Goal: Task Accomplishment & Management: Manage account settings

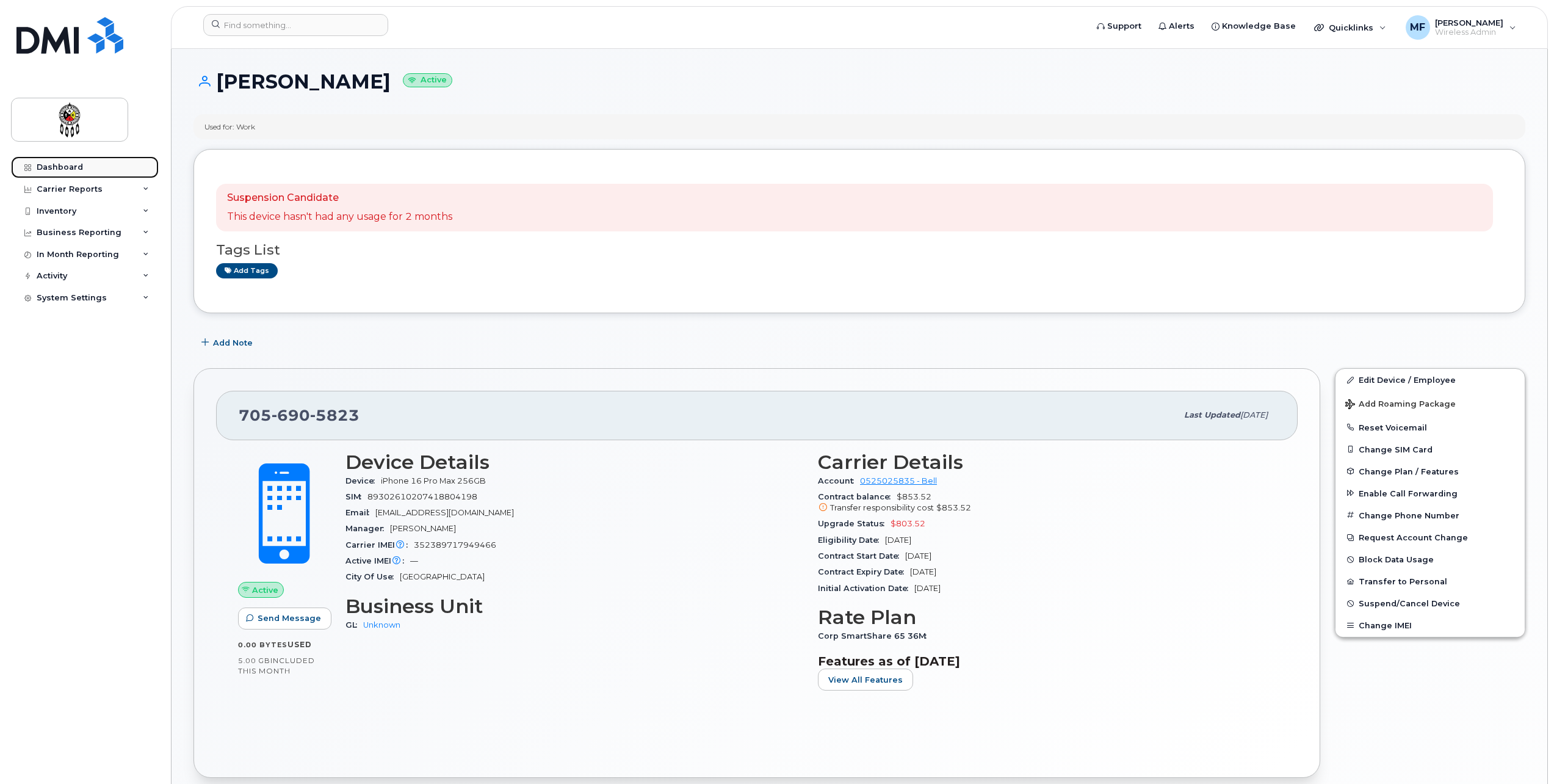
click at [75, 162] on link "Dashboard" at bounding box center [85, 167] width 148 height 22
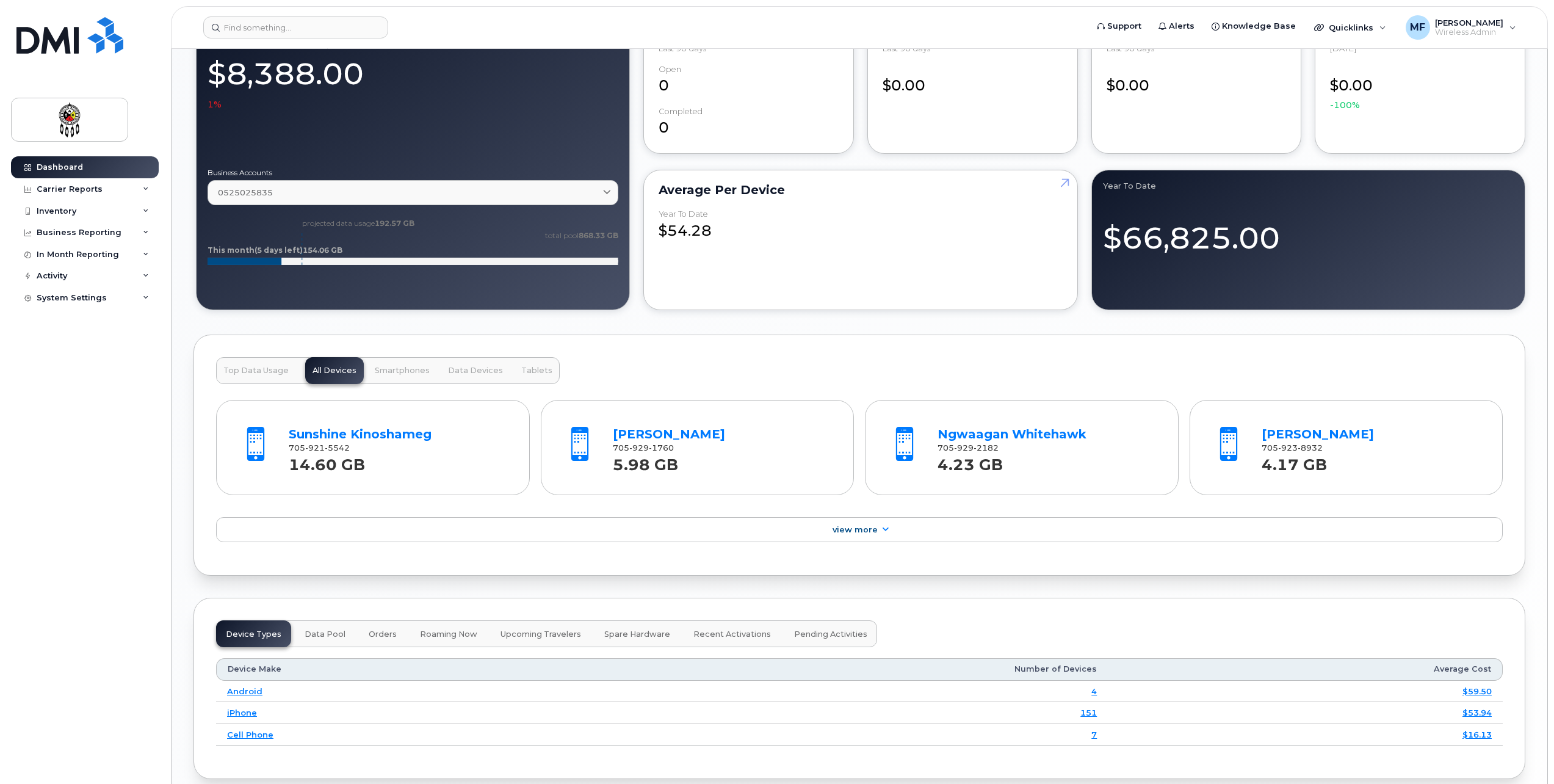
scroll to position [976, 0]
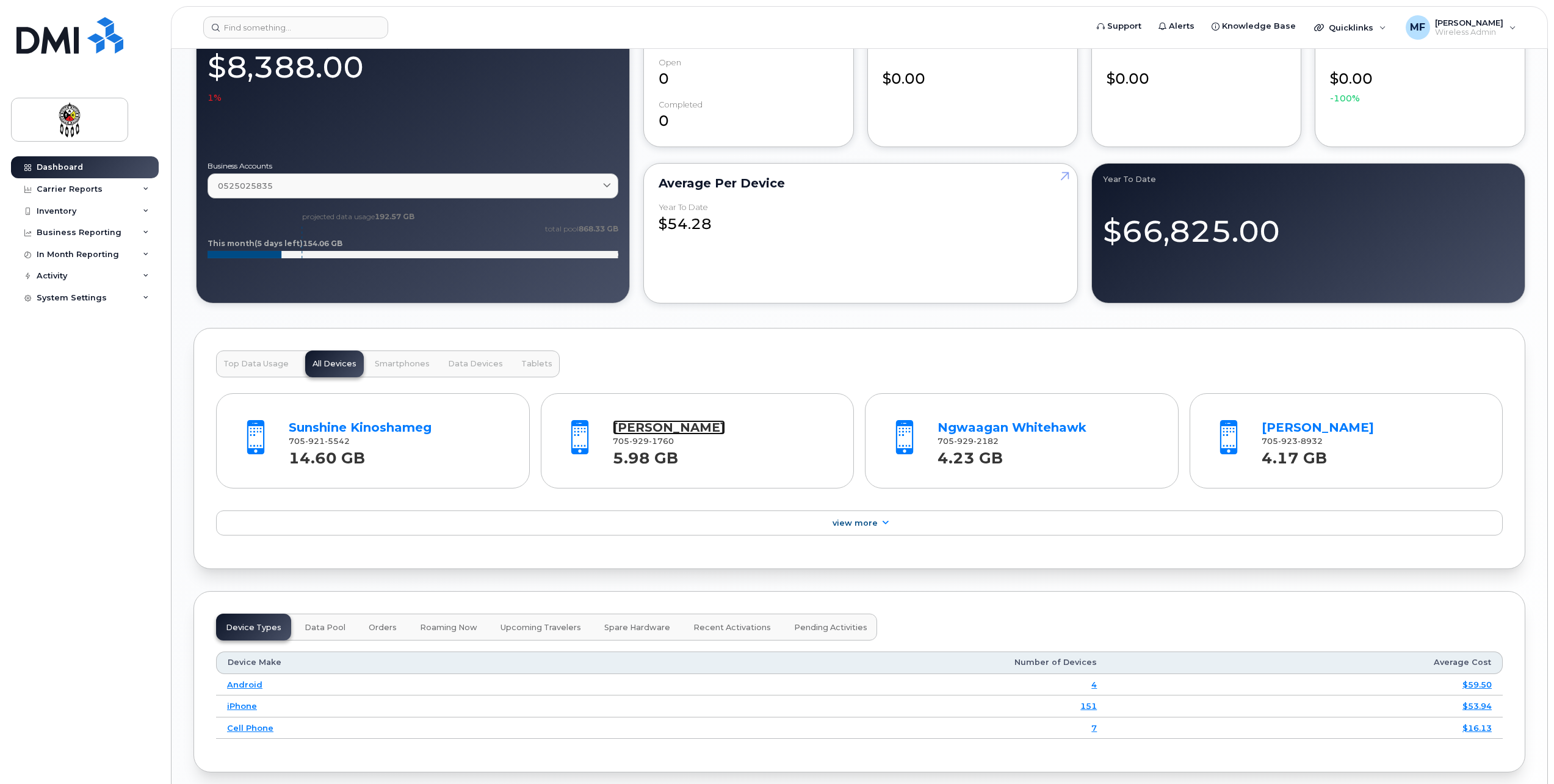
click at [665, 424] on link "[PERSON_NAME]" at bounding box center [669, 427] width 112 height 14
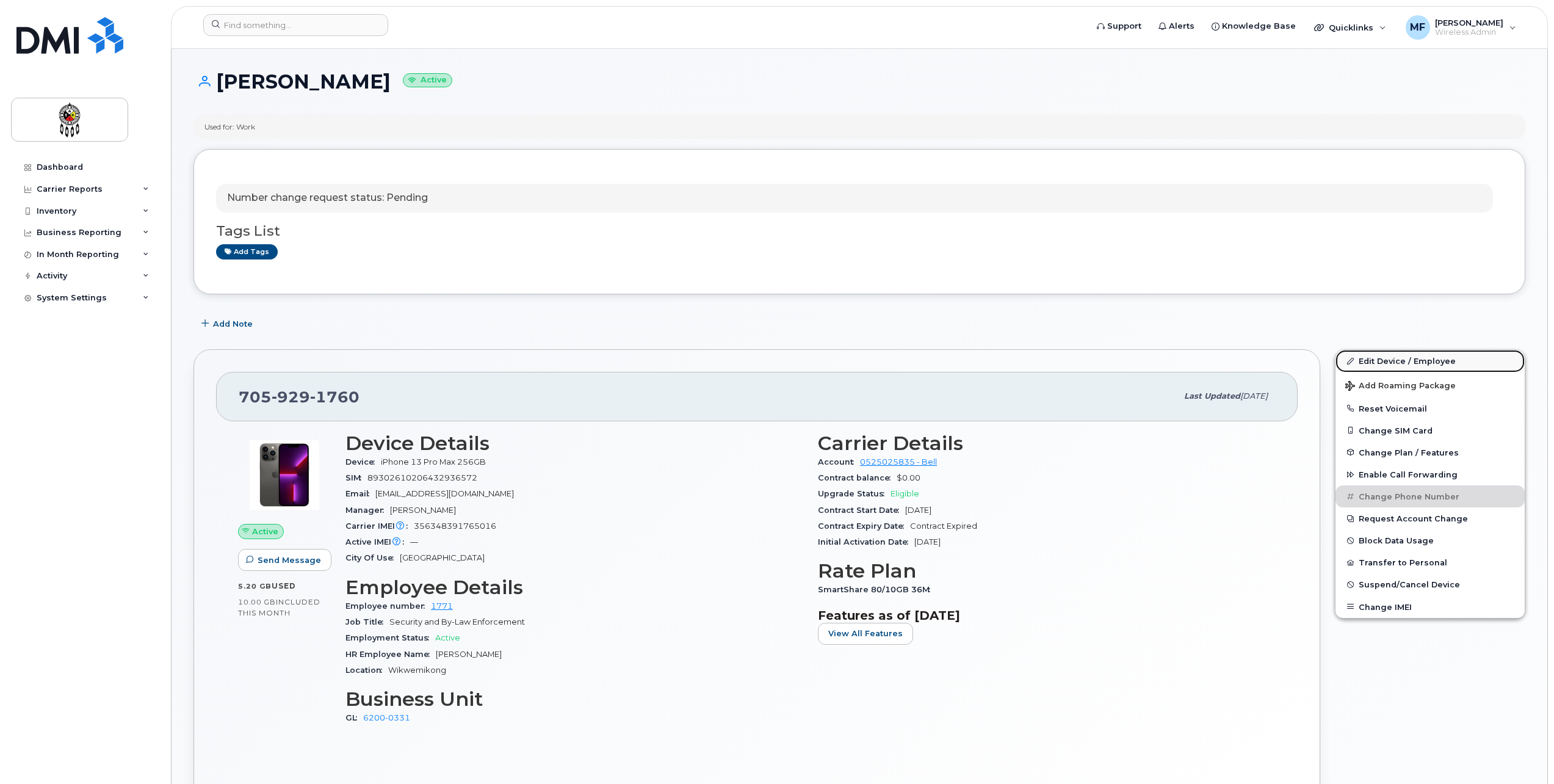
click at [1436, 354] on link "Edit Device / Employee" at bounding box center [1430, 360] width 190 height 22
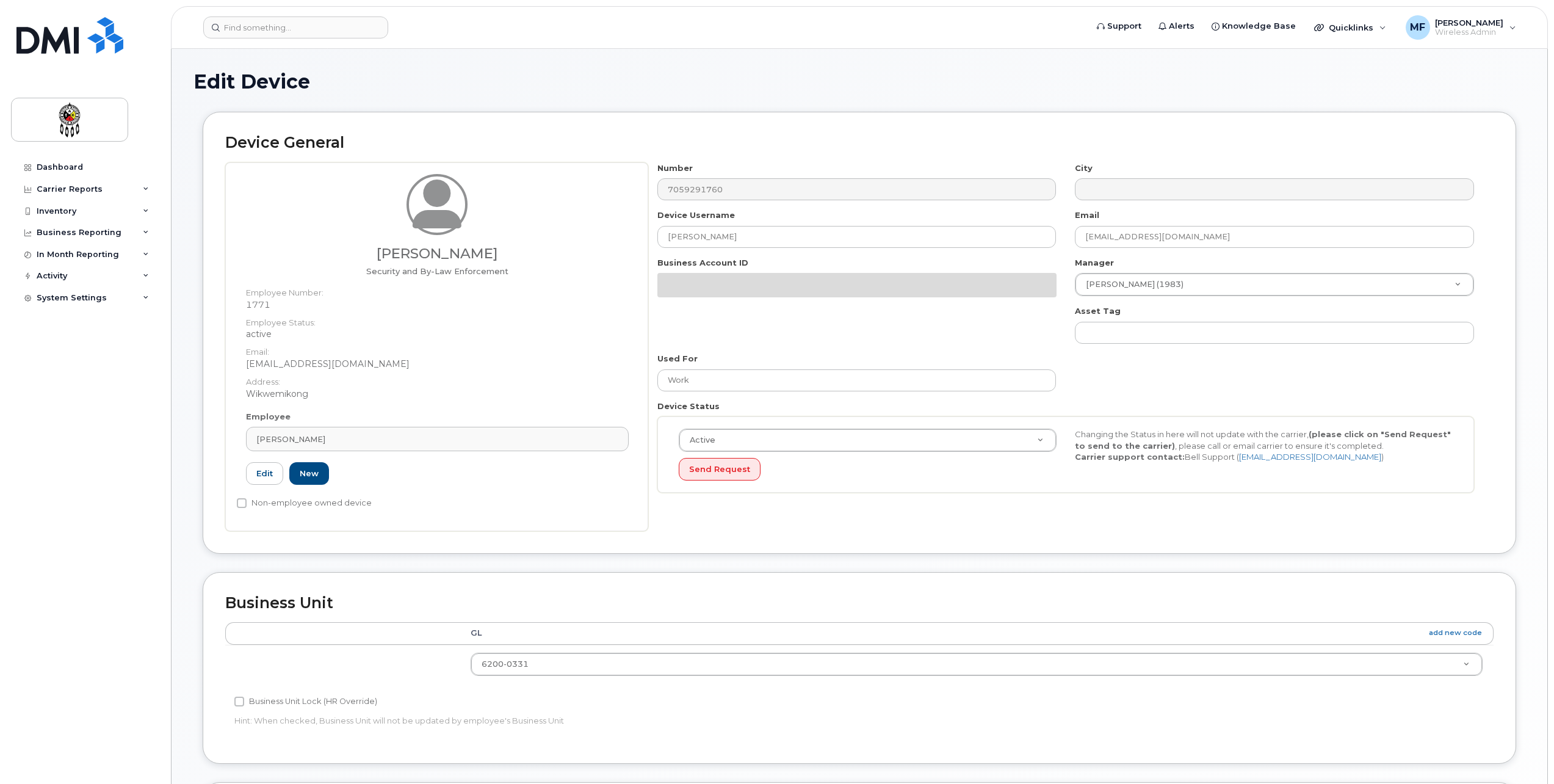
select select "33460201"
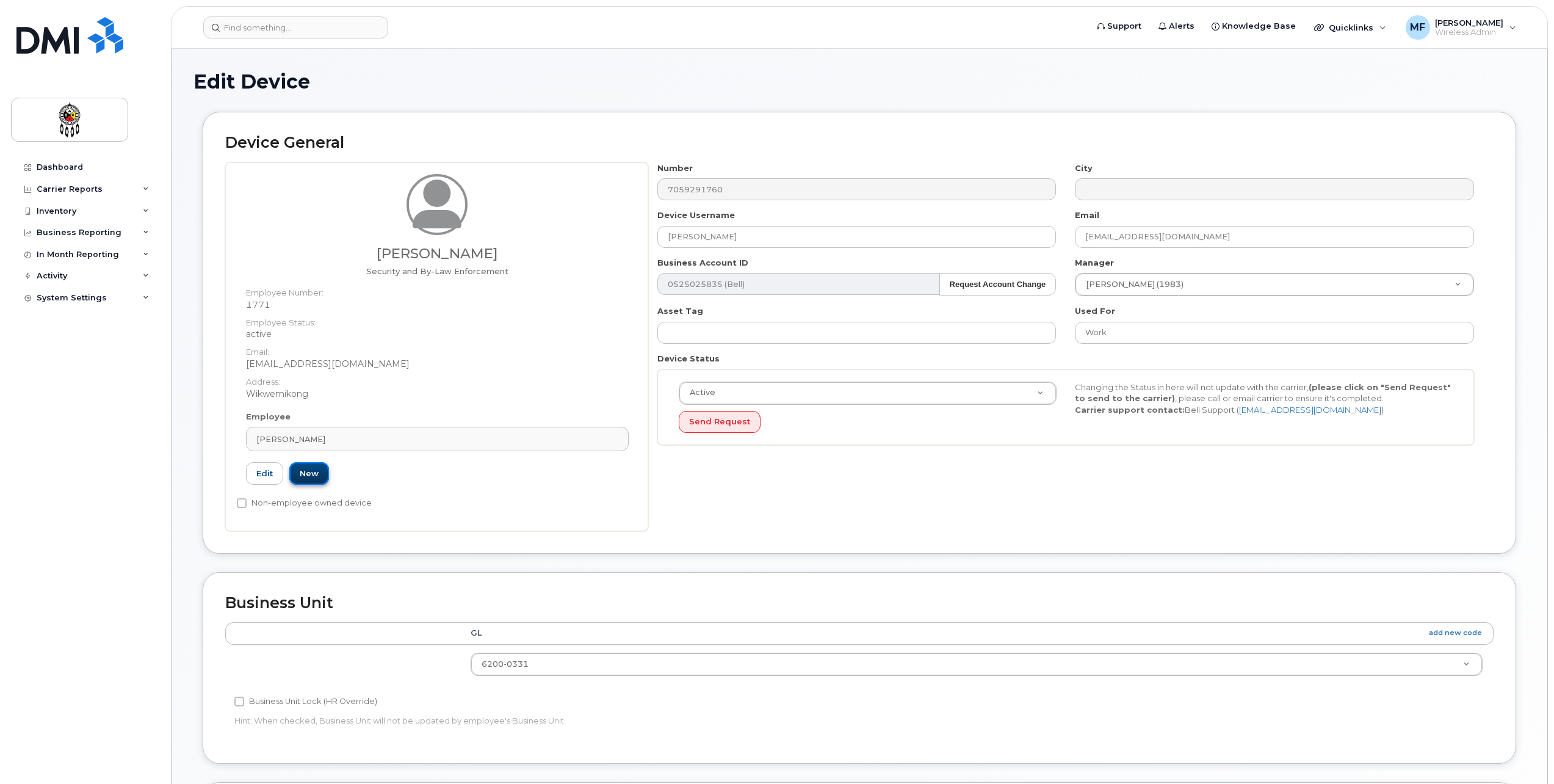
click at [313, 476] on link "New" at bounding box center [310, 473] width 40 height 23
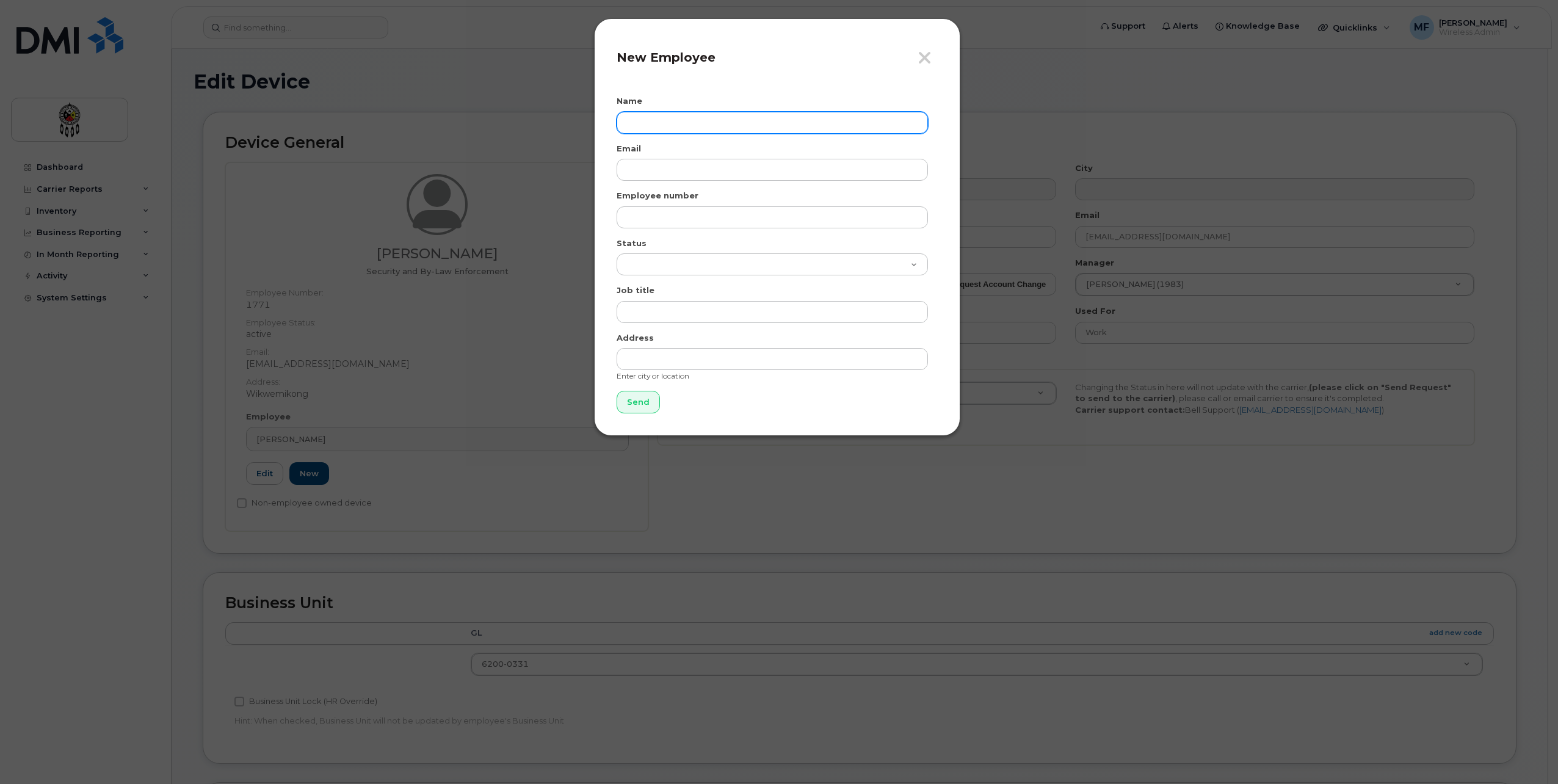
click at [740, 129] on input "text" at bounding box center [772, 122] width 312 height 22
type input "[PERSON_NAME]"
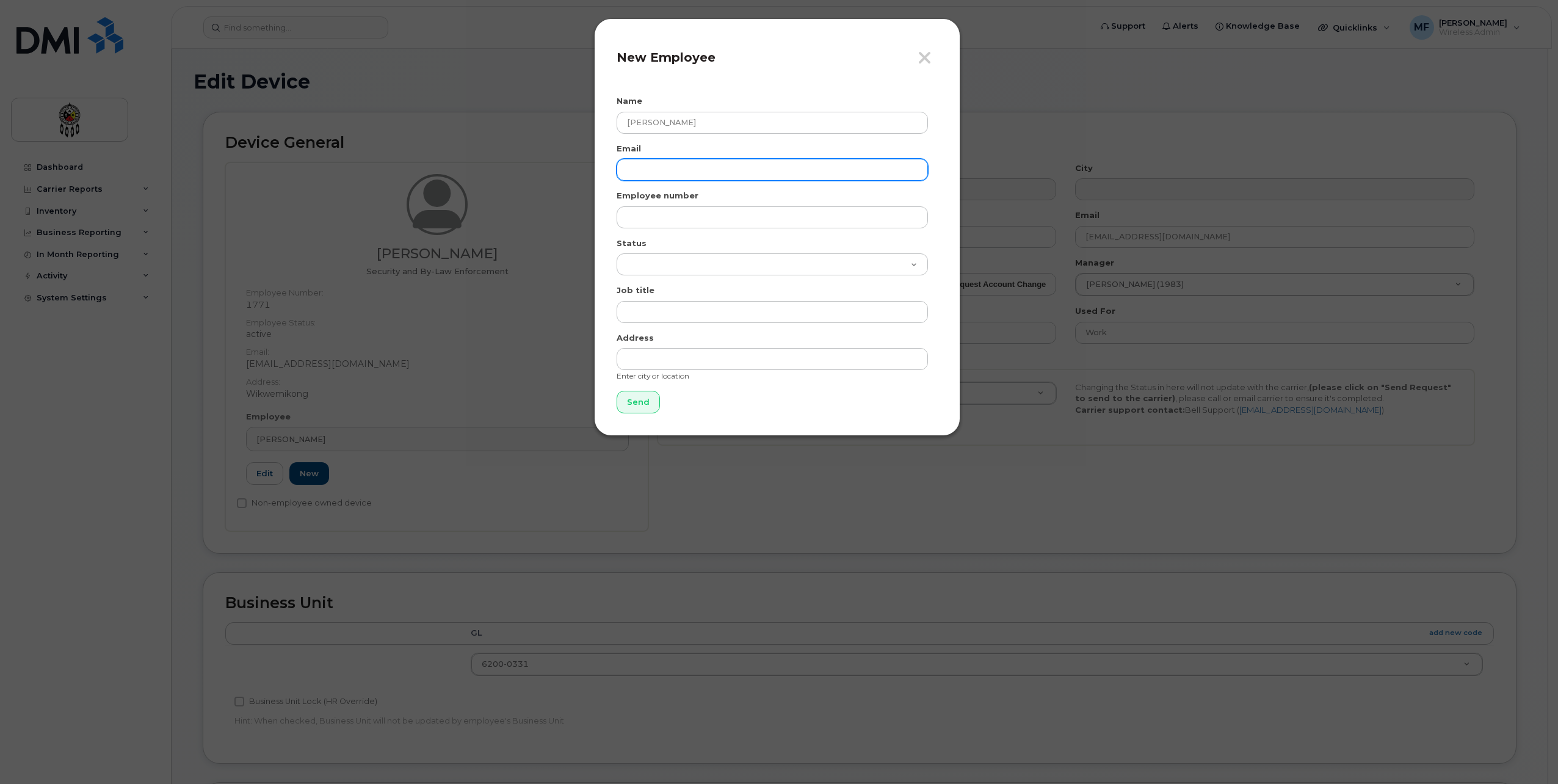
click at [711, 178] on input "email" at bounding box center [772, 170] width 312 height 22
type input "[EMAIL_ADDRESS][DOMAIN_NAME]"
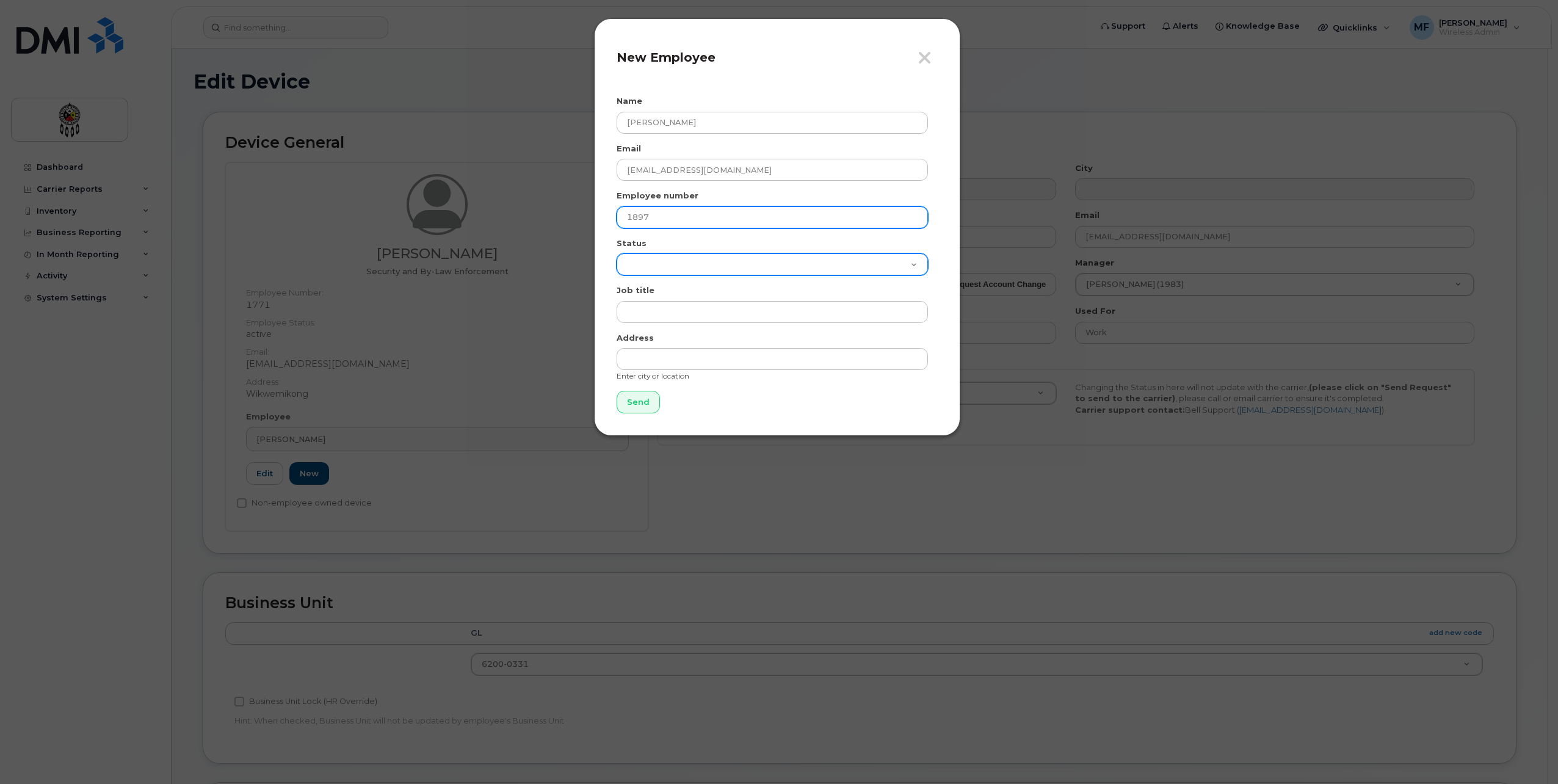
type input "1897"
click at [851, 271] on select "Active On-Leave Long Term Short Term Maternity Leave Temp Layoff Inactive" at bounding box center [772, 264] width 312 height 22
select select "active"
click at [617, 253] on select "Active On-Leave Long Term Short Term Maternity Leave Temp Layoff Inactive" at bounding box center [772, 264] width 312 height 22
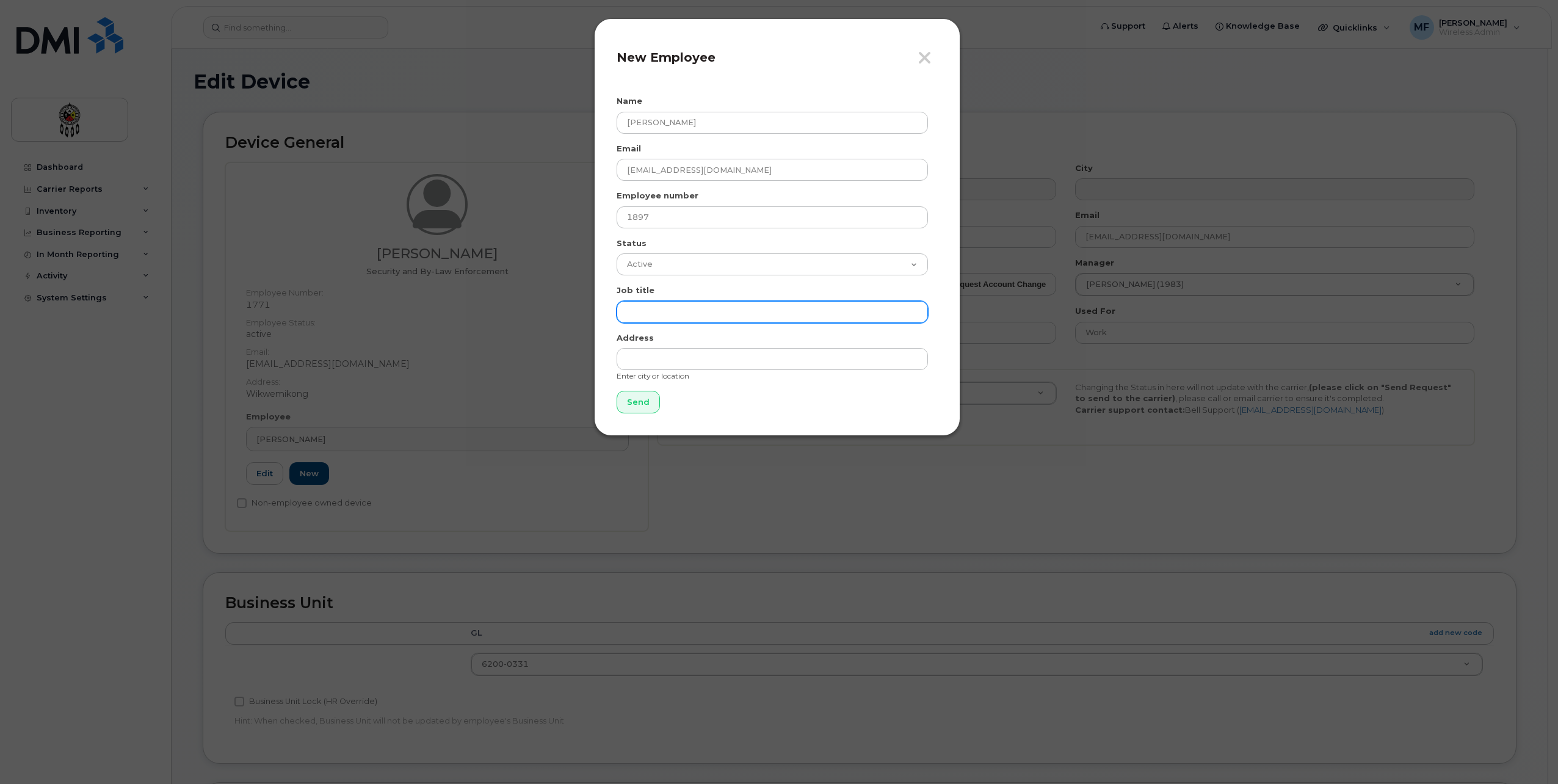
click at [801, 310] on input "text" at bounding box center [772, 312] width 312 height 22
click at [825, 299] on div "Job title" at bounding box center [777, 304] width 321 height 38
click at [825, 311] on input "text" at bounding box center [772, 312] width 312 height 22
type input "Security and By-Law Enforcement"
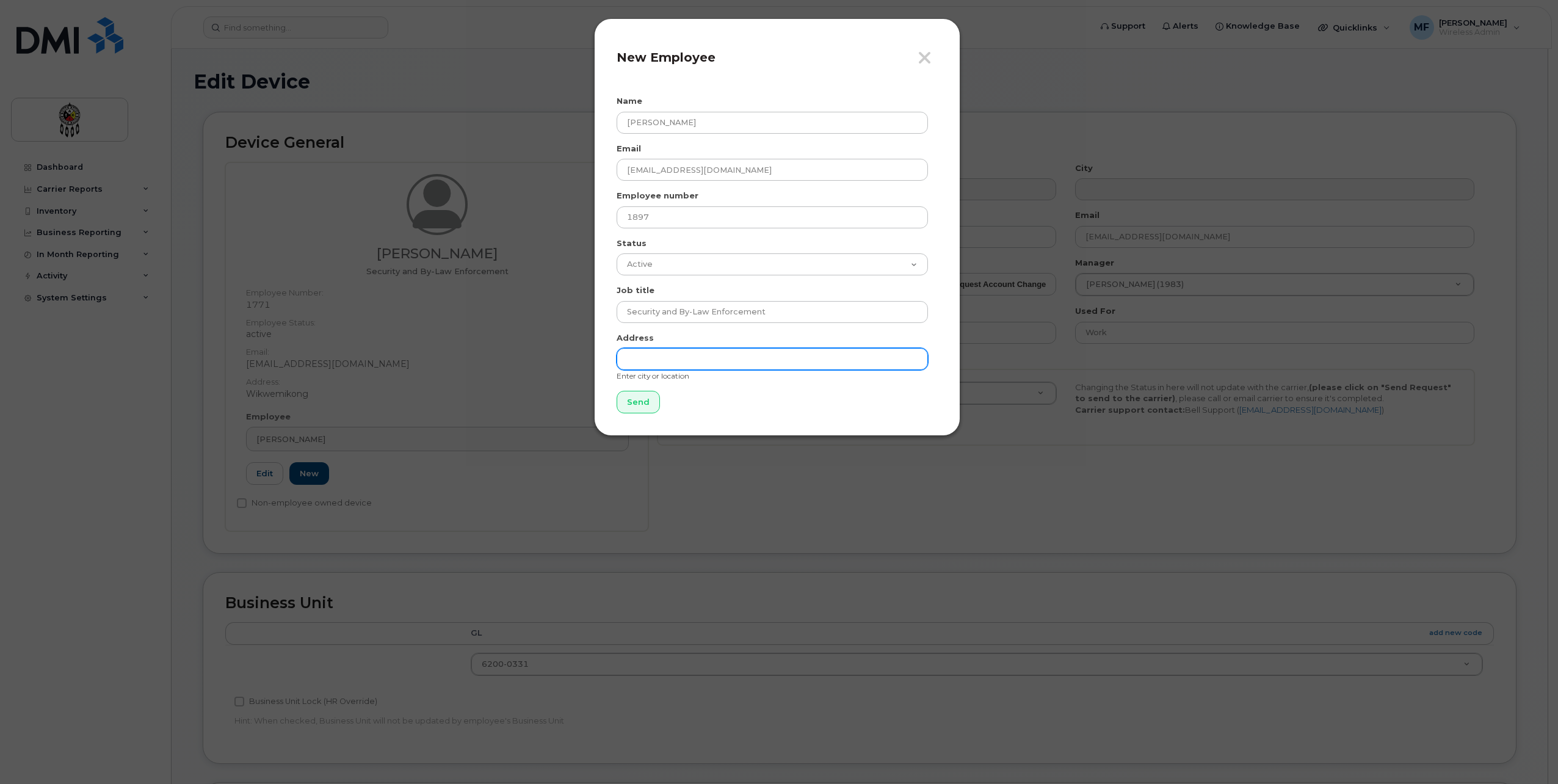
click at [756, 352] on input "text" at bounding box center [772, 358] width 312 height 22
type input "Wikwemikong"
click at [635, 399] on input "Send" at bounding box center [637, 402] width 43 height 23
type input "Send"
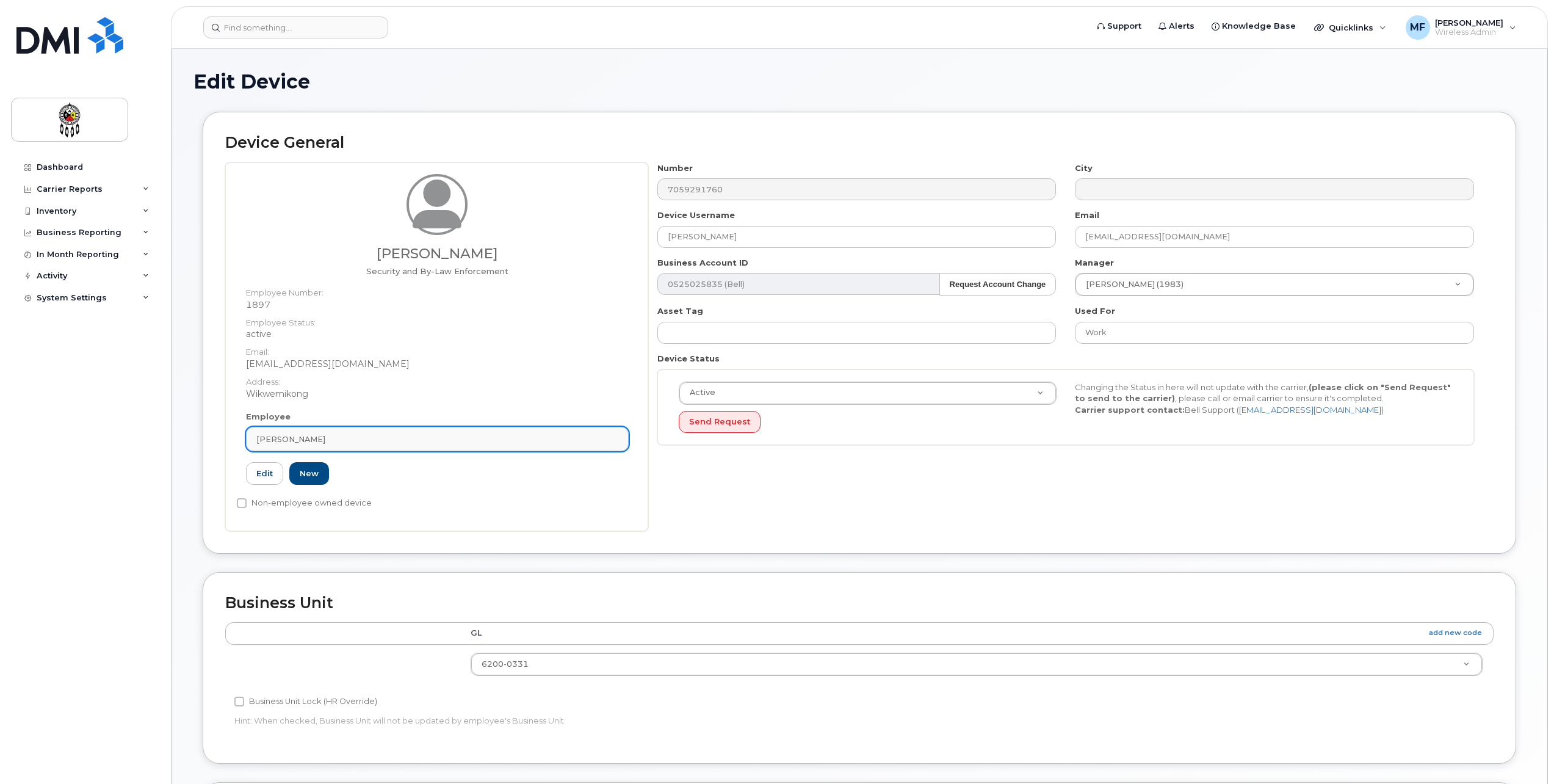
click at [408, 444] on div "Evan Lewis" at bounding box center [437, 439] width 362 height 11
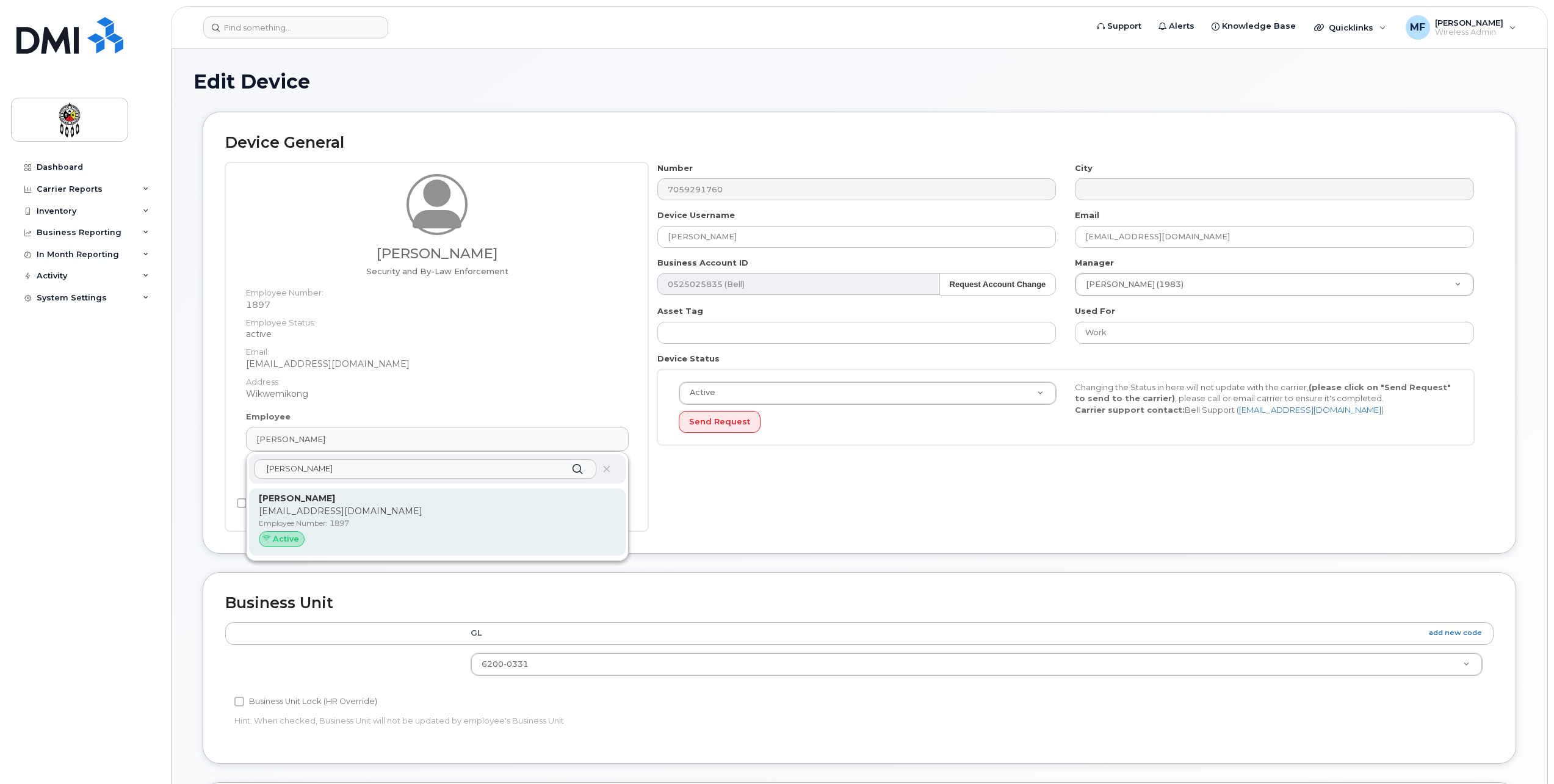
type input "john"
click at [330, 515] on p "jonathonscott@wiikwemkoong.ca" at bounding box center [437, 511] width 357 height 12
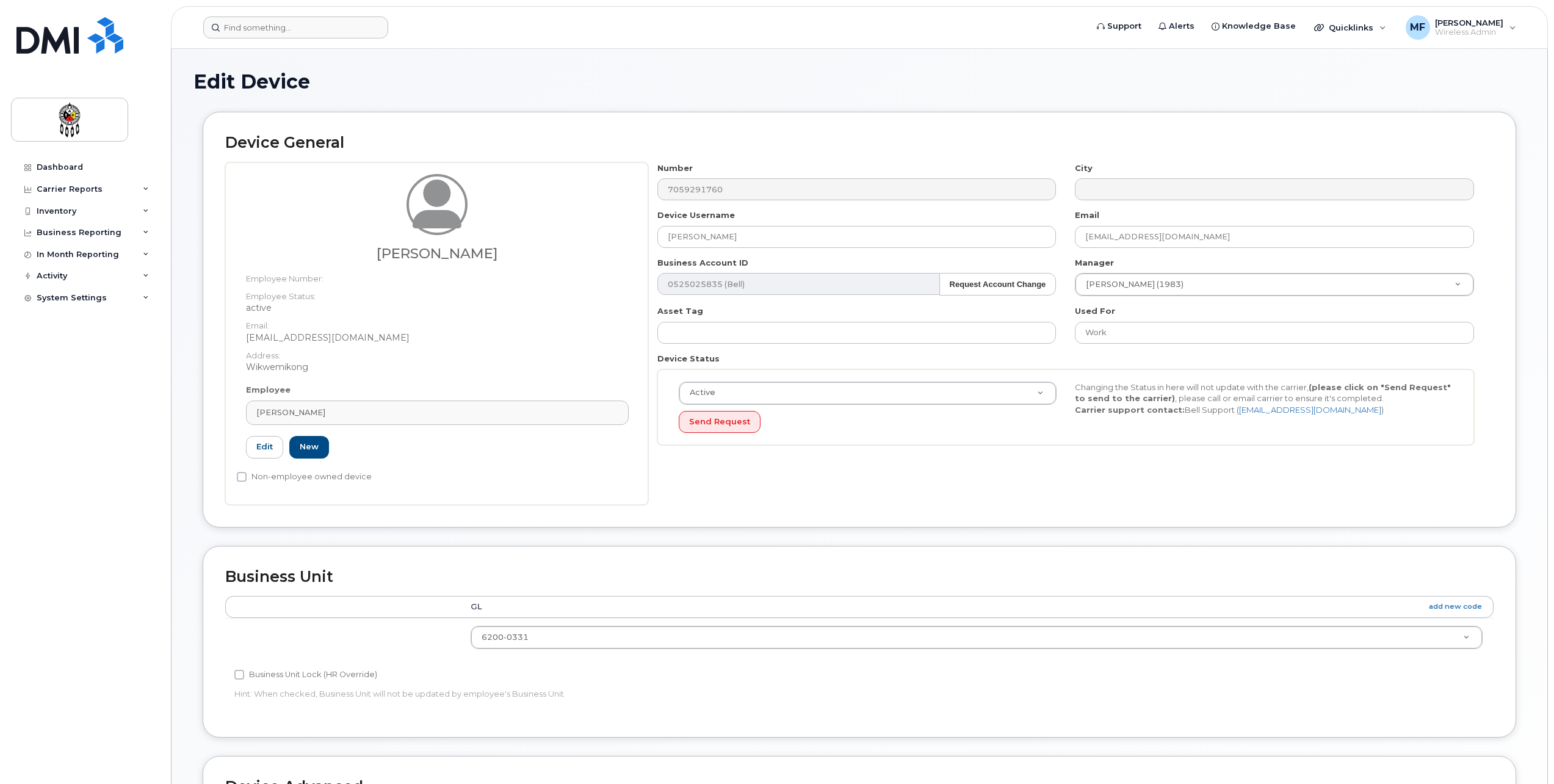
type input "1897"
type input "John Scott"
type input "jonathonscott@wiikwemkoong.ca"
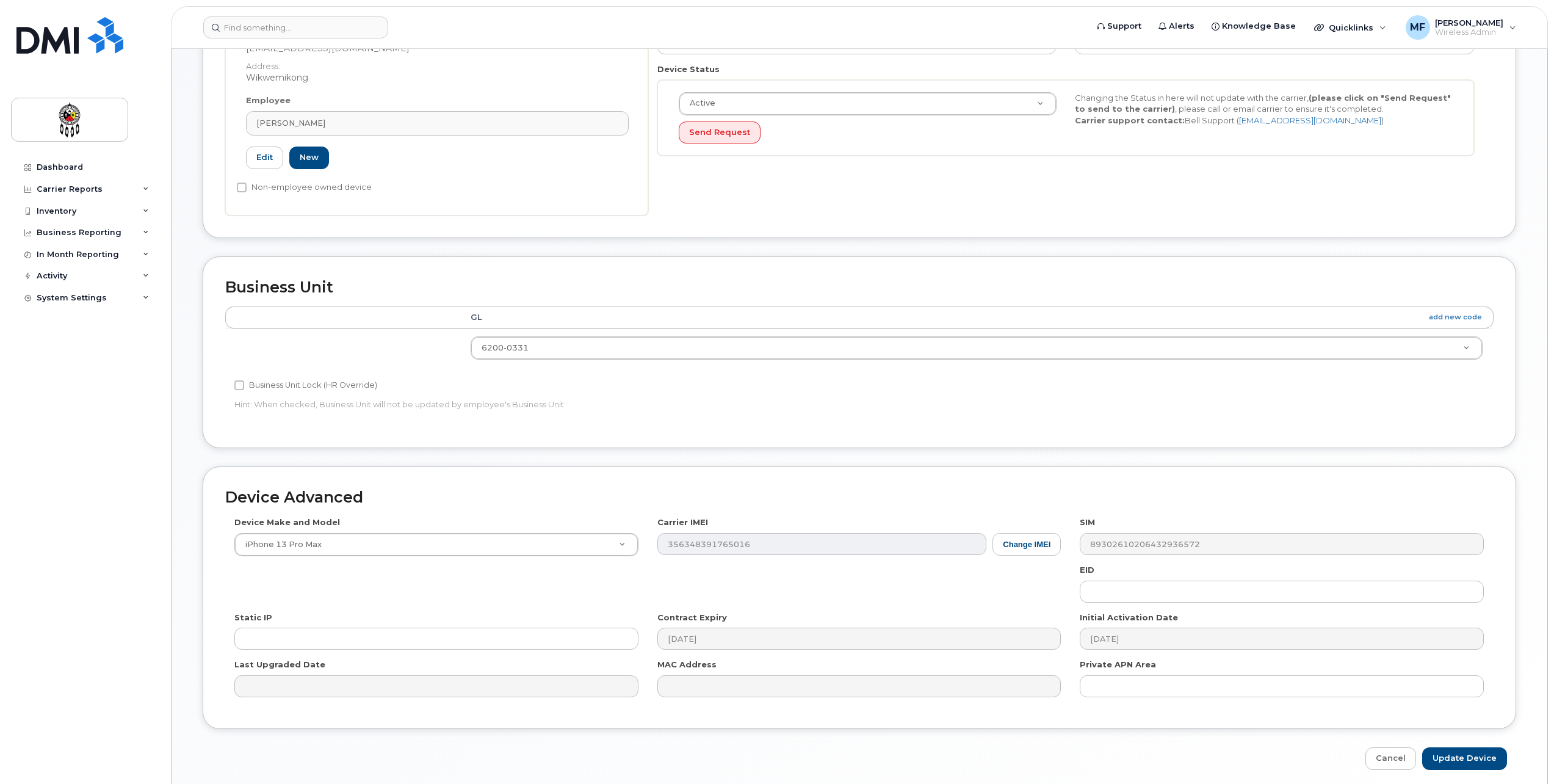
scroll to position [336, 0]
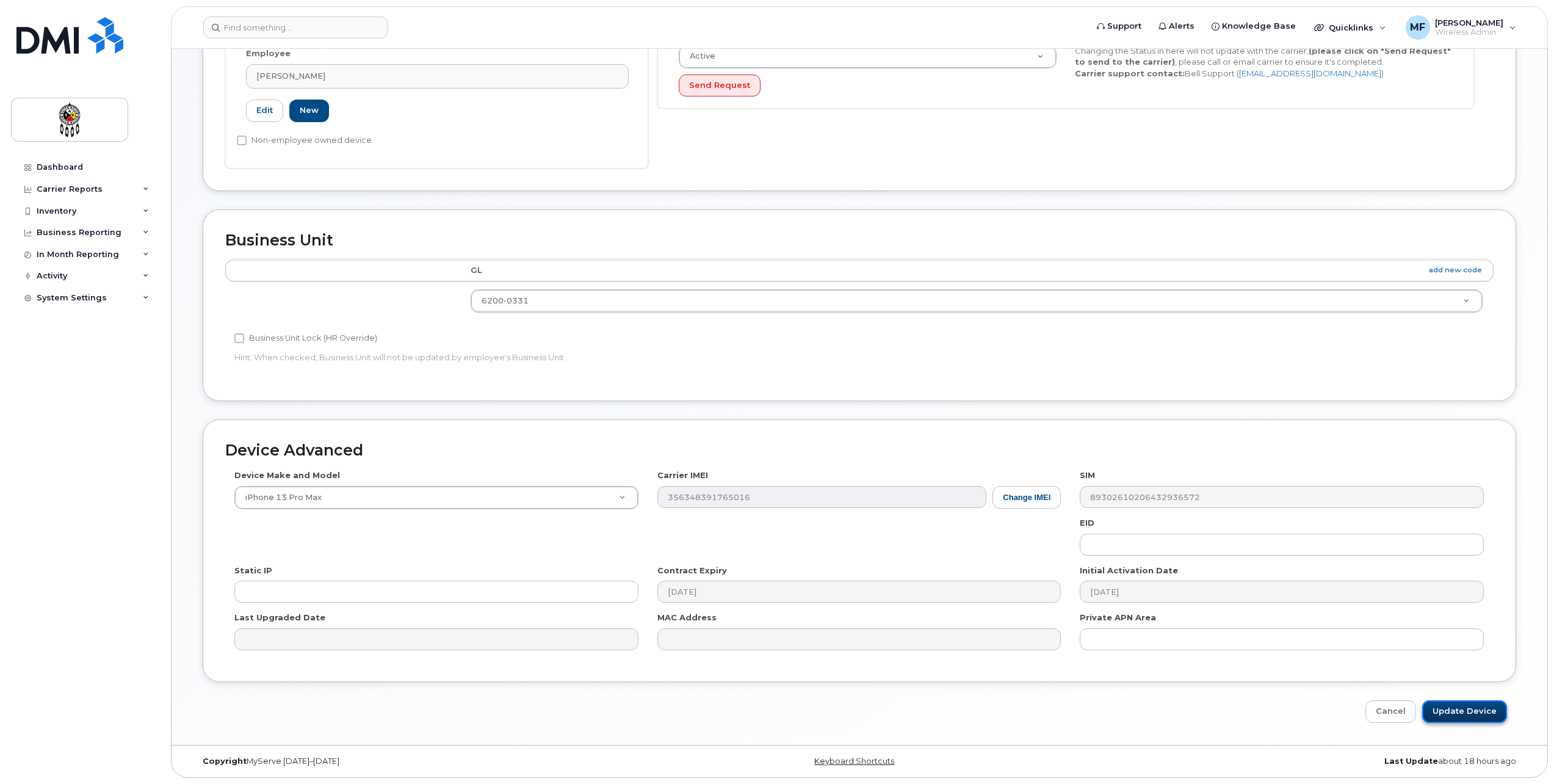
click at [1461, 704] on input "Update Device" at bounding box center [1464, 712] width 85 height 23
type input "Saving..."
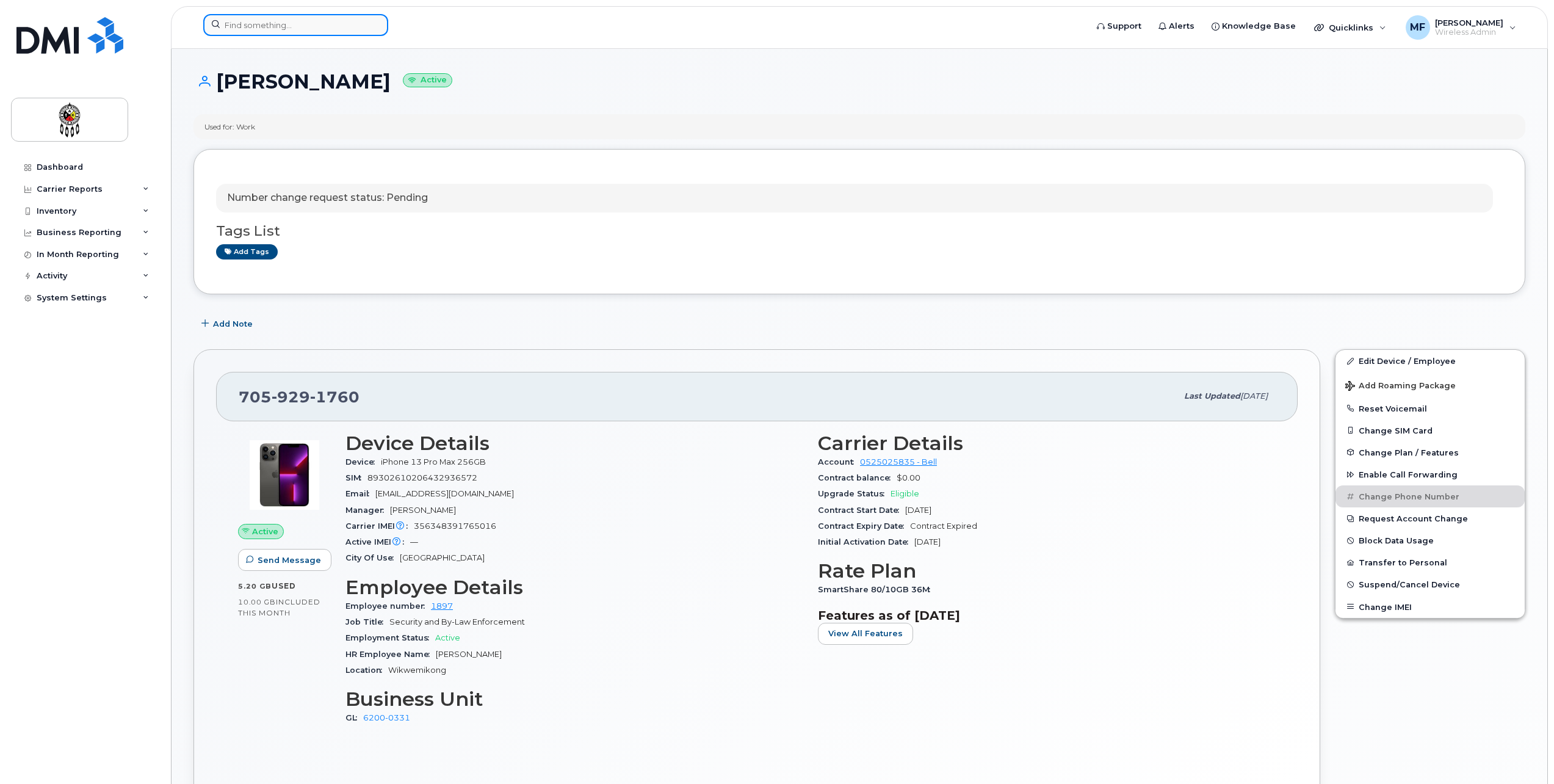
click at [290, 26] on input at bounding box center [295, 25] width 185 height 22
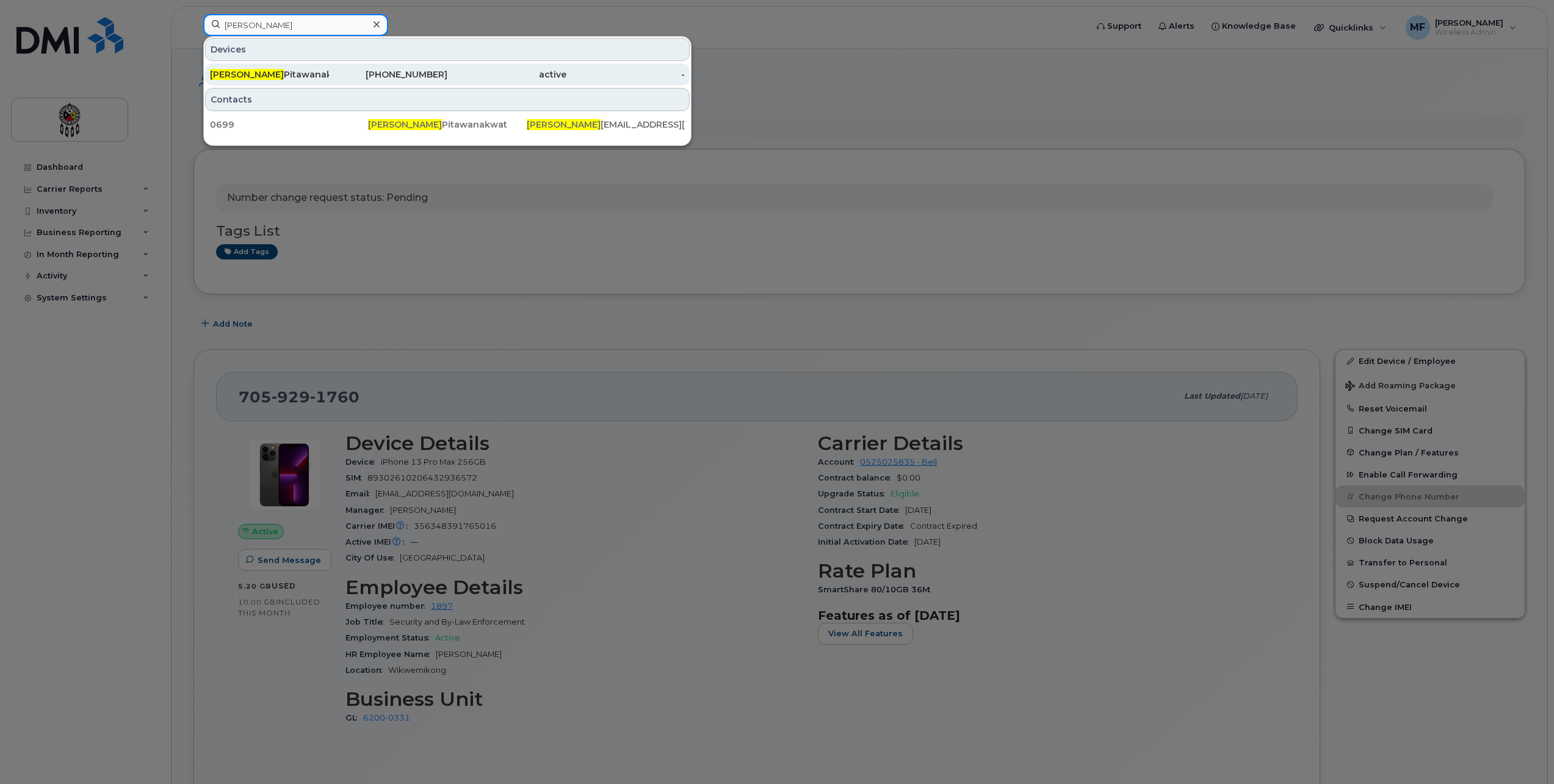
type input "[PERSON_NAME]"
click at [462, 67] on div "active" at bounding box center [507, 74] width 119 height 22
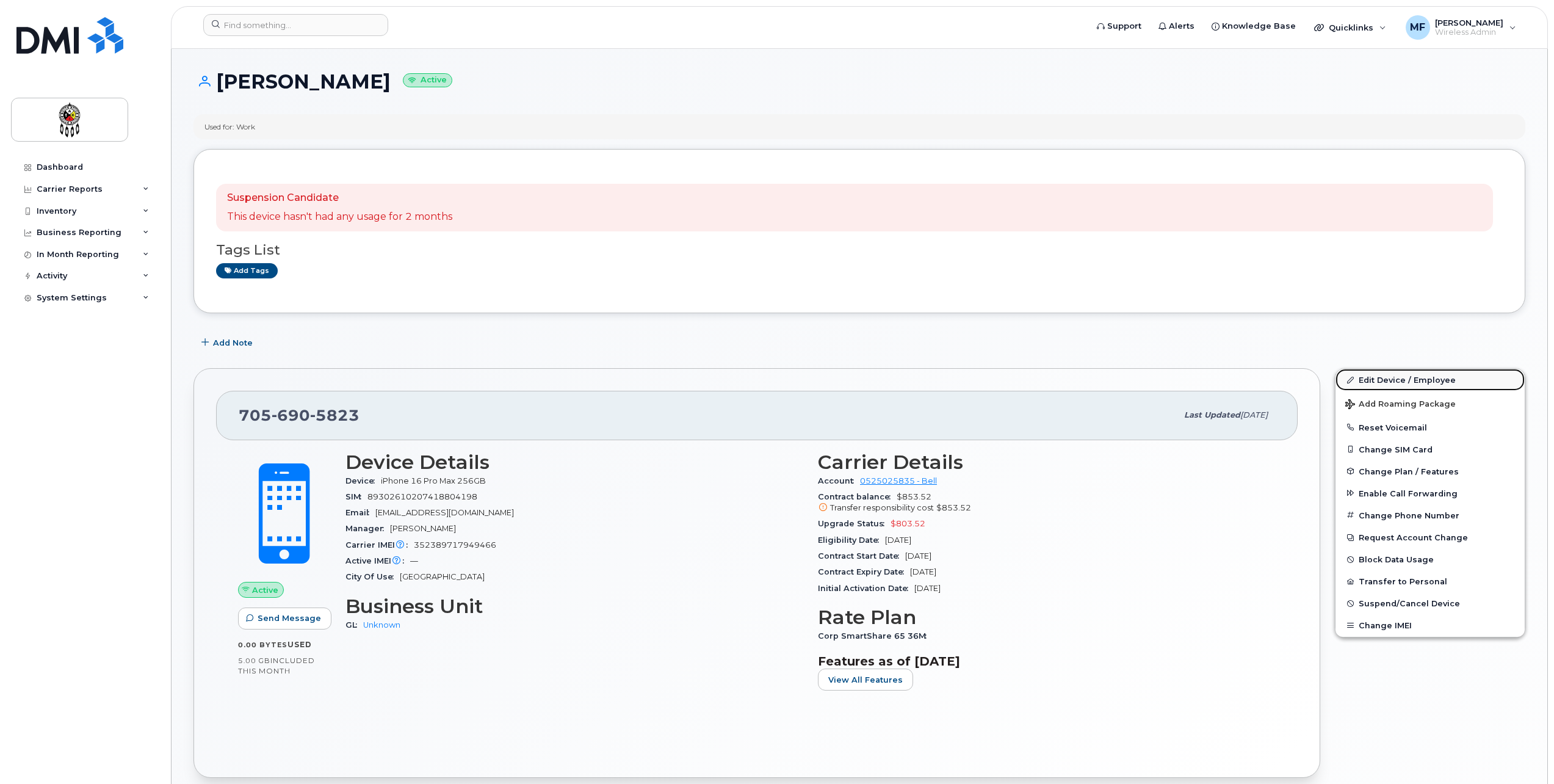
click at [1376, 378] on link "Edit Device / Employee" at bounding box center [1430, 379] width 190 height 22
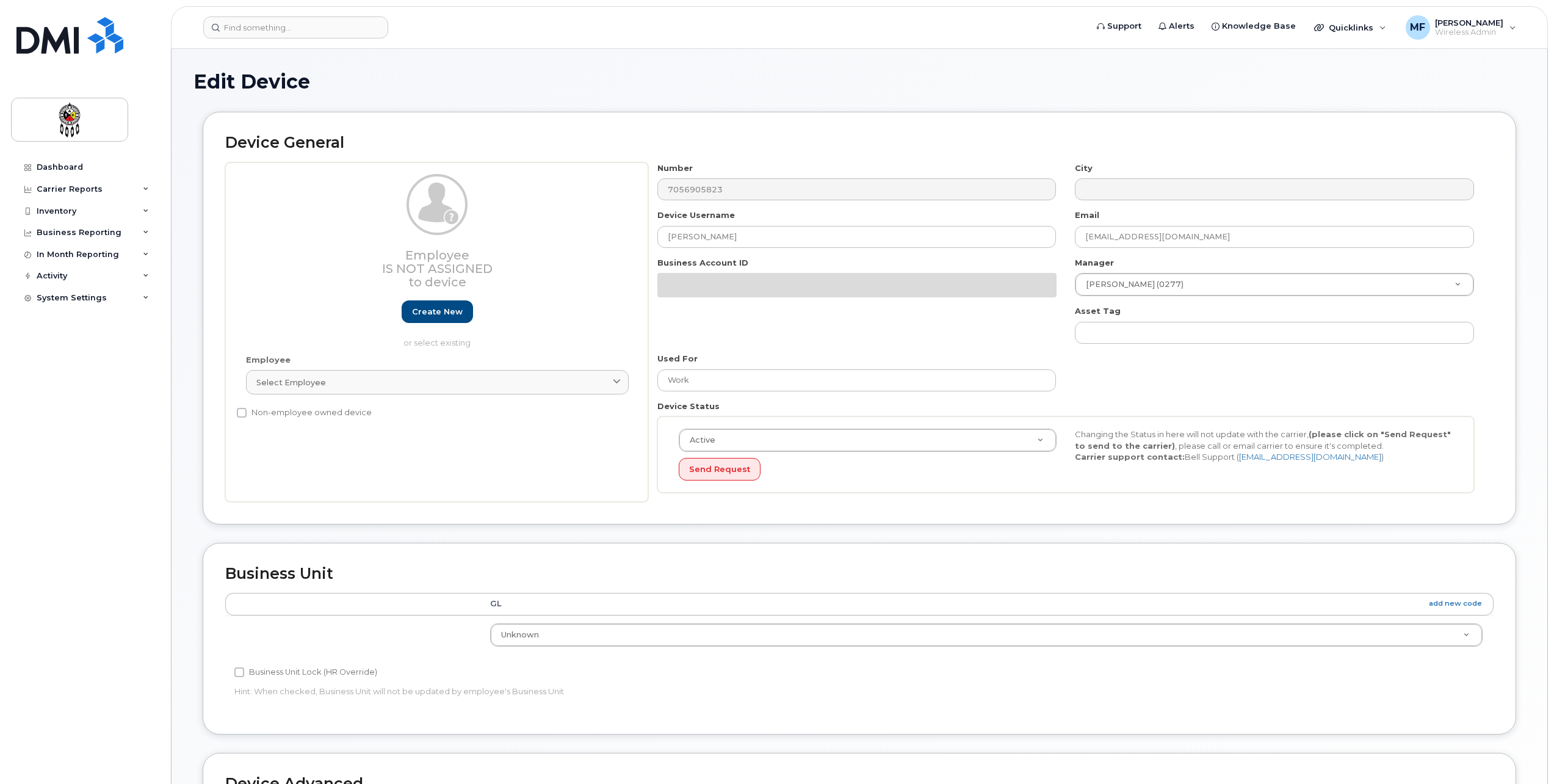
select select "651562"
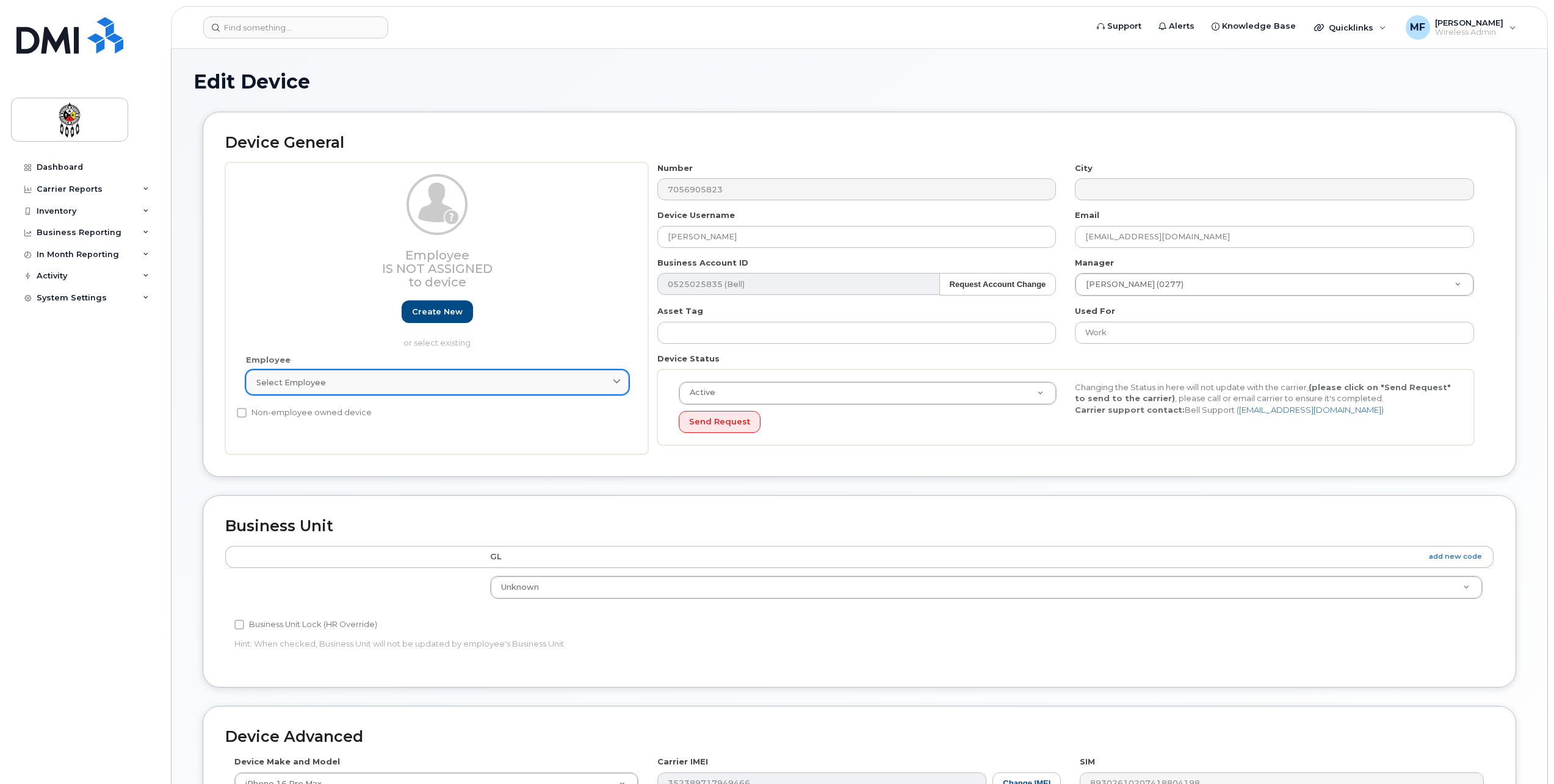
click at [362, 387] on div "Select employee" at bounding box center [437, 382] width 362 height 11
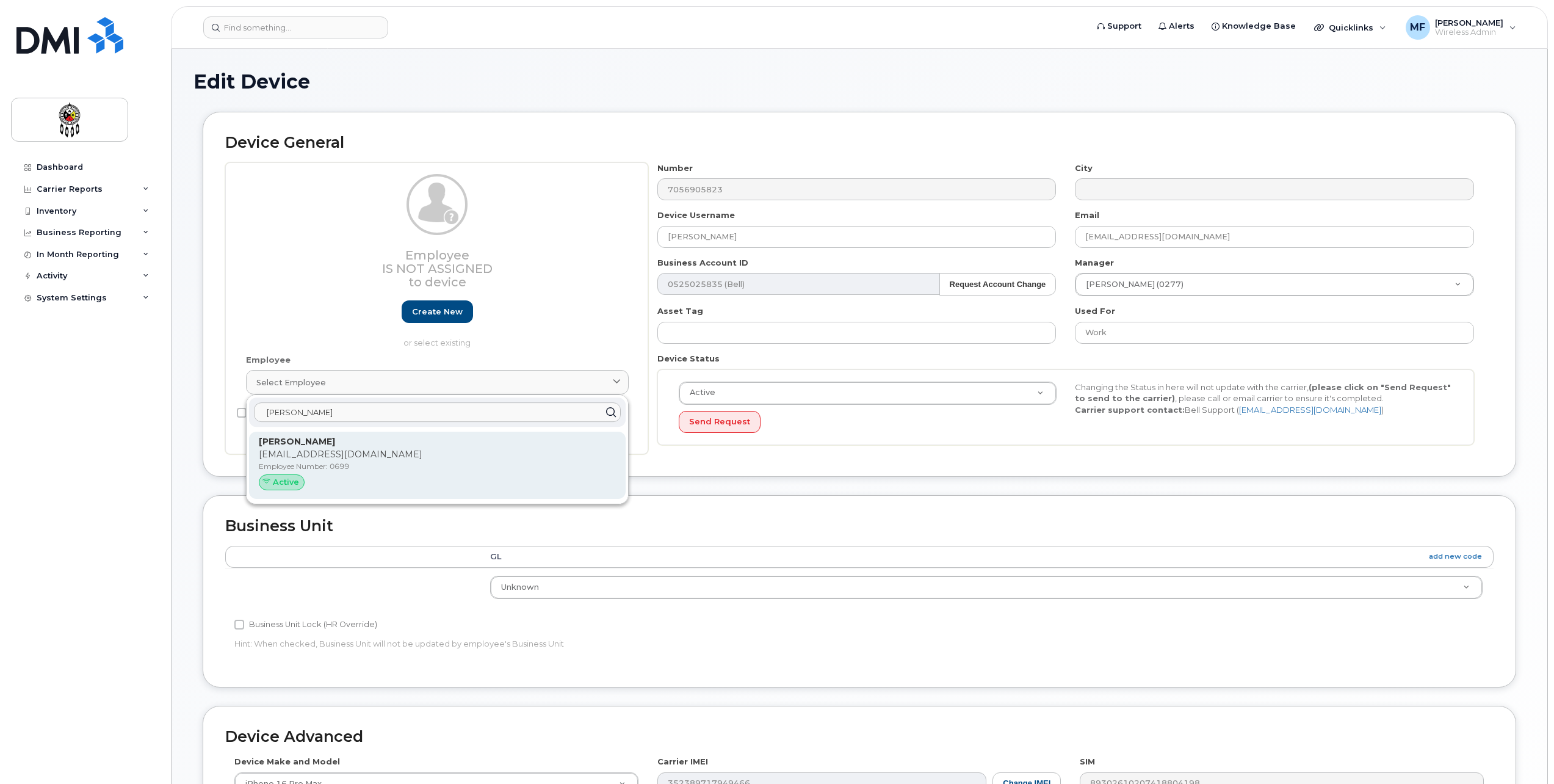
type input "Henry"
click at [372, 453] on p "[EMAIL_ADDRESS][DOMAIN_NAME]" at bounding box center [437, 453] width 357 height 12
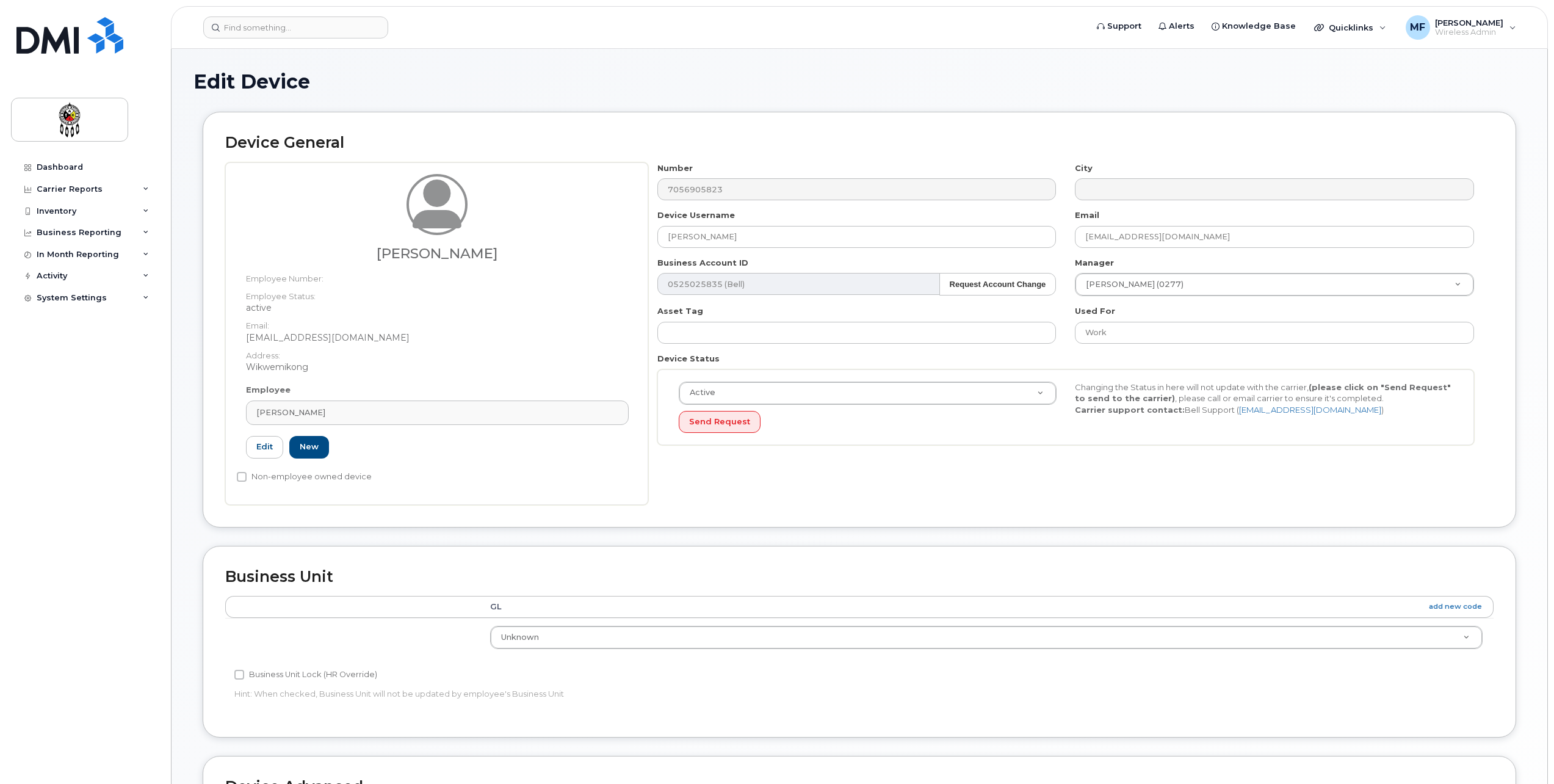
type input "0699"
click at [1136, 499] on div "Number 7056905823 City Device Username Henry Pitawanakwat Email henrypitawanakw…" at bounding box center [1070, 332] width 845 height 342
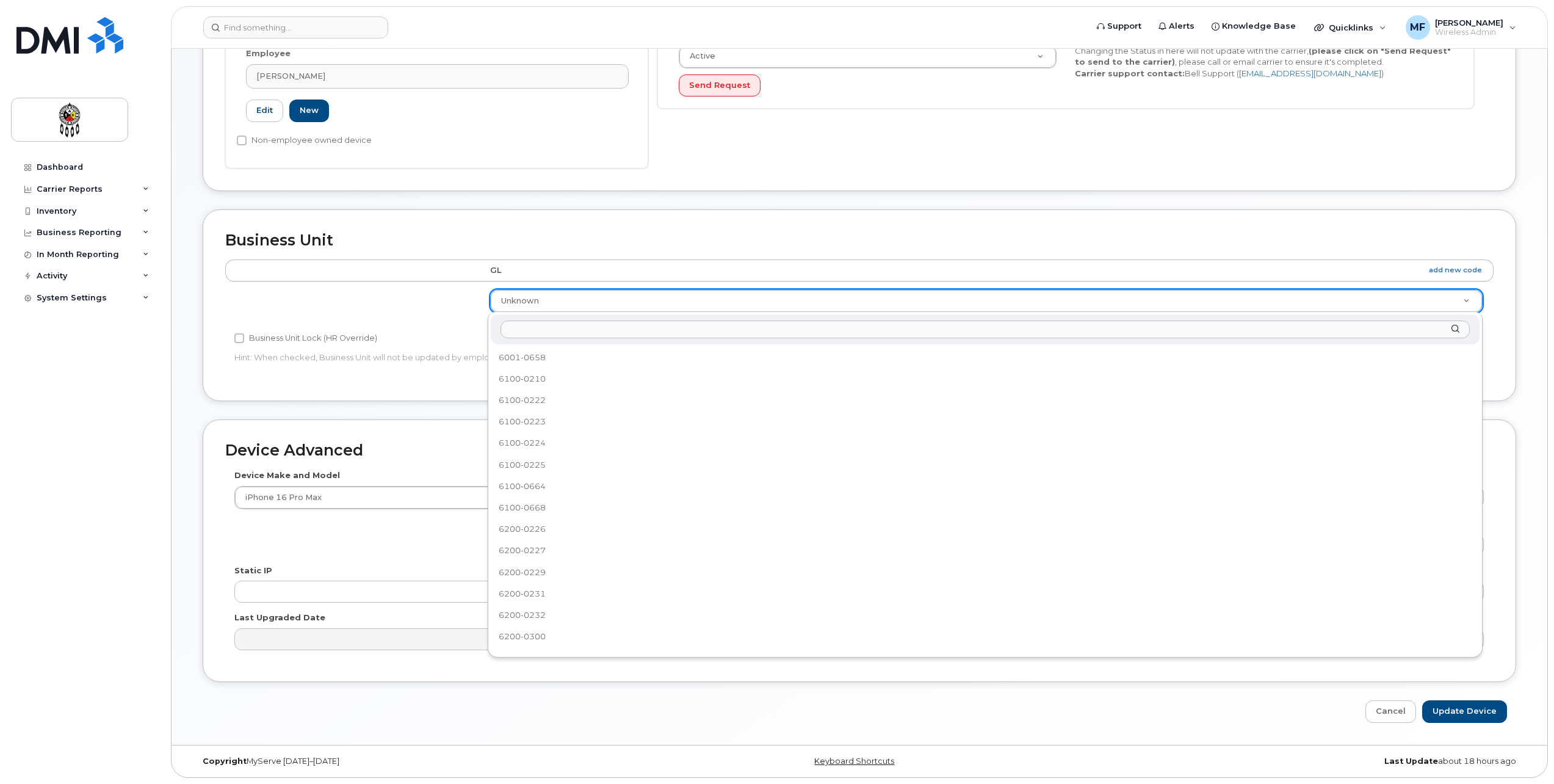
scroll to position [526, 0]
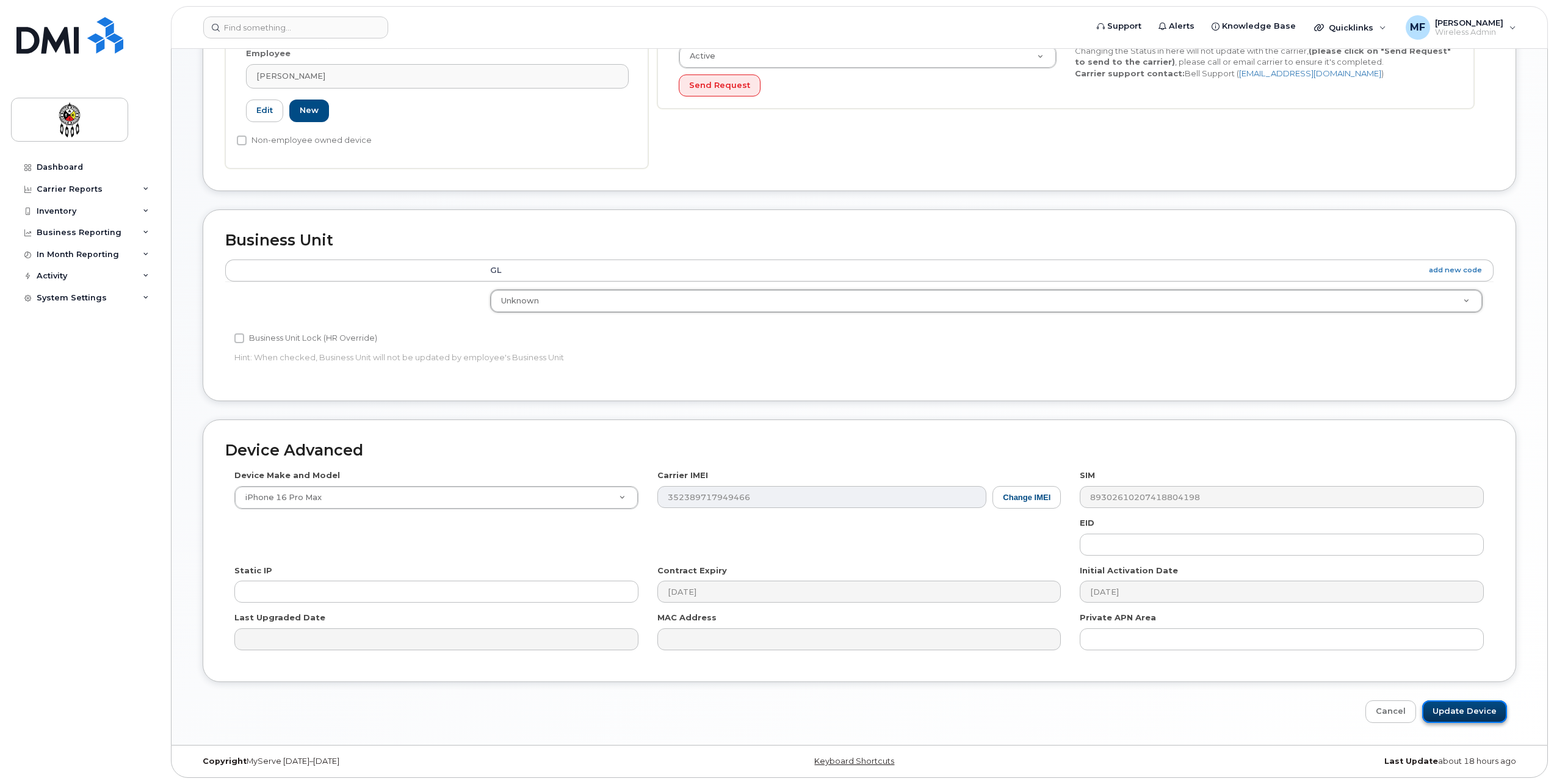
click at [1465, 711] on input "Update Device" at bounding box center [1464, 712] width 85 height 23
type input "Saving..."
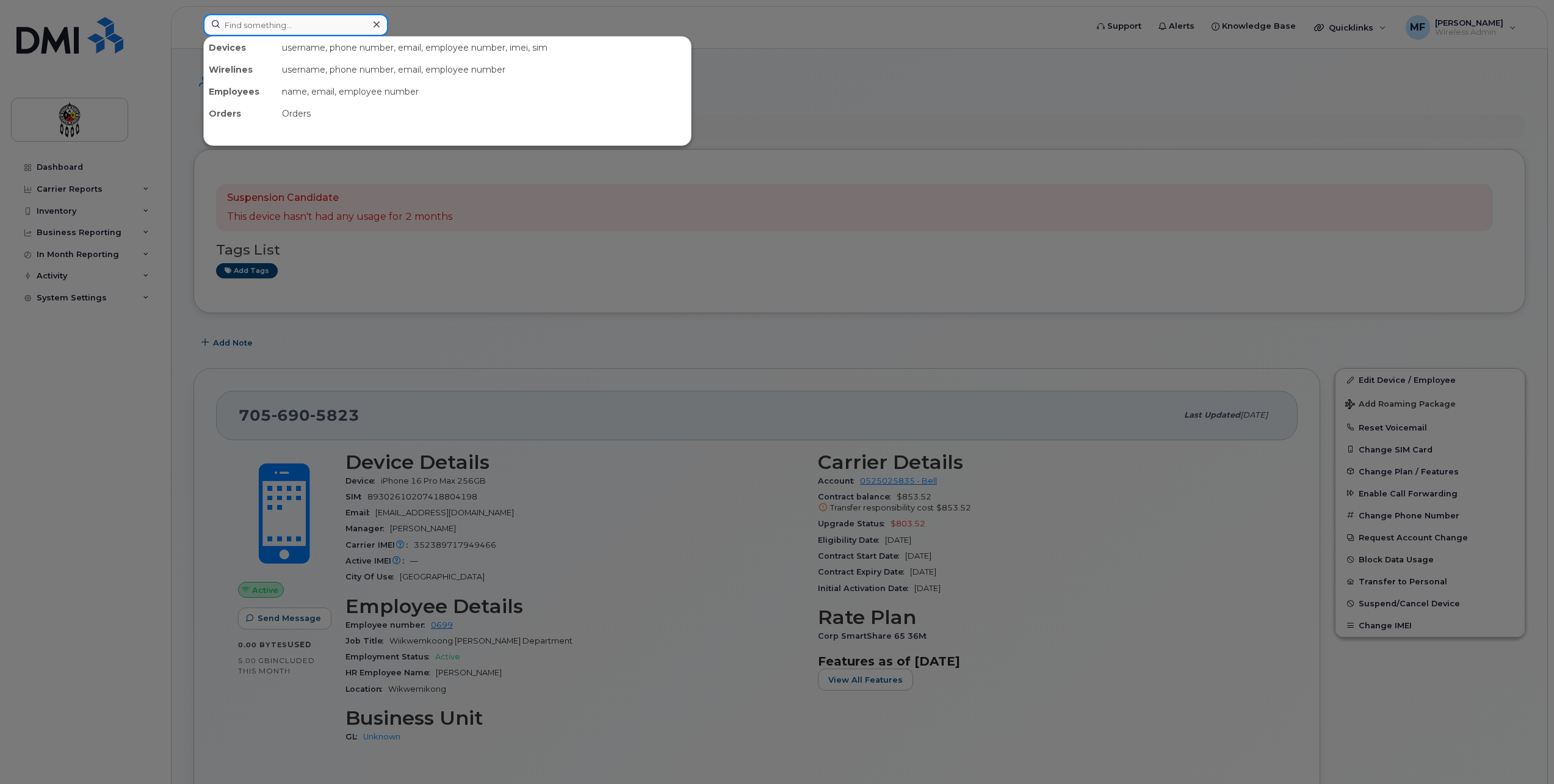
click at [348, 21] on input at bounding box center [295, 25] width 185 height 22
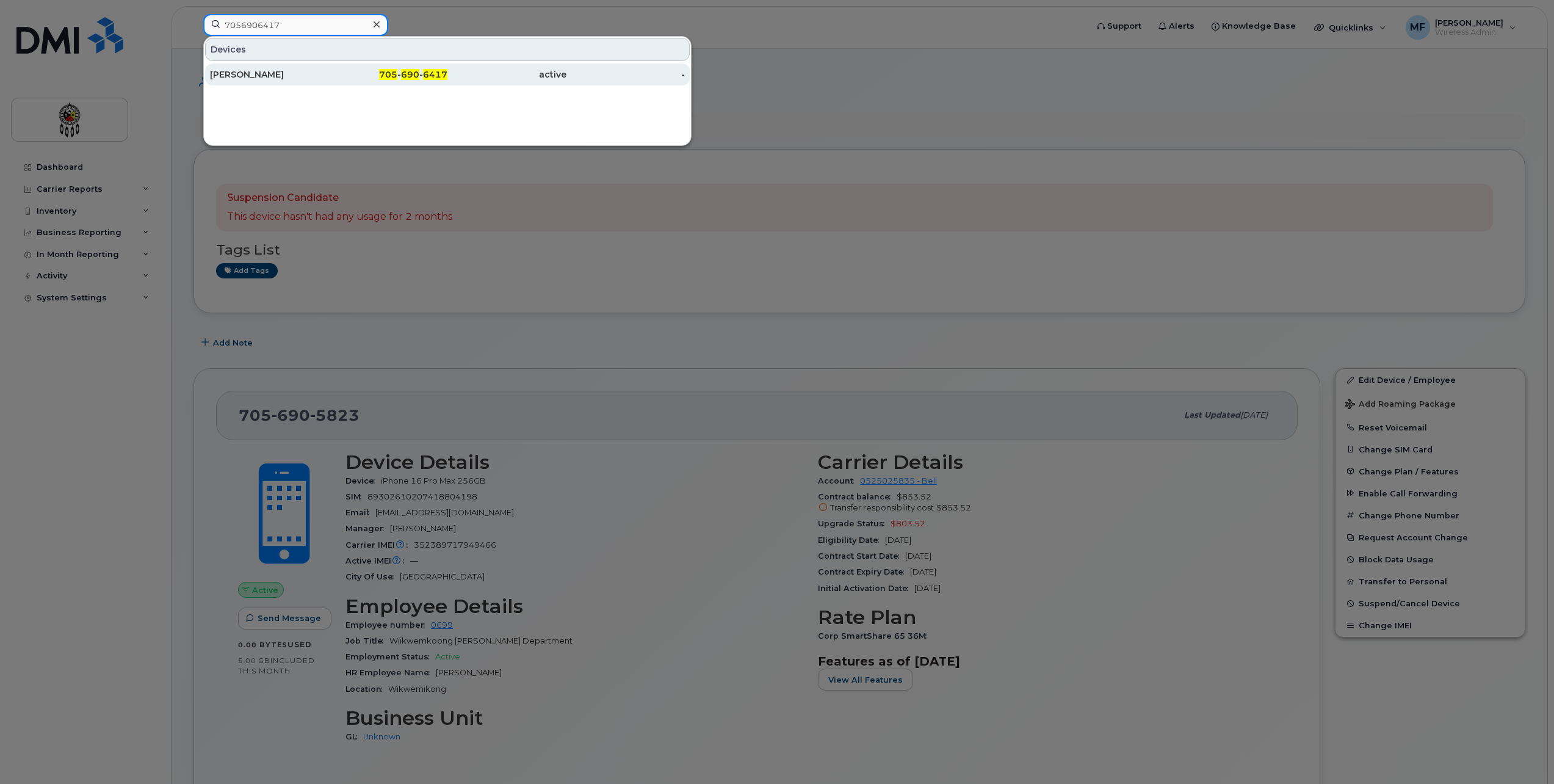
type input "7056906417"
click at [395, 76] on span "705" at bounding box center [388, 74] width 18 height 11
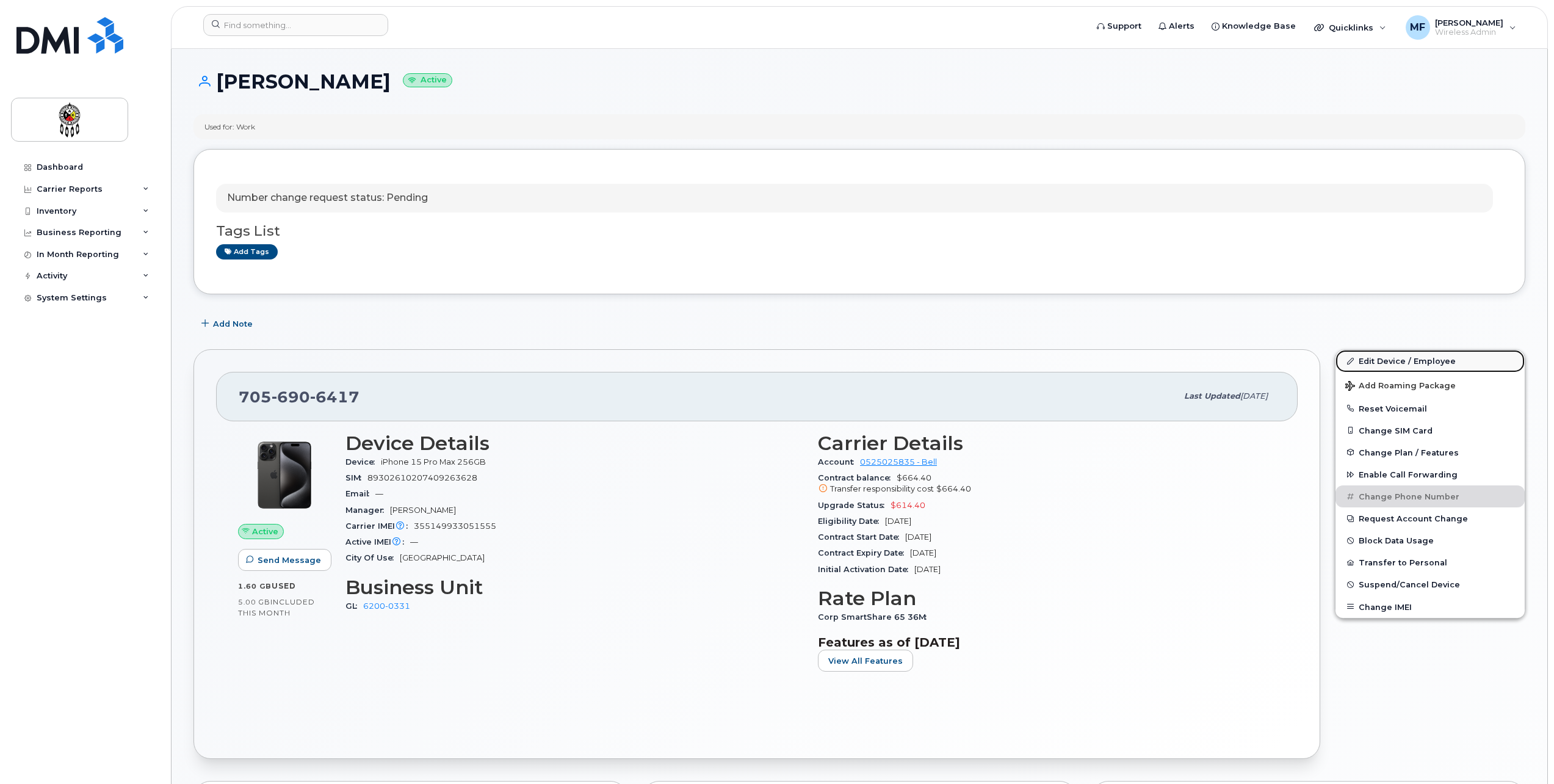
click at [1442, 356] on link "Edit Device / Employee" at bounding box center [1430, 360] width 190 height 22
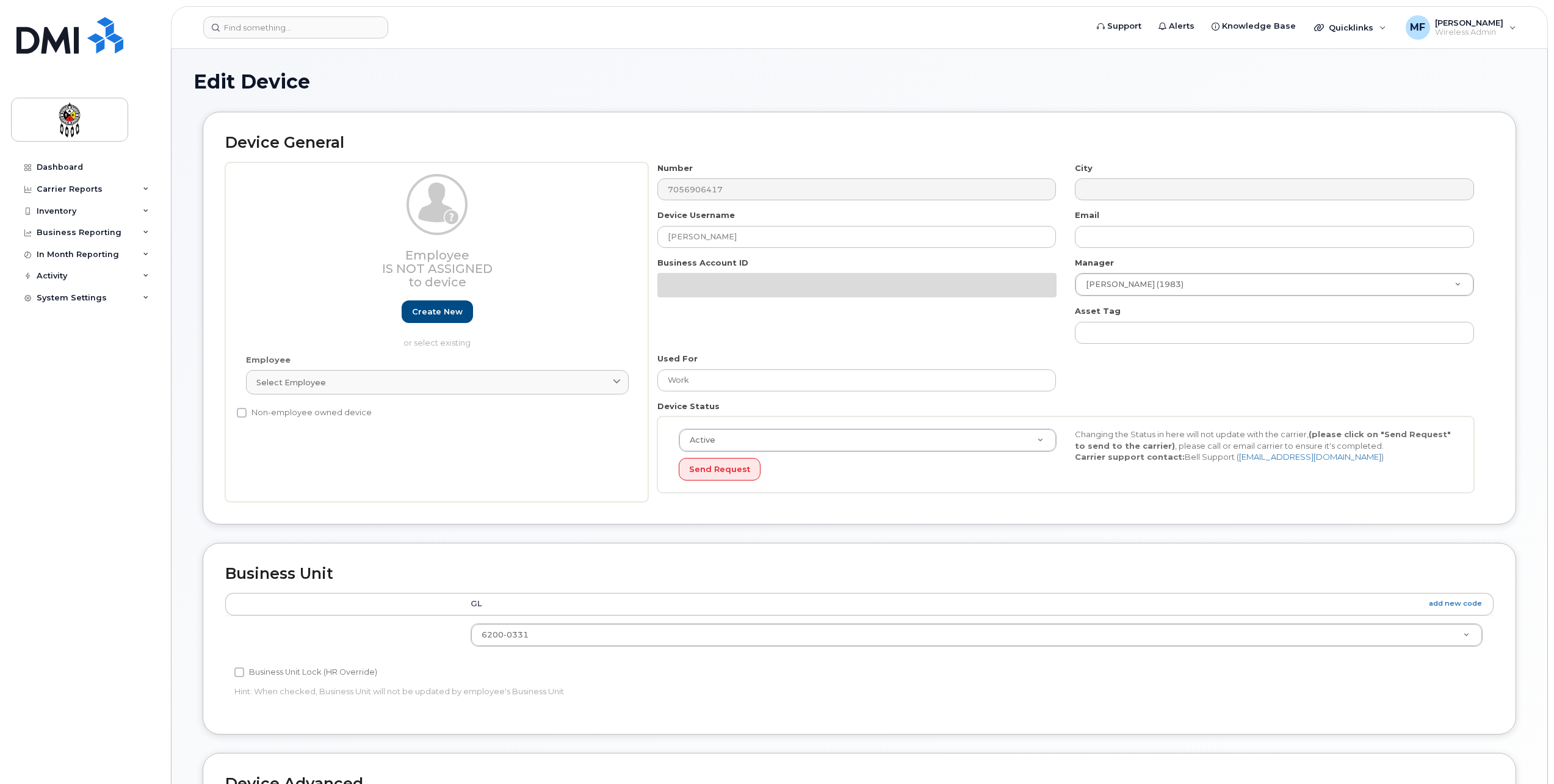
select select "33460201"
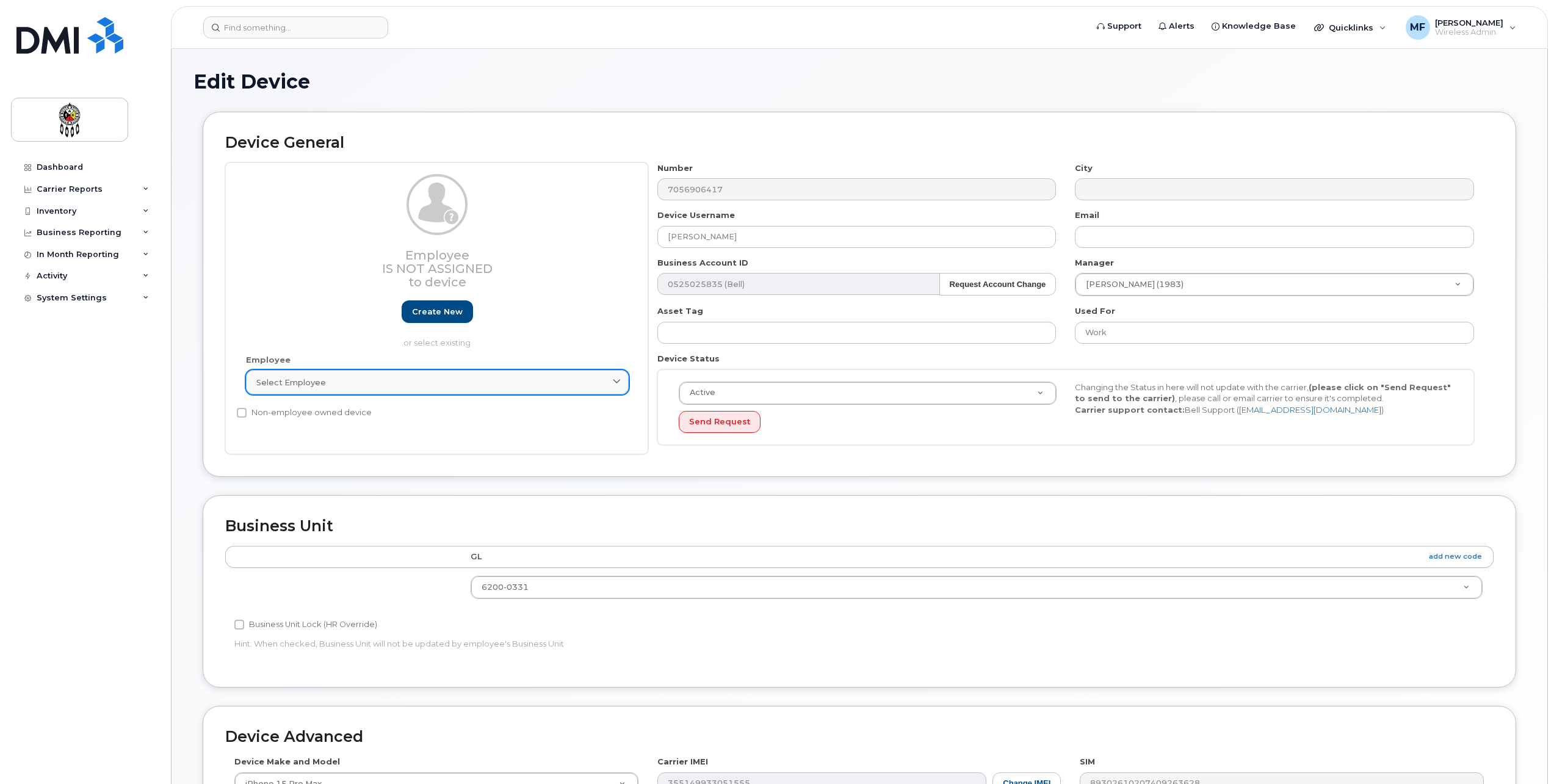
click at [294, 385] on span "Select employee" at bounding box center [291, 382] width 70 height 11
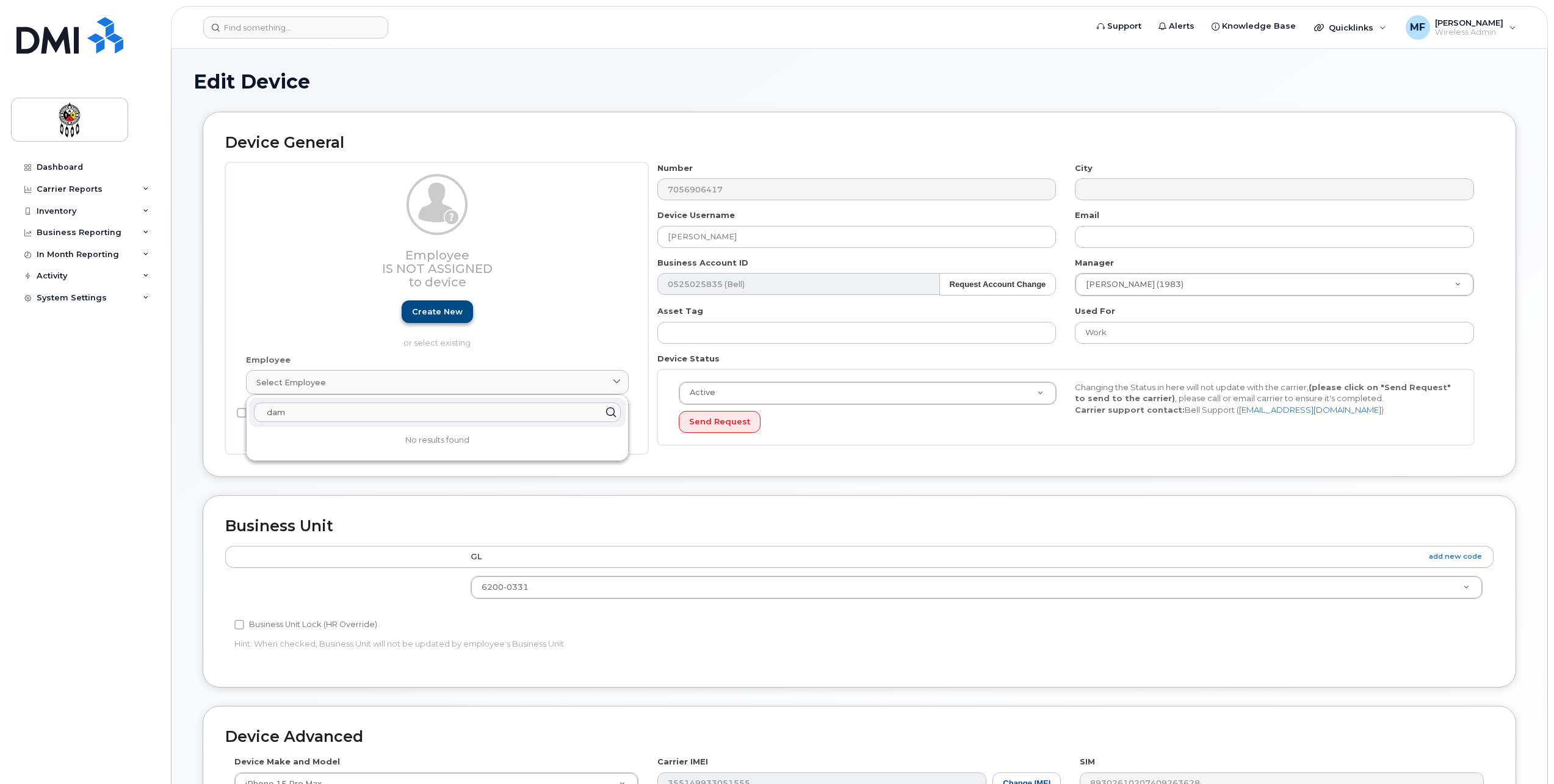
type input "dam"
click at [434, 306] on link "Create new" at bounding box center [437, 312] width 71 height 23
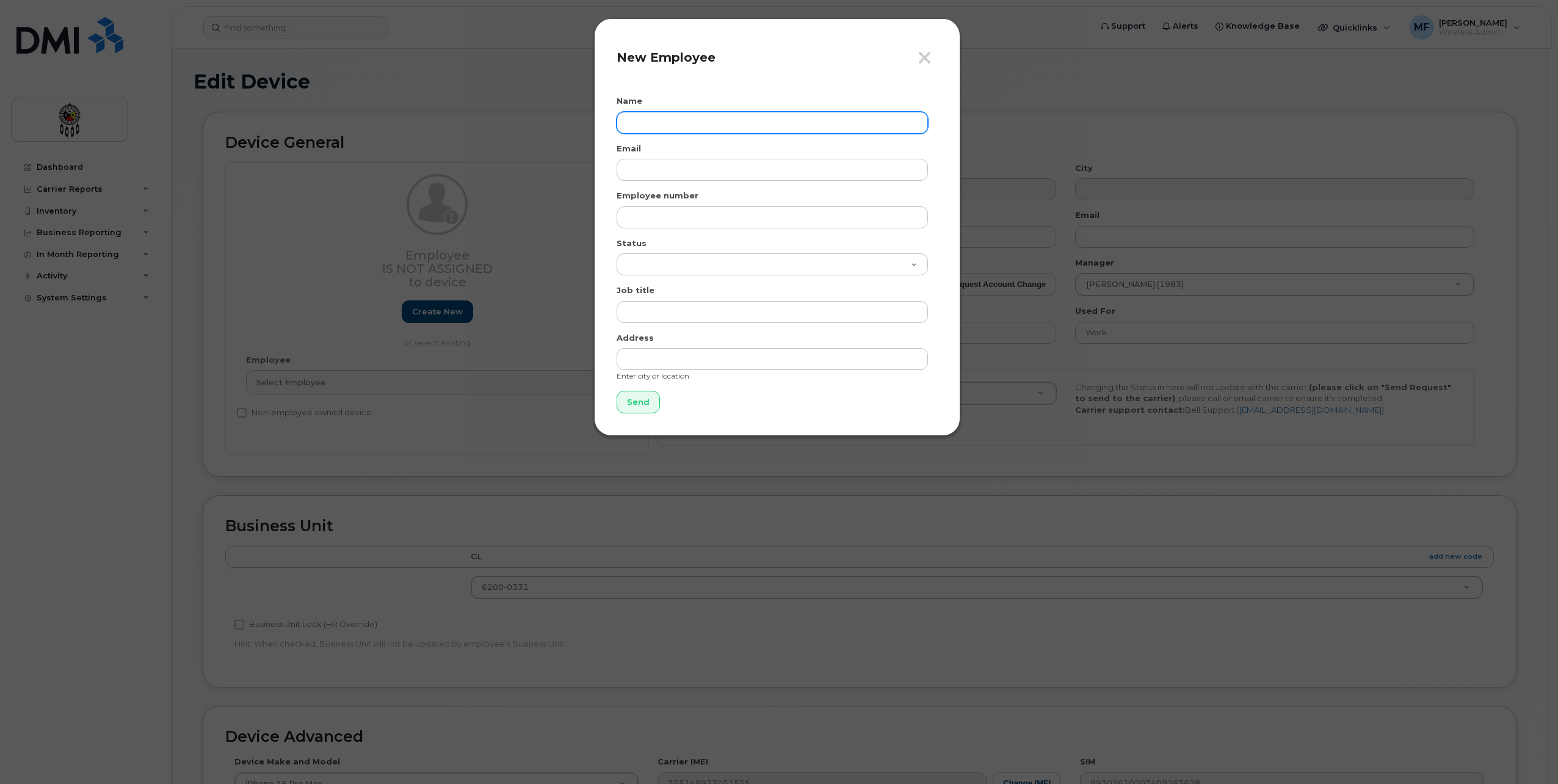
click at [709, 117] on input "text" at bounding box center [772, 122] width 312 height 22
type input "[PERSON_NAME]"
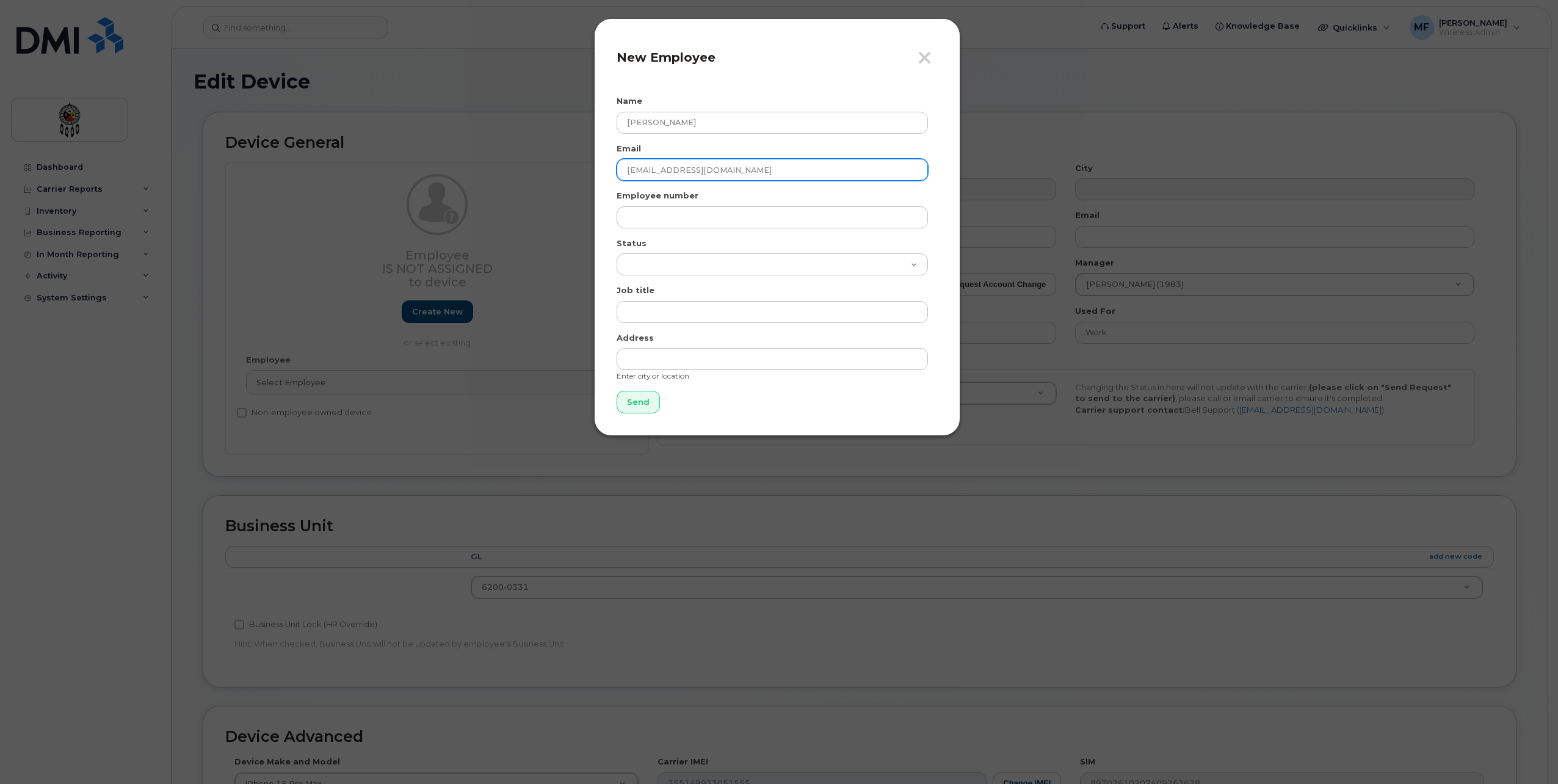
type input "damienthibodeau@wiikwemkoong.ca"
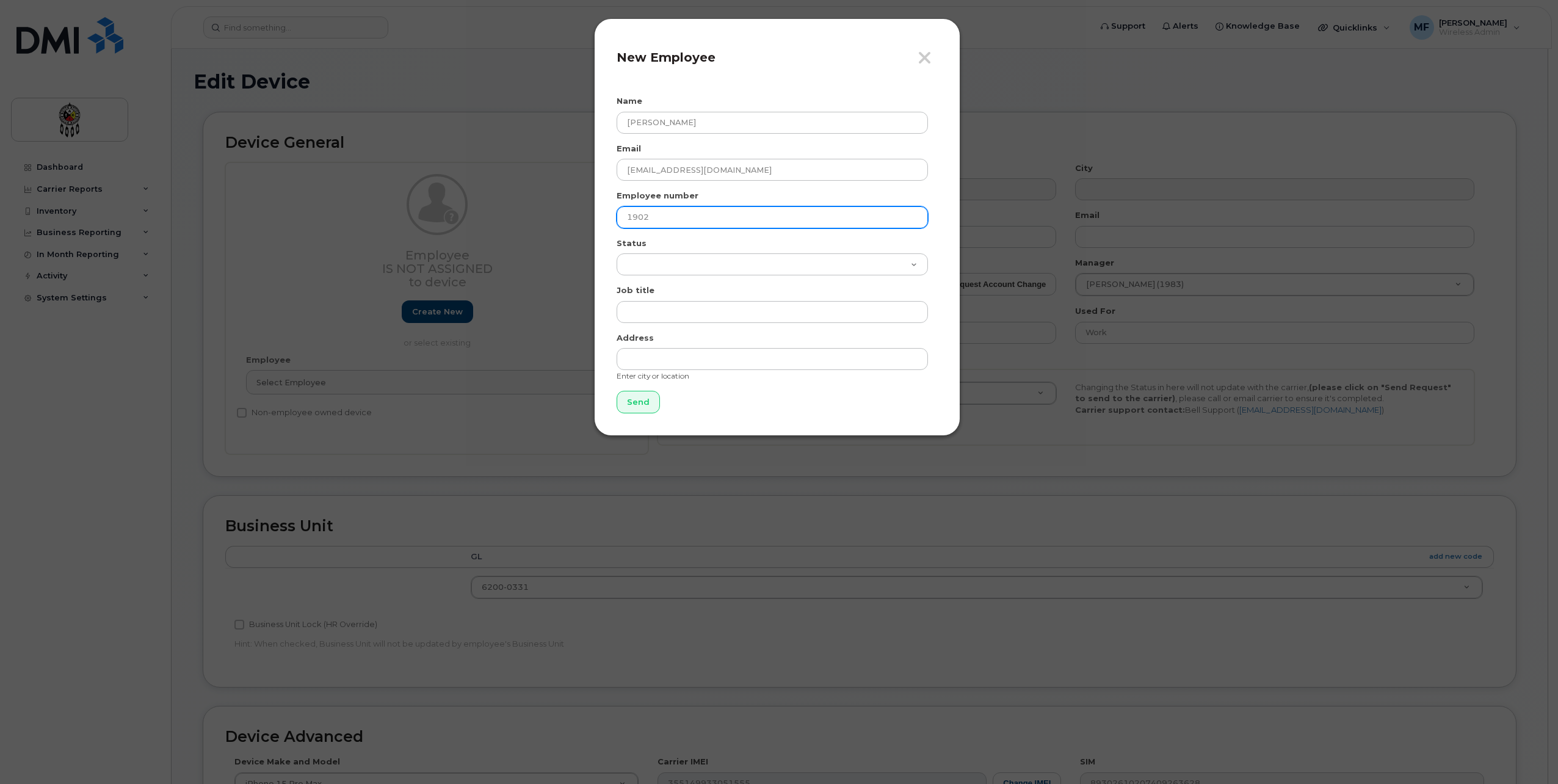
type input "1902"
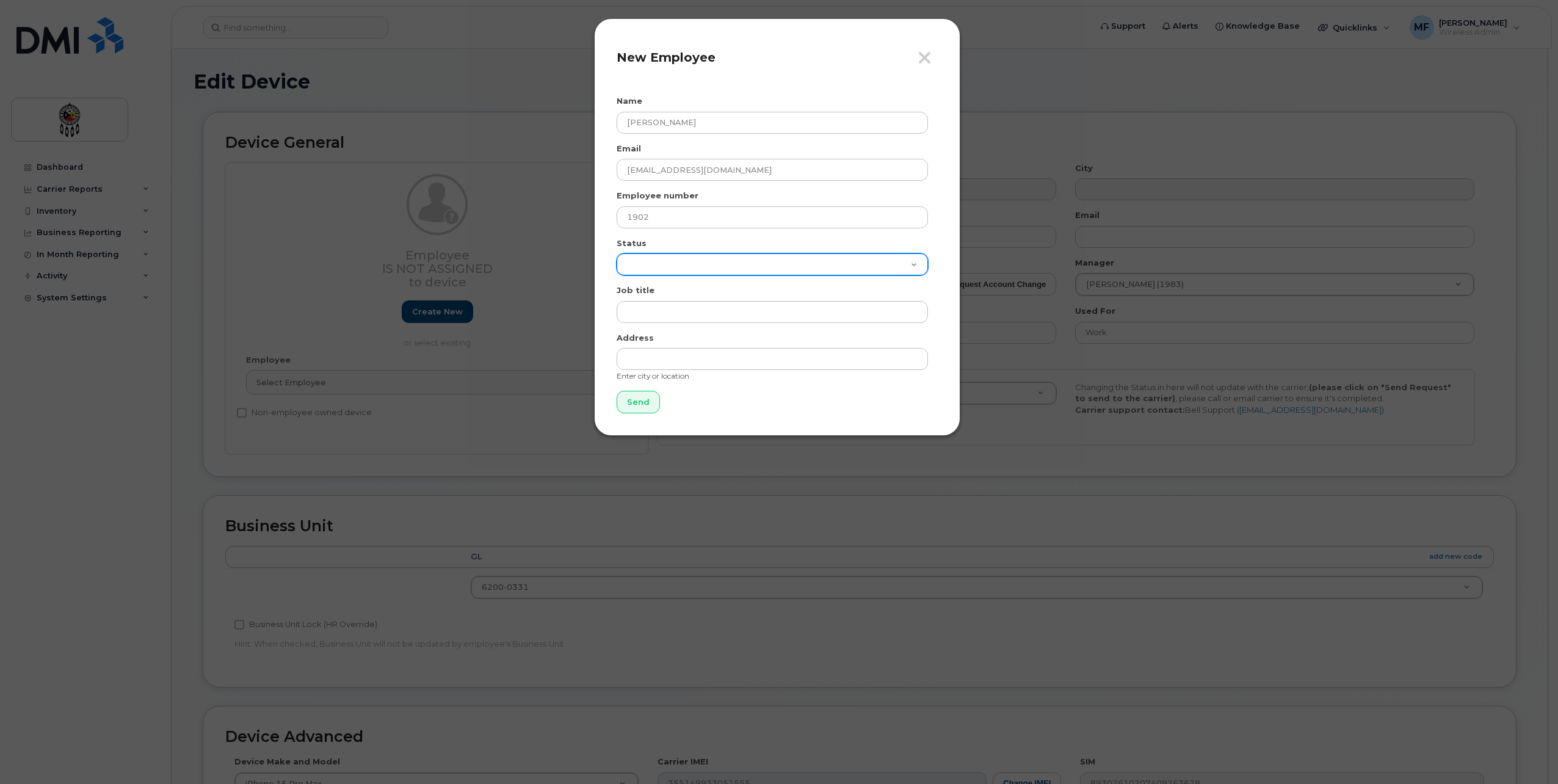
select select "active"
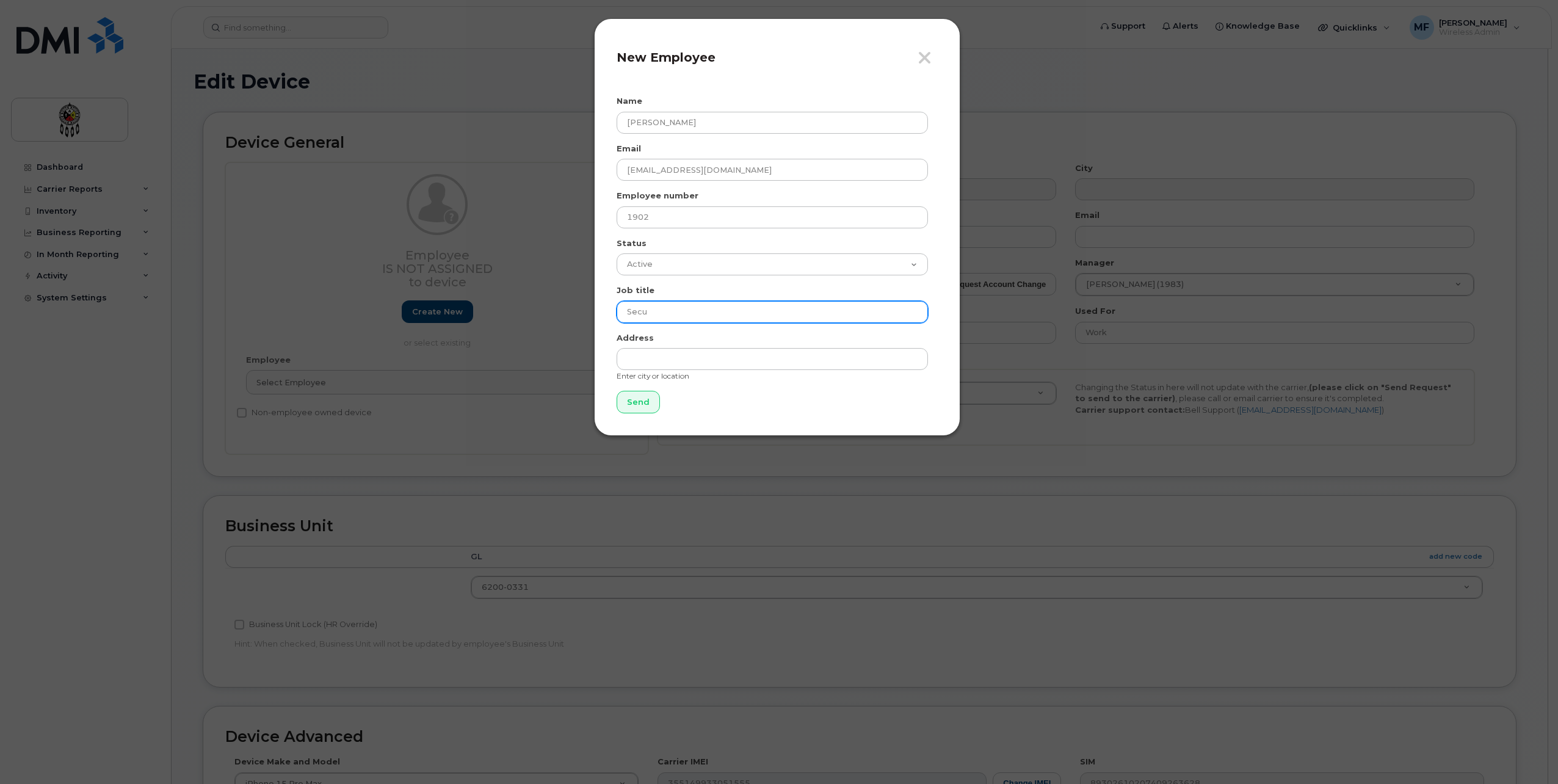
type input "Security and By-Law Enforcement"
type input "Wikwemikong"
click at [633, 394] on input "Send" at bounding box center [637, 402] width 43 height 23
type input "Send"
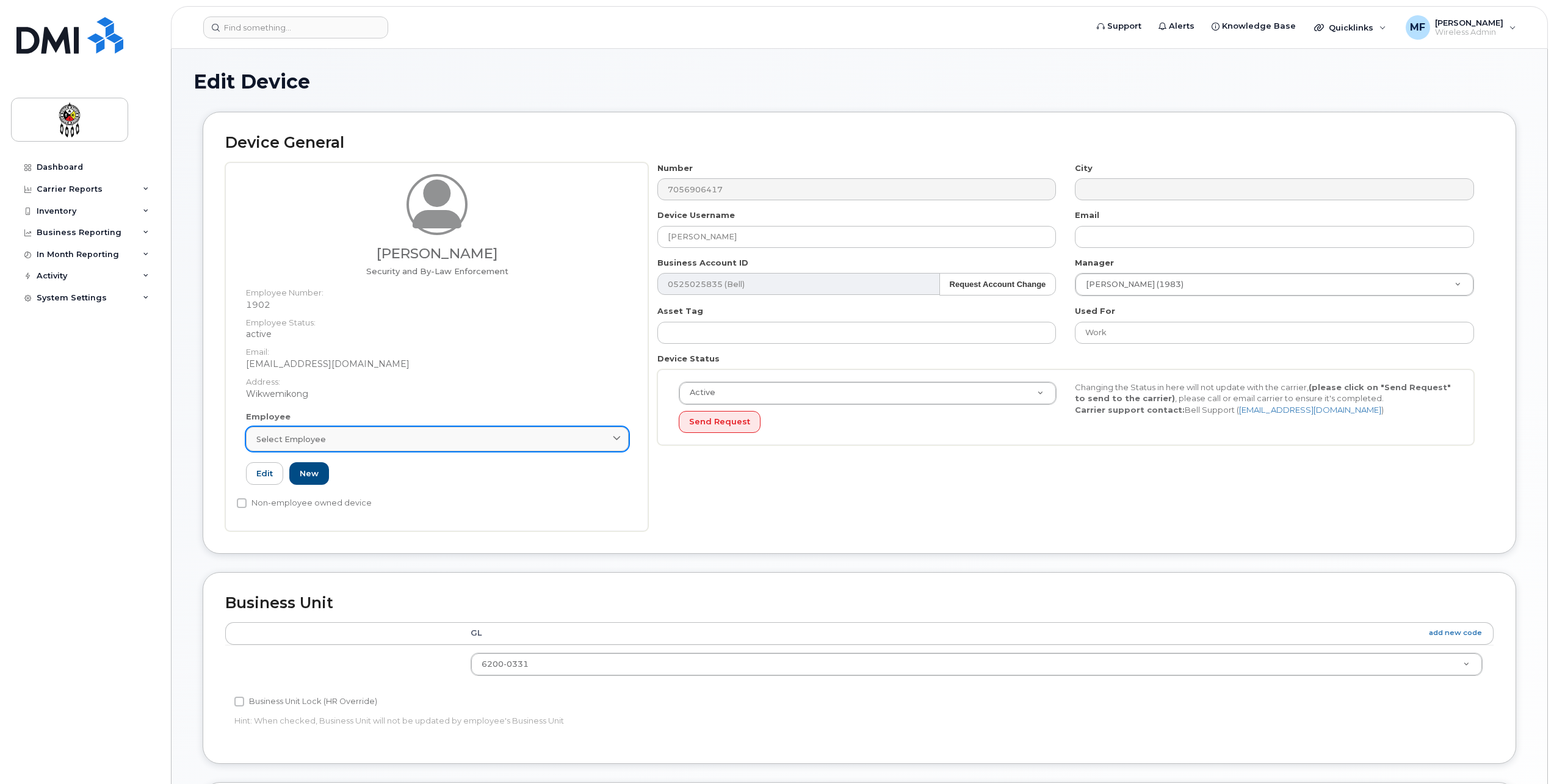
click at [426, 434] on div "Select employee" at bounding box center [437, 439] width 362 height 11
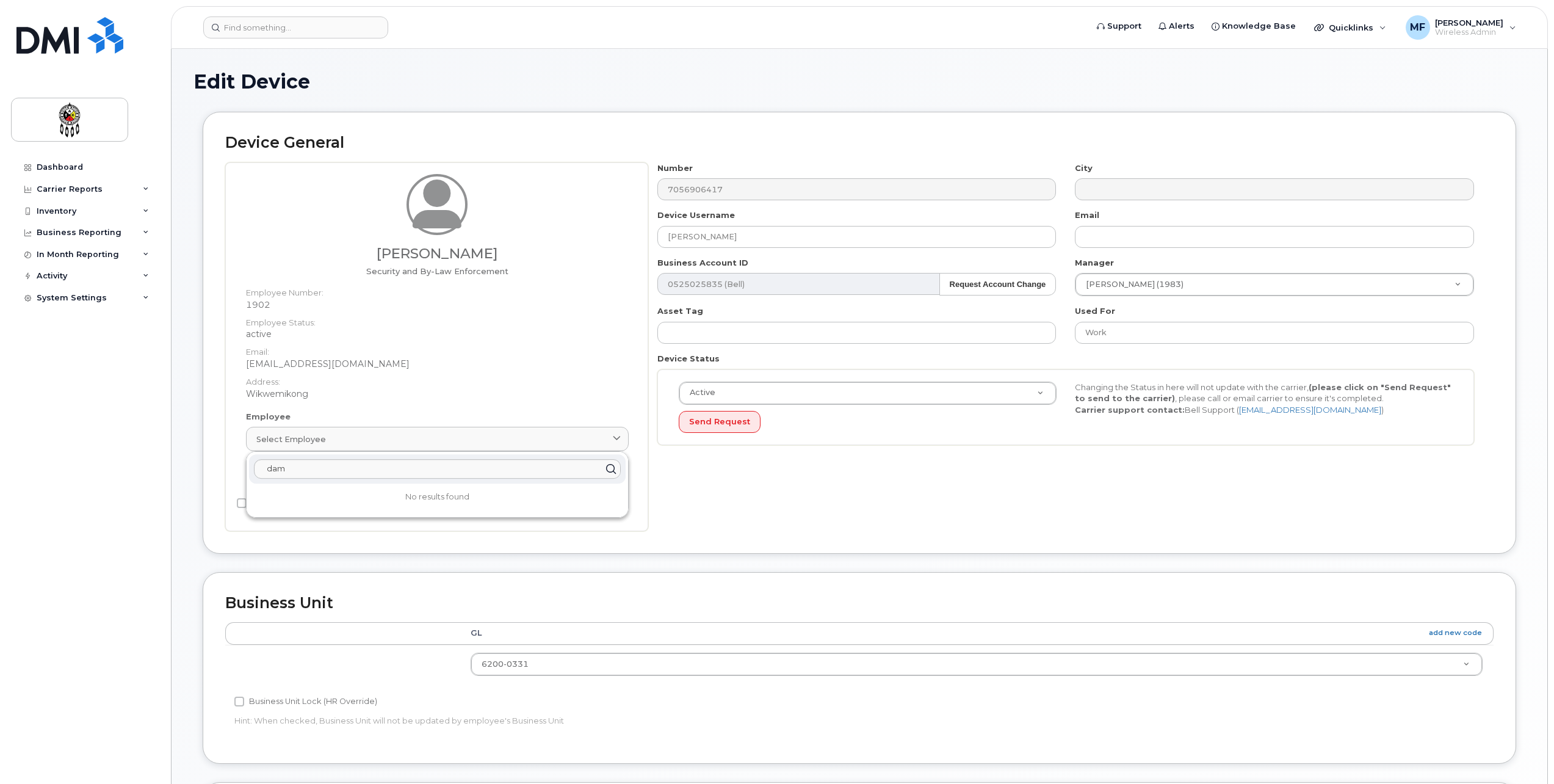
click at [611, 465] on icon at bounding box center [611, 469] width 18 height 18
drag, startPoint x: 330, startPoint y: 469, endPoint x: 175, endPoint y: 473, distance: 155.1
click at [175, 473] on div "Edit Device Device General Damien Thibodeau Security and By-Law Enforcement Emp…" at bounding box center [859, 577] width 1376 height 1058
click at [482, 483] on div "Edit New" at bounding box center [437, 473] width 383 height 23
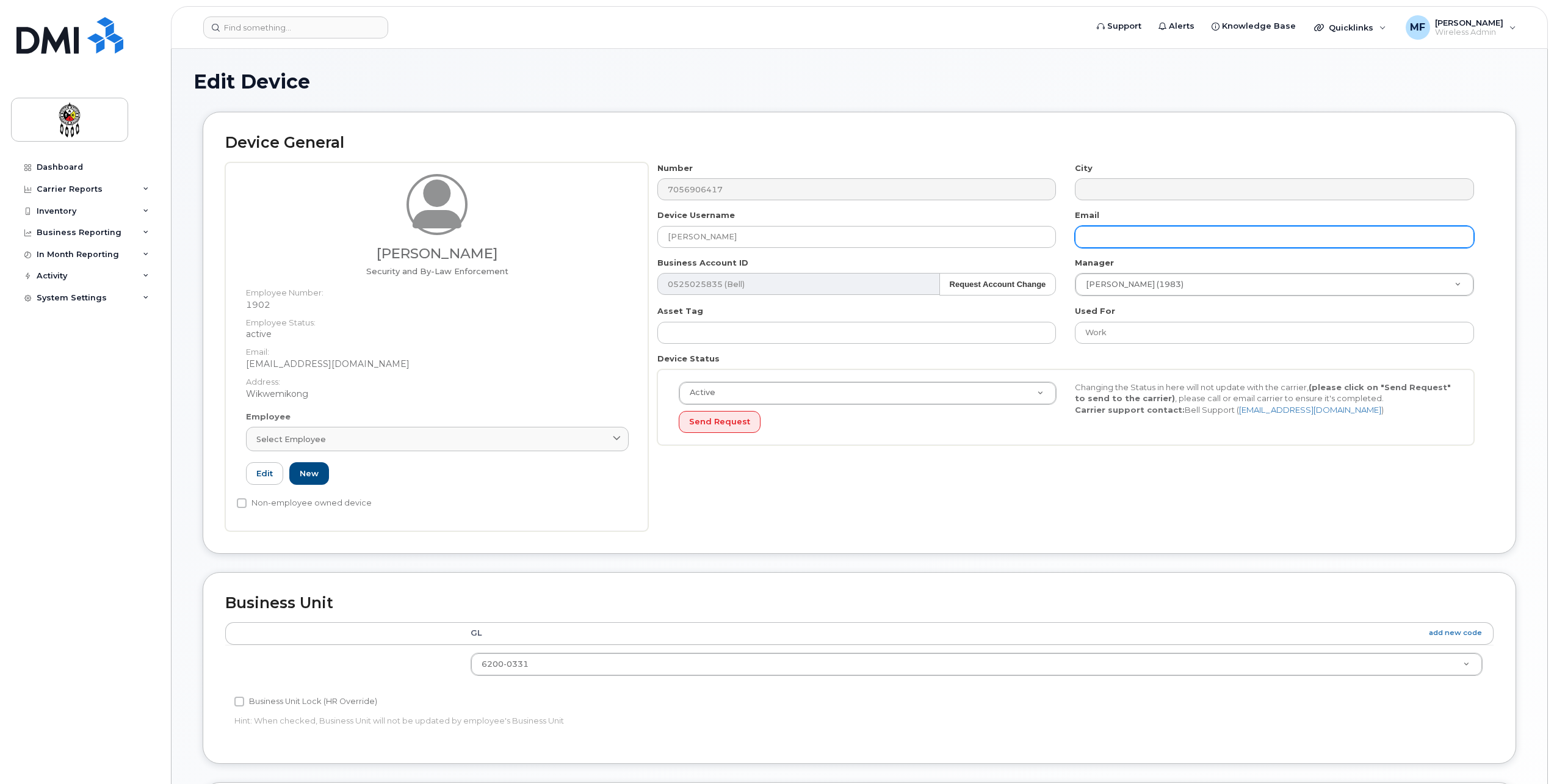
click at [1140, 239] on input "text" at bounding box center [1274, 236] width 399 height 22
type input "damienthibodeau@wiikwemkoong.ca"
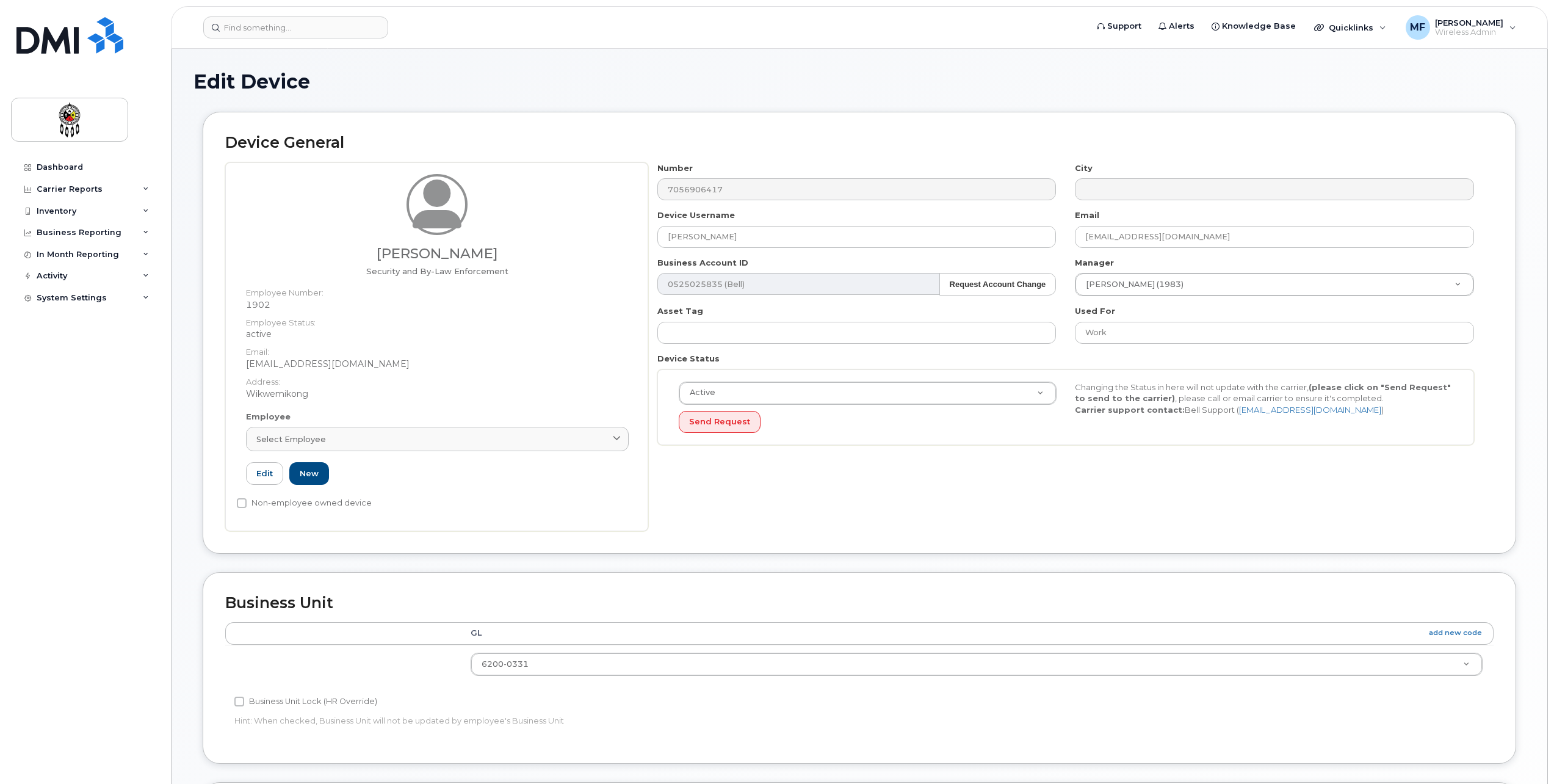
click at [1159, 441] on div "Active Active Suspended Cancelled Send Request Changing the Status in here will…" at bounding box center [1065, 408] width 817 height 76
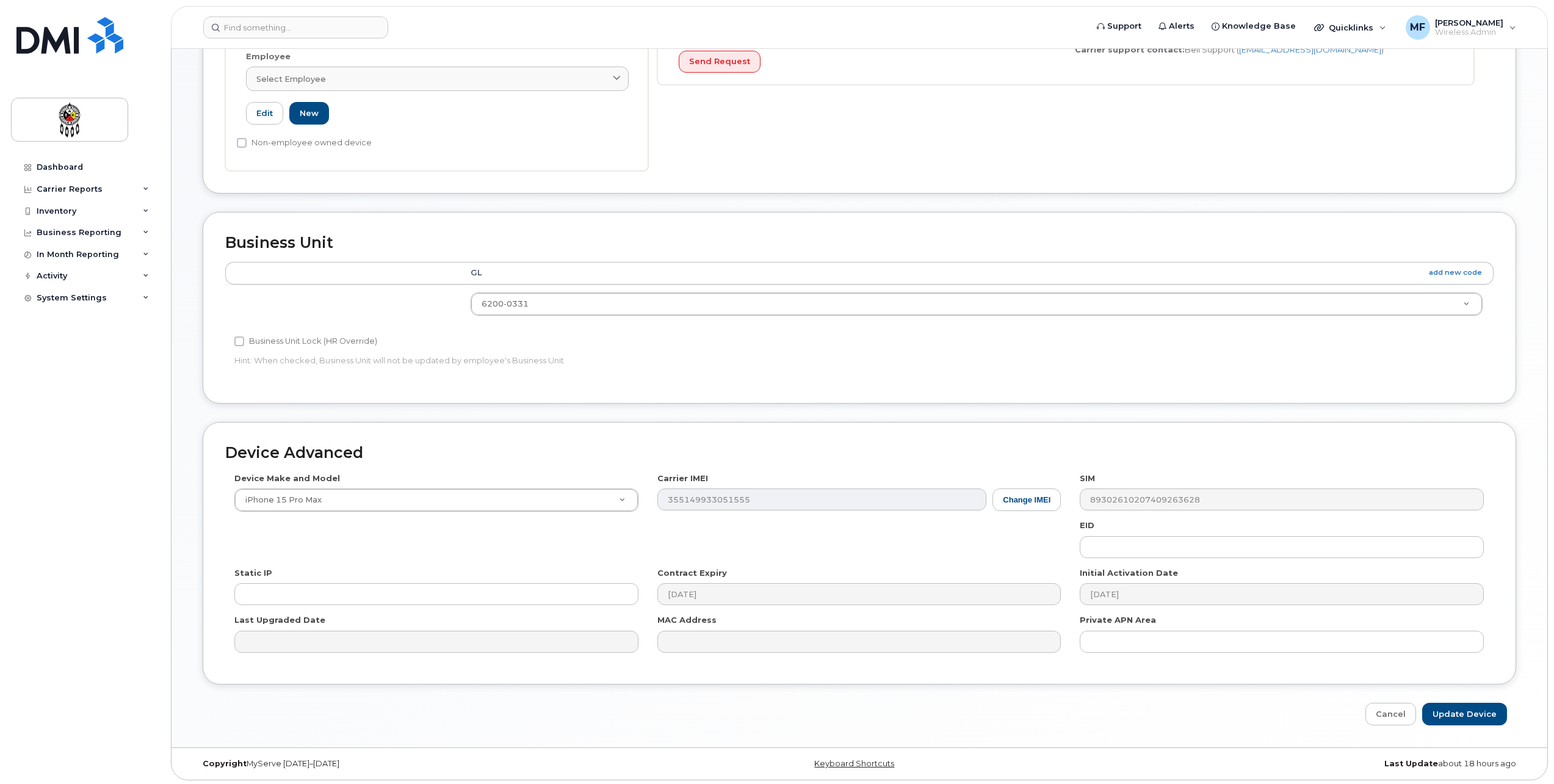
scroll to position [363, 0]
click at [1464, 716] on input "Update Device" at bounding box center [1464, 712] width 85 height 23
type input "Saving..."
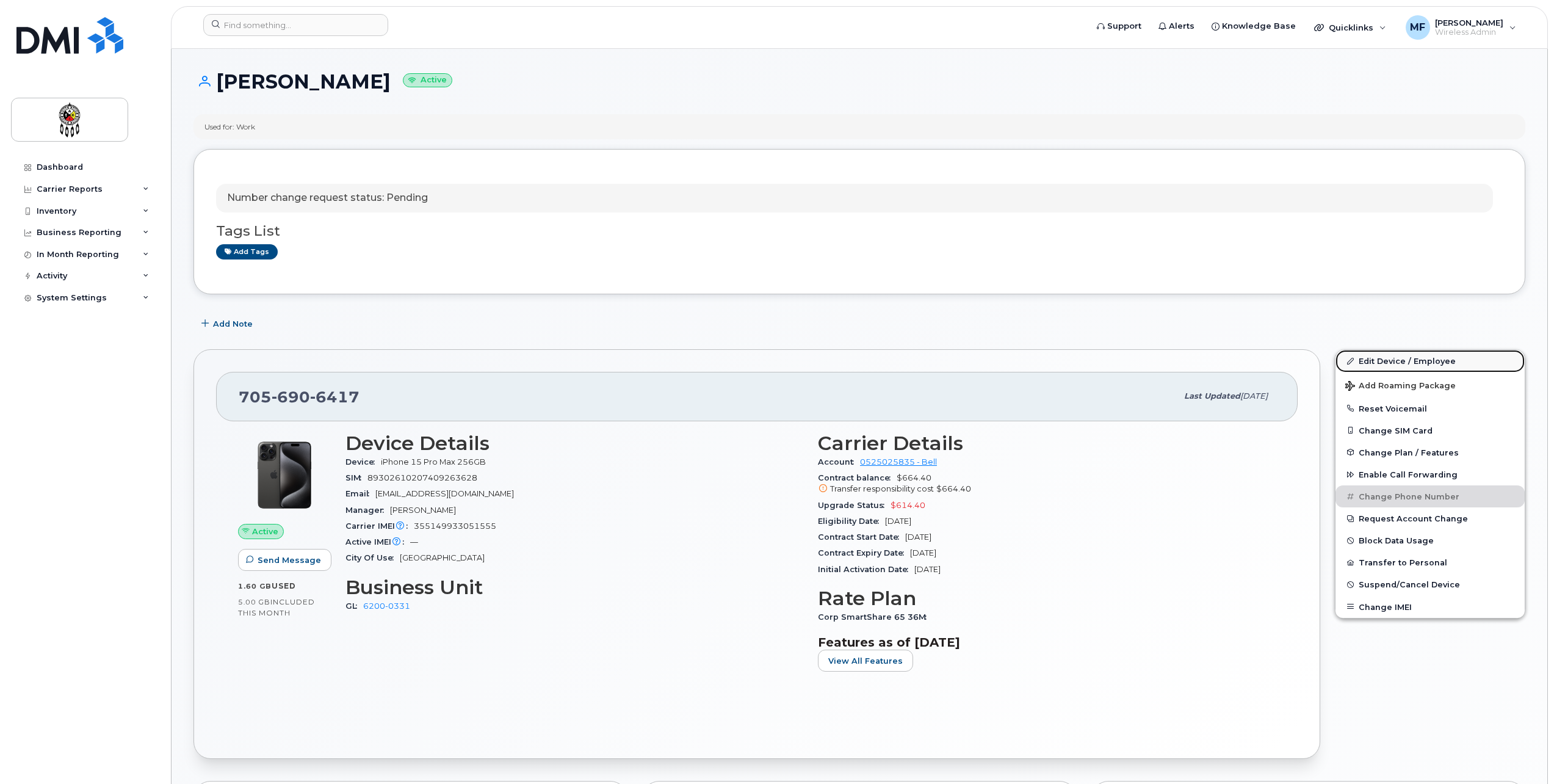
click at [1389, 361] on link "Edit Device / Employee" at bounding box center [1430, 360] width 190 height 22
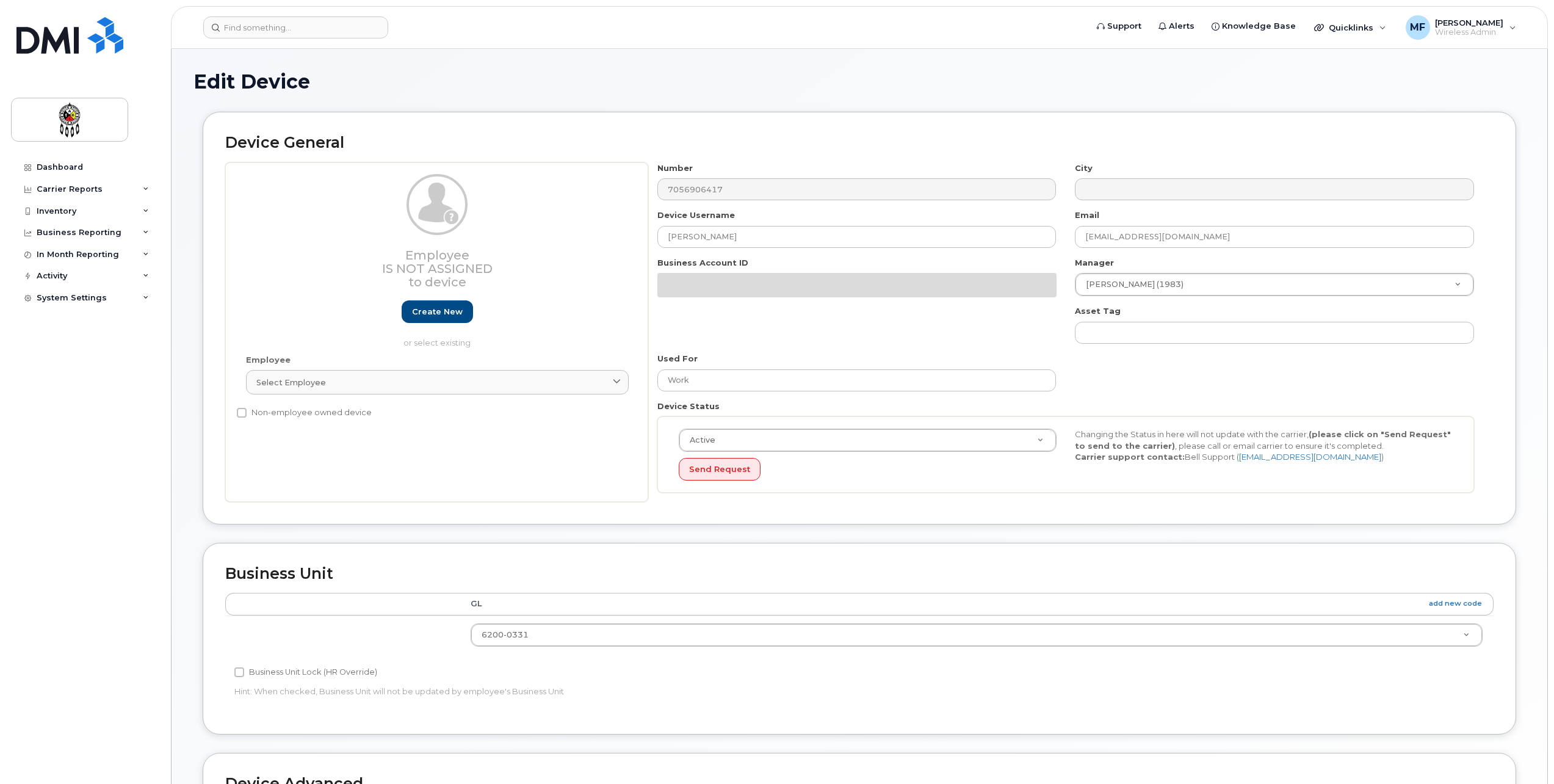
select select "33460201"
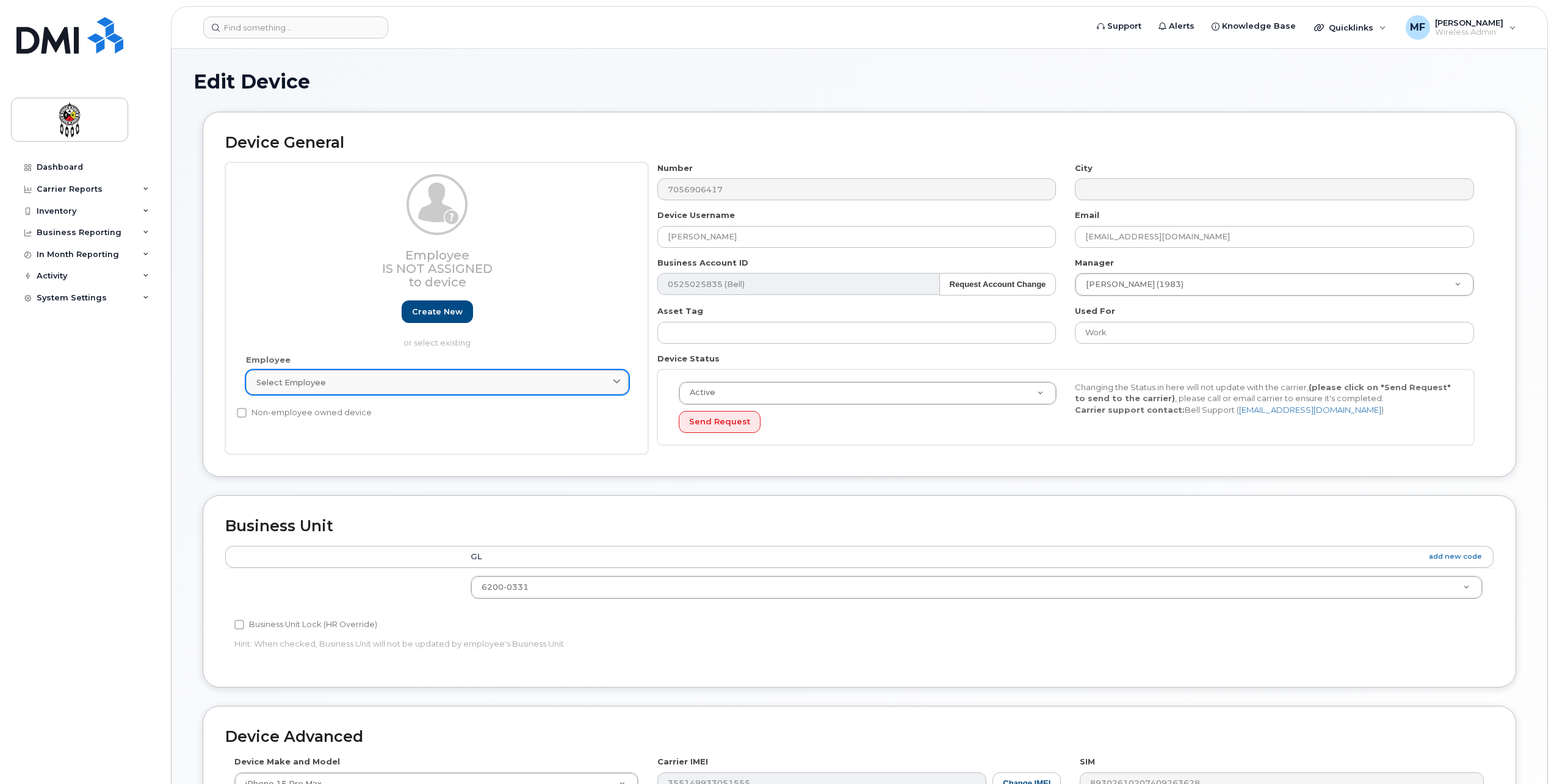
click at [407, 373] on link "Select employee" at bounding box center [437, 382] width 383 height 25
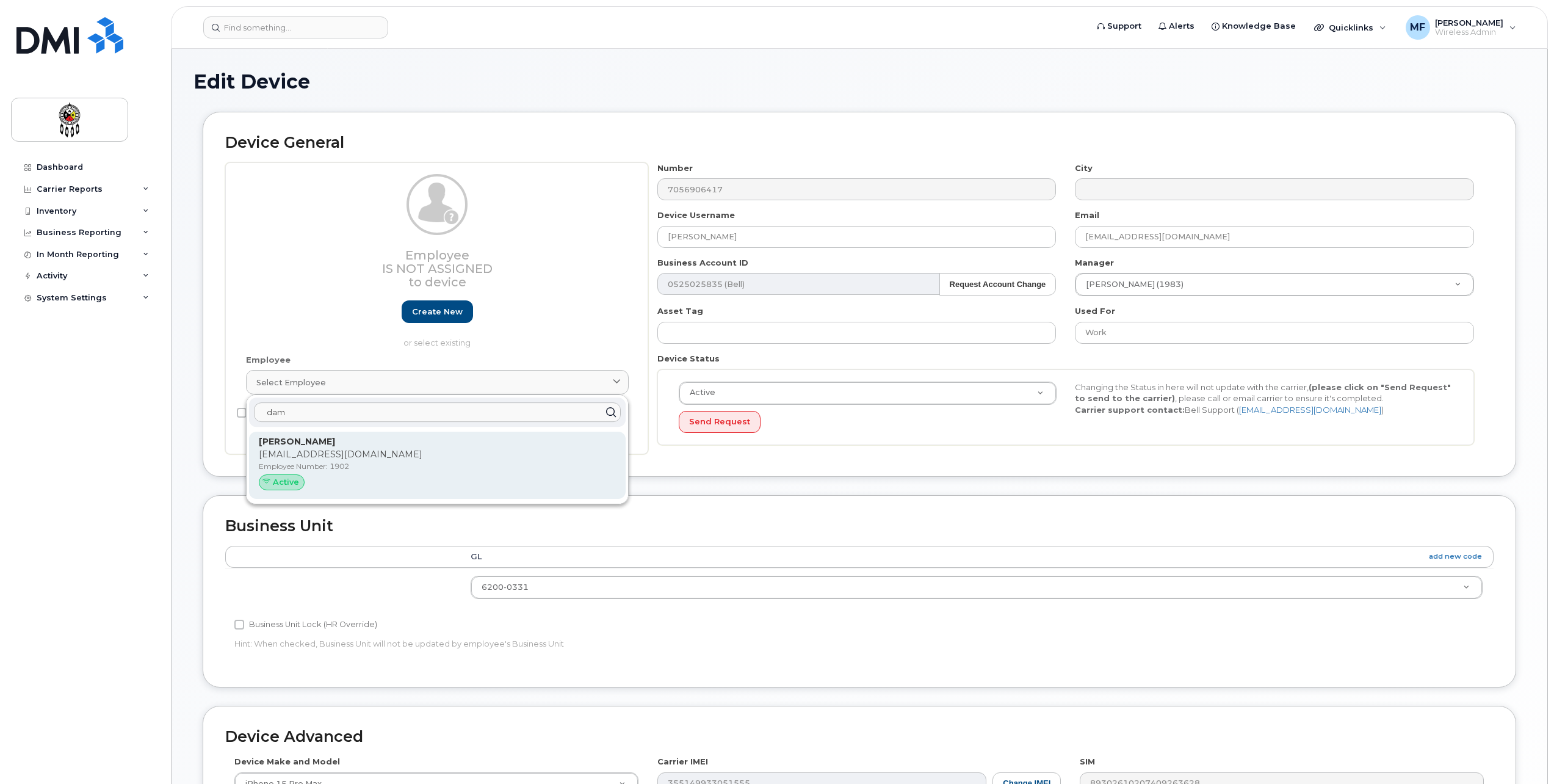
type input "dam"
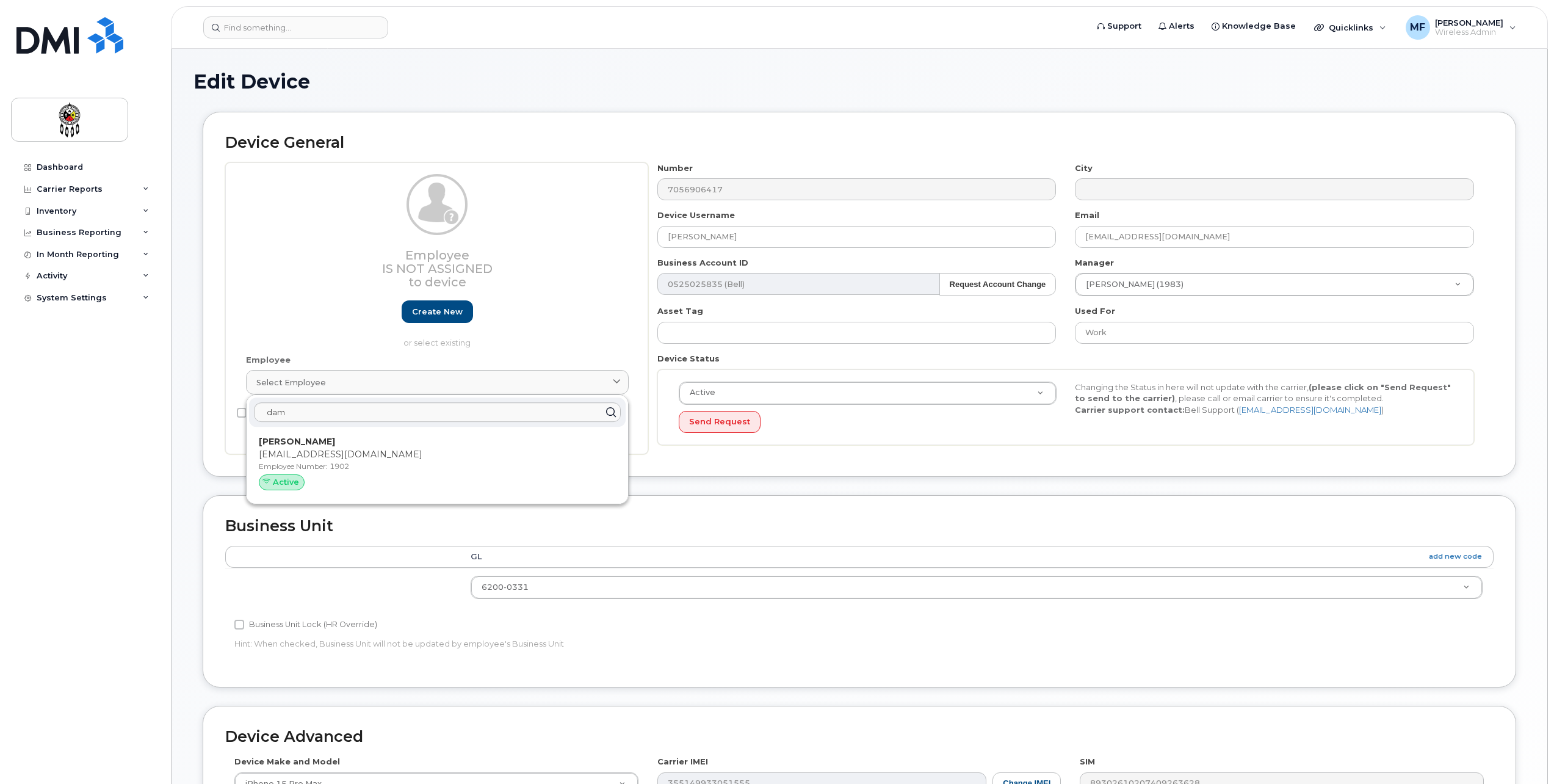
drag, startPoint x: 356, startPoint y: 448, endPoint x: 848, endPoint y: 40, distance: 639.2
click at [356, 448] on div "Damien Thibodeau damienthibodeau@wiikwemkoong.ca Employee Number: 1902 Active" at bounding box center [437, 465] width 357 height 60
type input "1902"
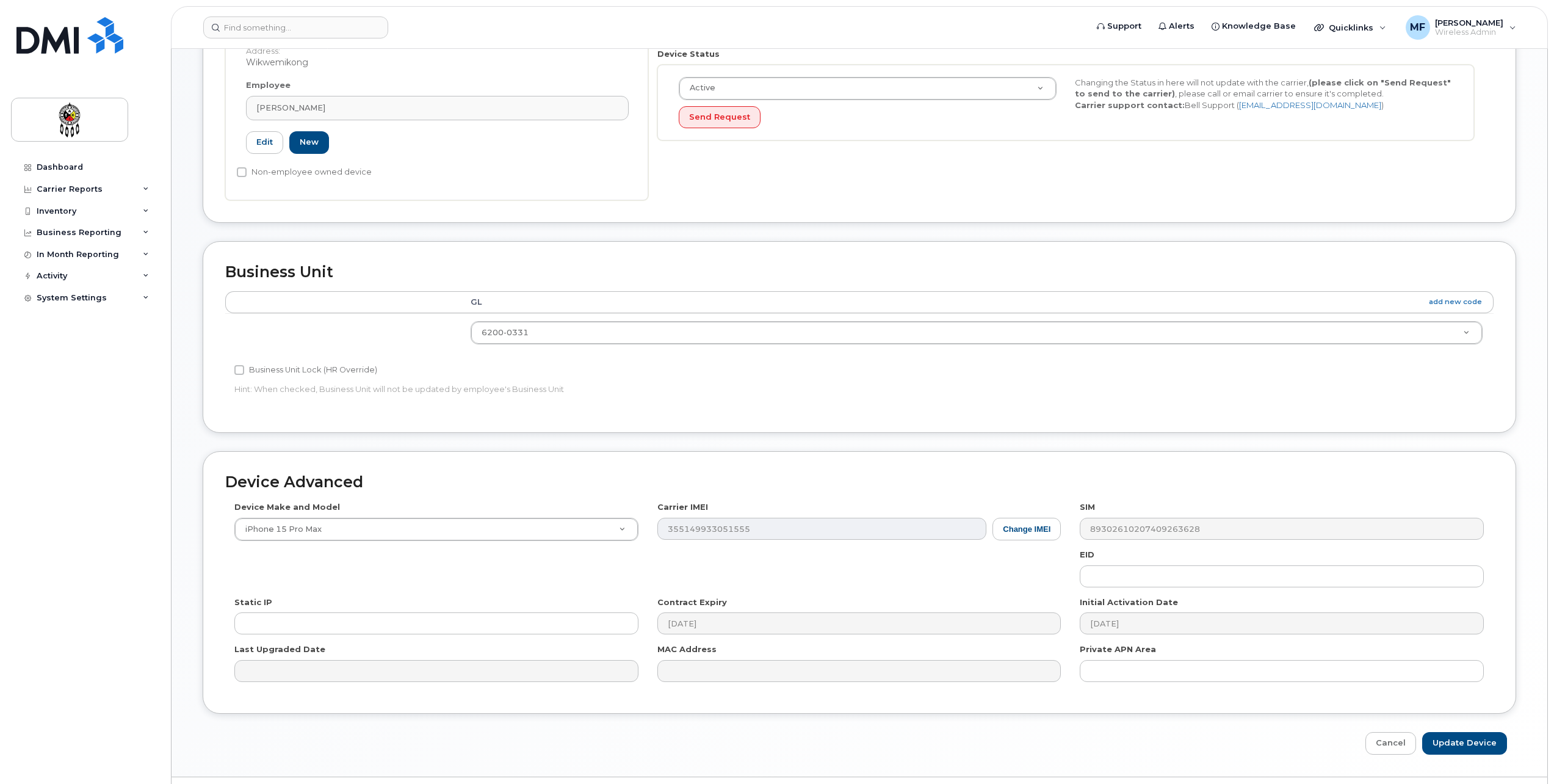
scroll to position [305, 0]
click at [1461, 740] on input "Update Device" at bounding box center [1464, 743] width 85 height 23
type input "Saving..."
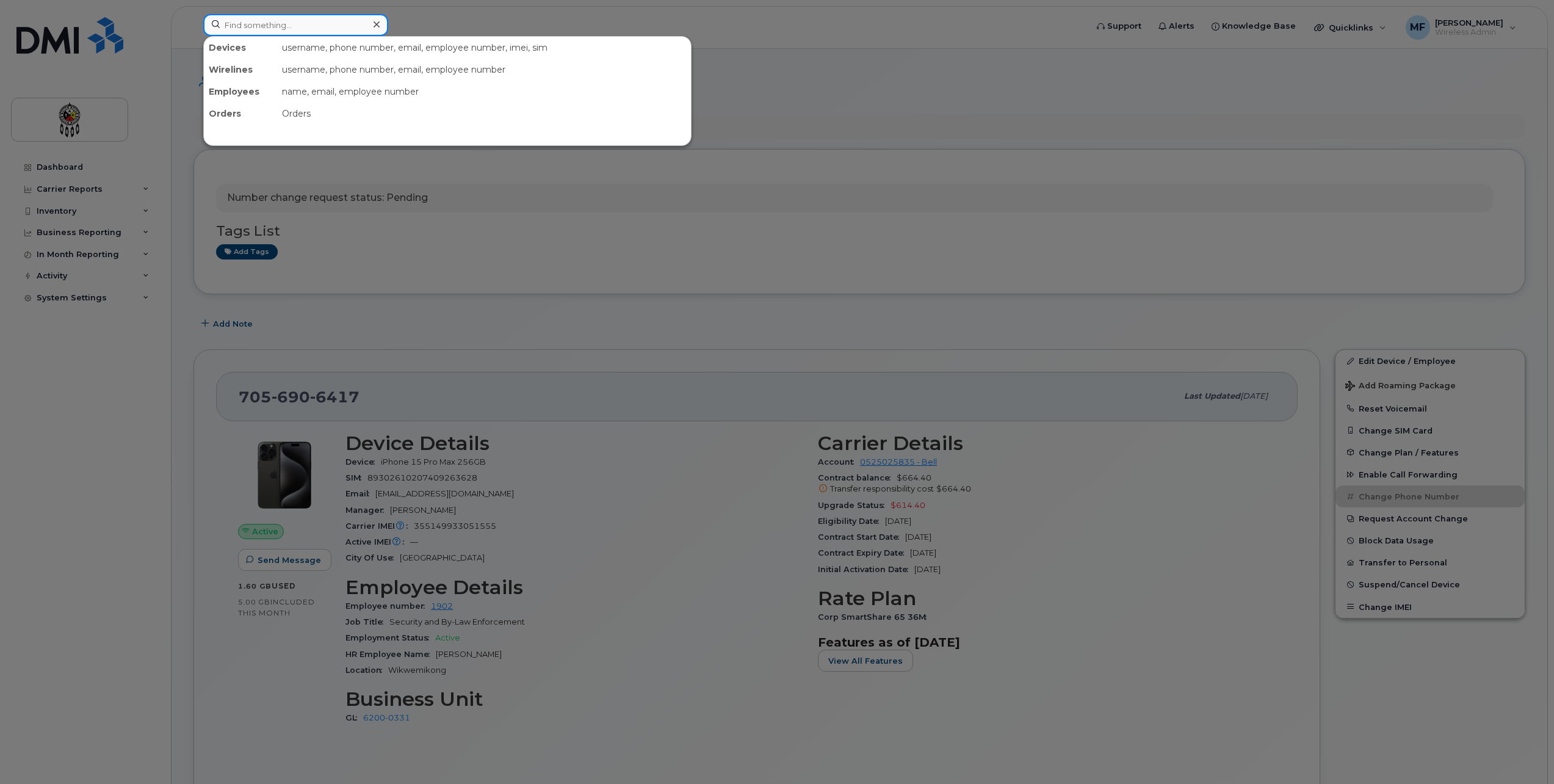
click at [250, 15] on input at bounding box center [295, 25] width 185 height 22
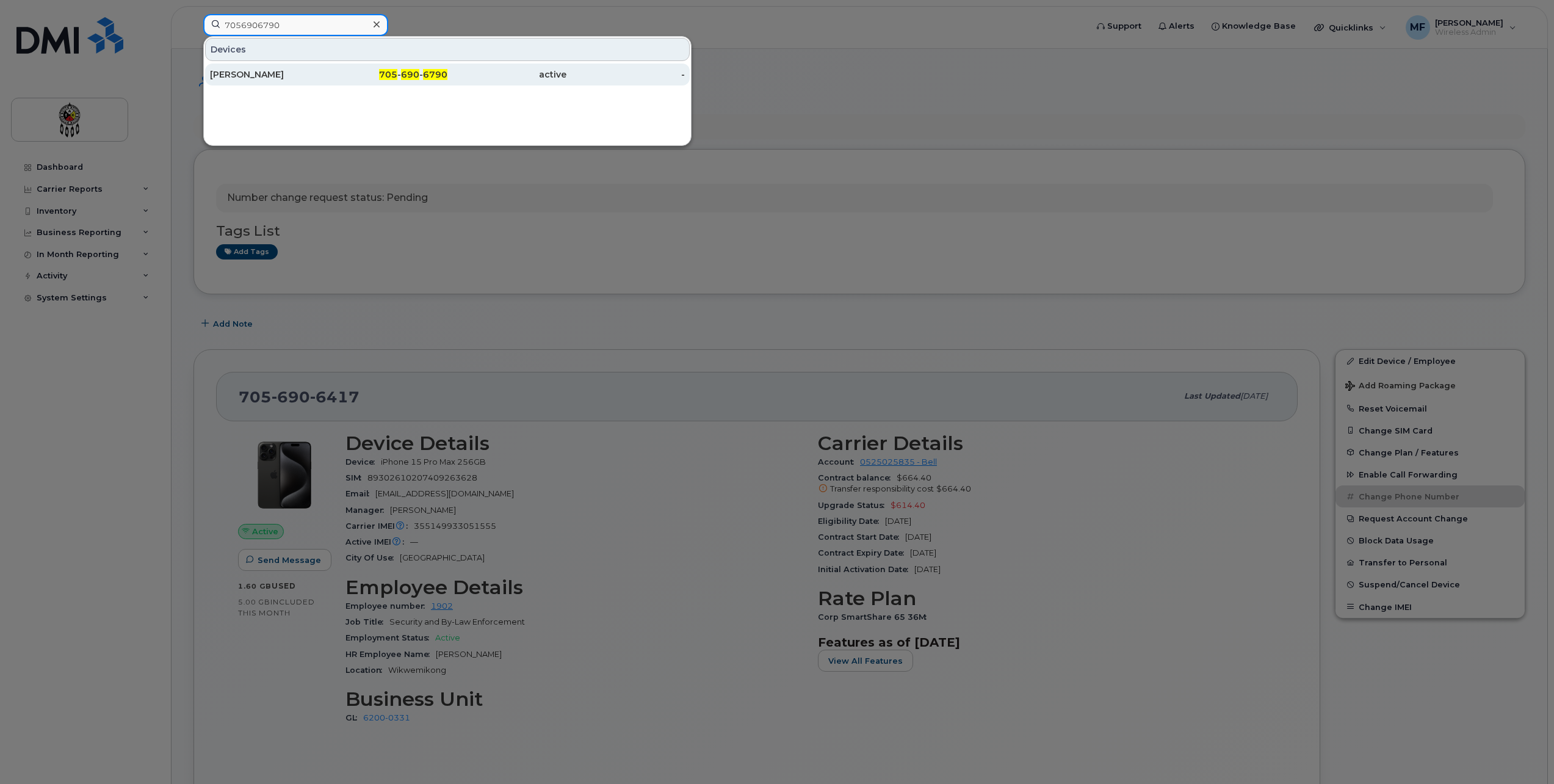
type input "7056906790"
click at [374, 64] on link "Chuck Peltier 705 - 690 - 6790 active -" at bounding box center [447, 74] width 485 height 22
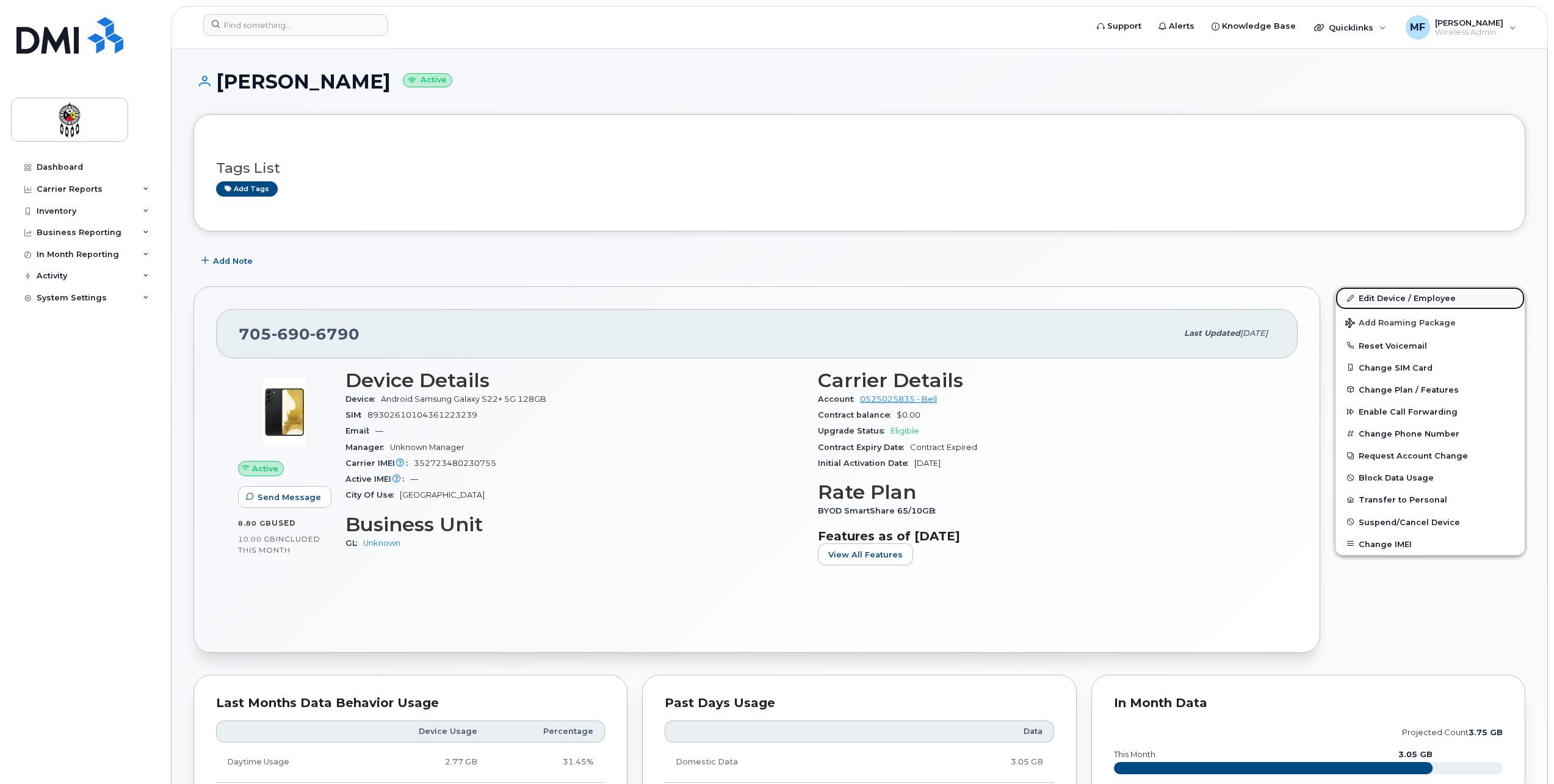
click at [1436, 292] on link "Edit Device / Employee" at bounding box center [1430, 297] width 190 height 22
click at [1390, 291] on link "Edit Device / Employee" at bounding box center [1430, 297] width 190 height 22
click at [1391, 296] on link "Edit Device / Employee" at bounding box center [1430, 297] width 190 height 22
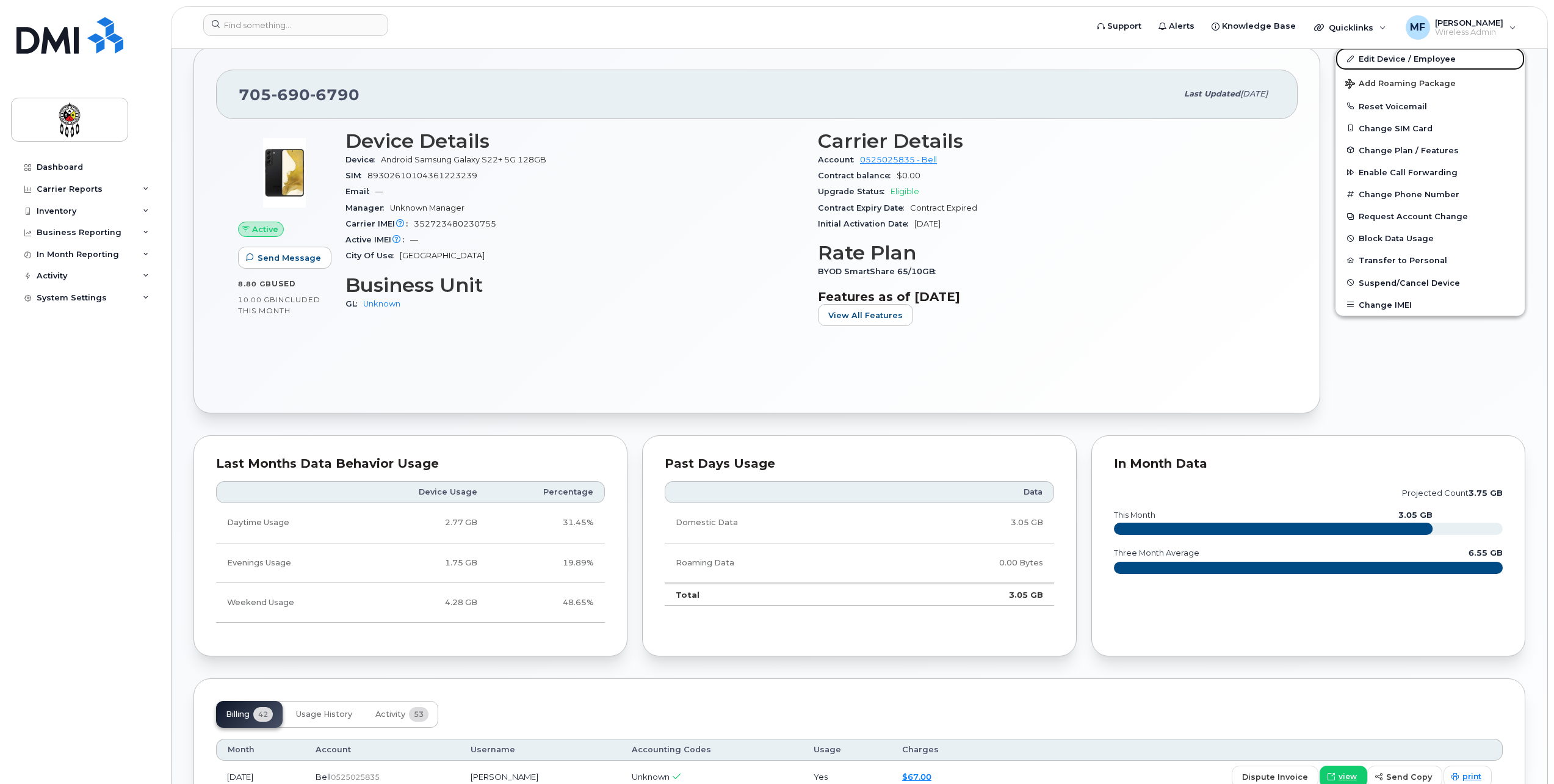
scroll to position [244, 0]
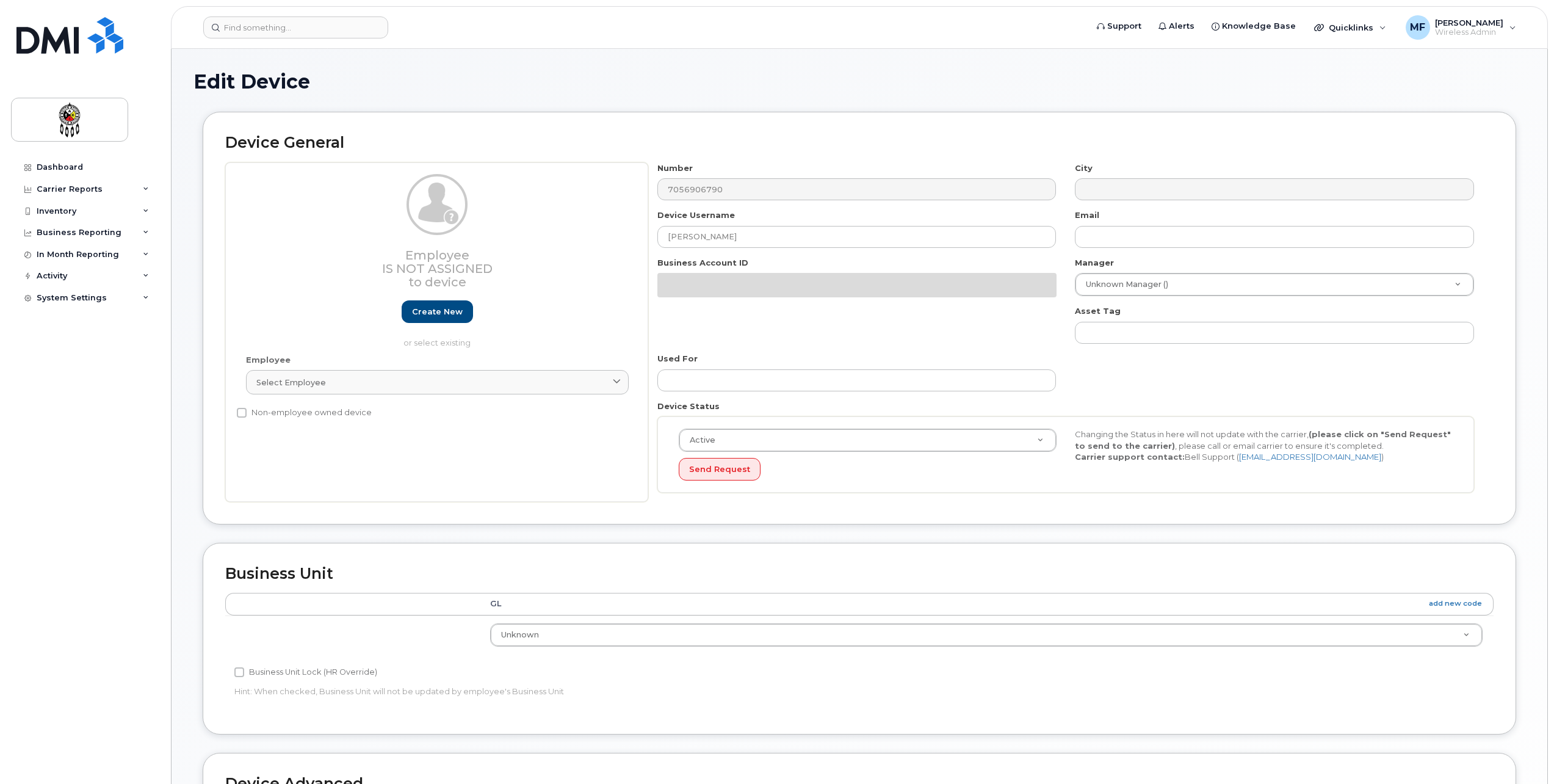
select select "651562"
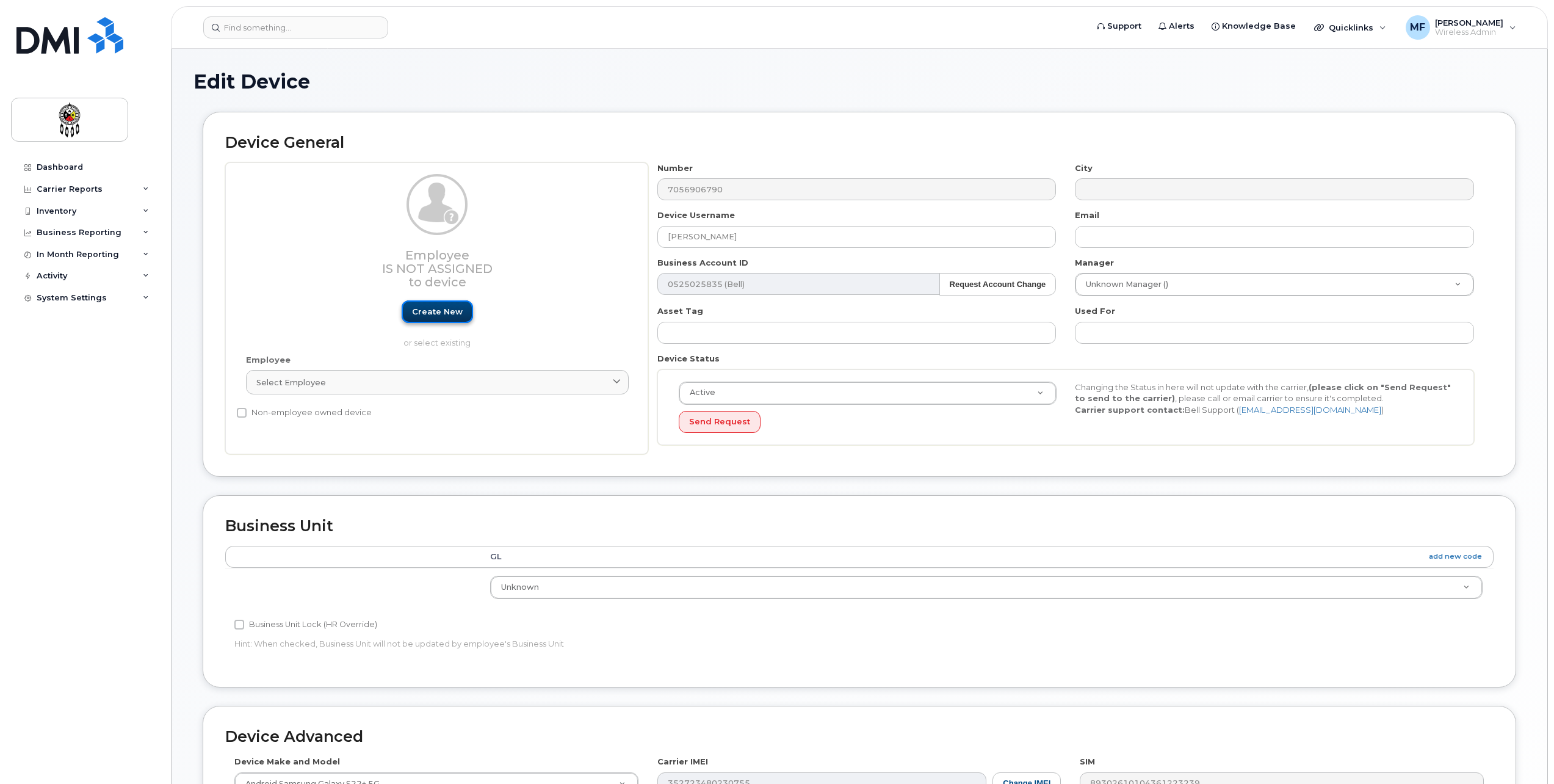
click at [435, 302] on link "Create new" at bounding box center [437, 312] width 71 height 23
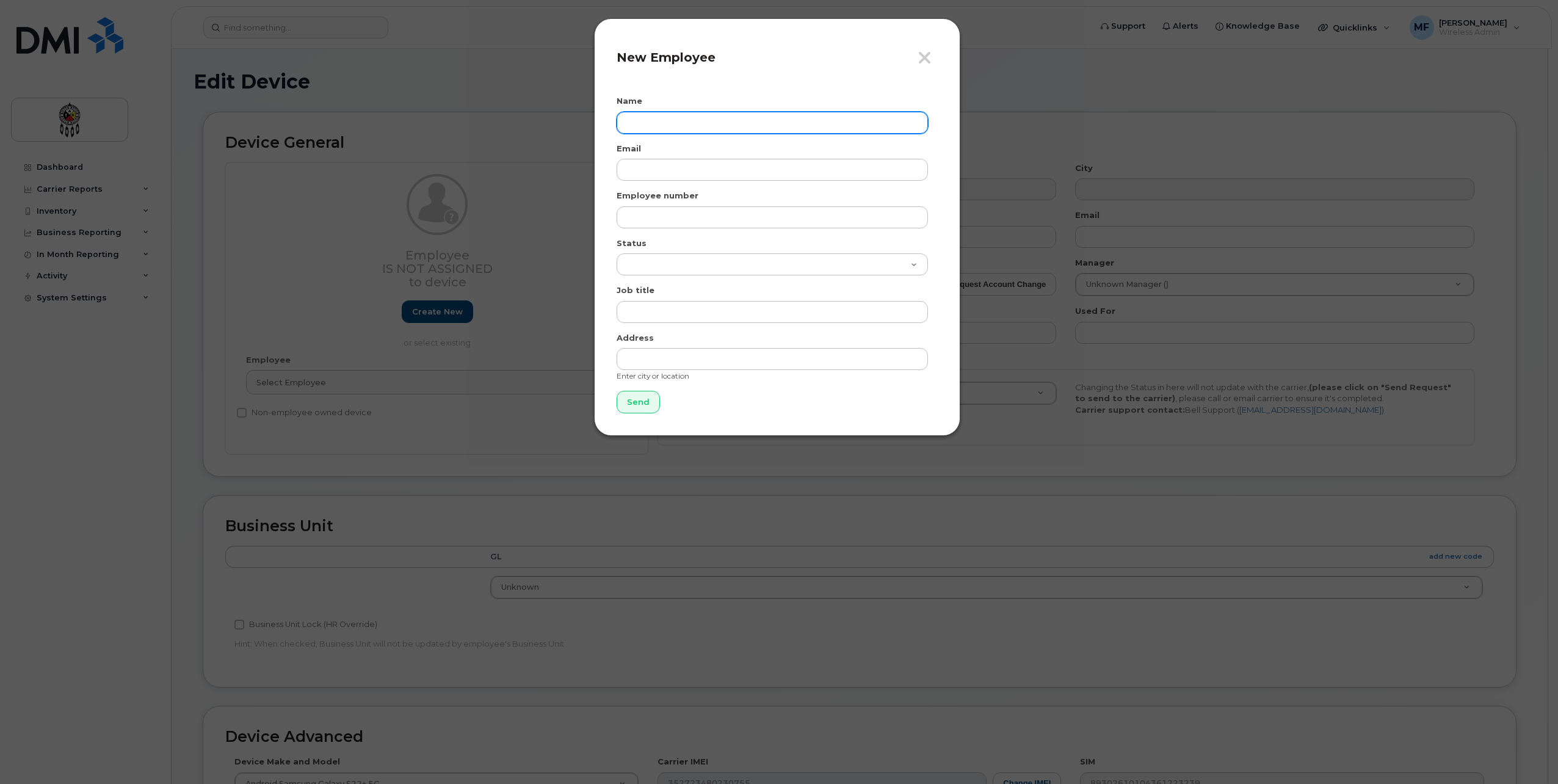
click at [648, 116] on input "text" at bounding box center [772, 122] width 312 height 22
type input "h"
type input "[PERSON_NAME]"
type input "[EMAIL_ADDRESS][DOMAIN_NAME]"
type input "0895"
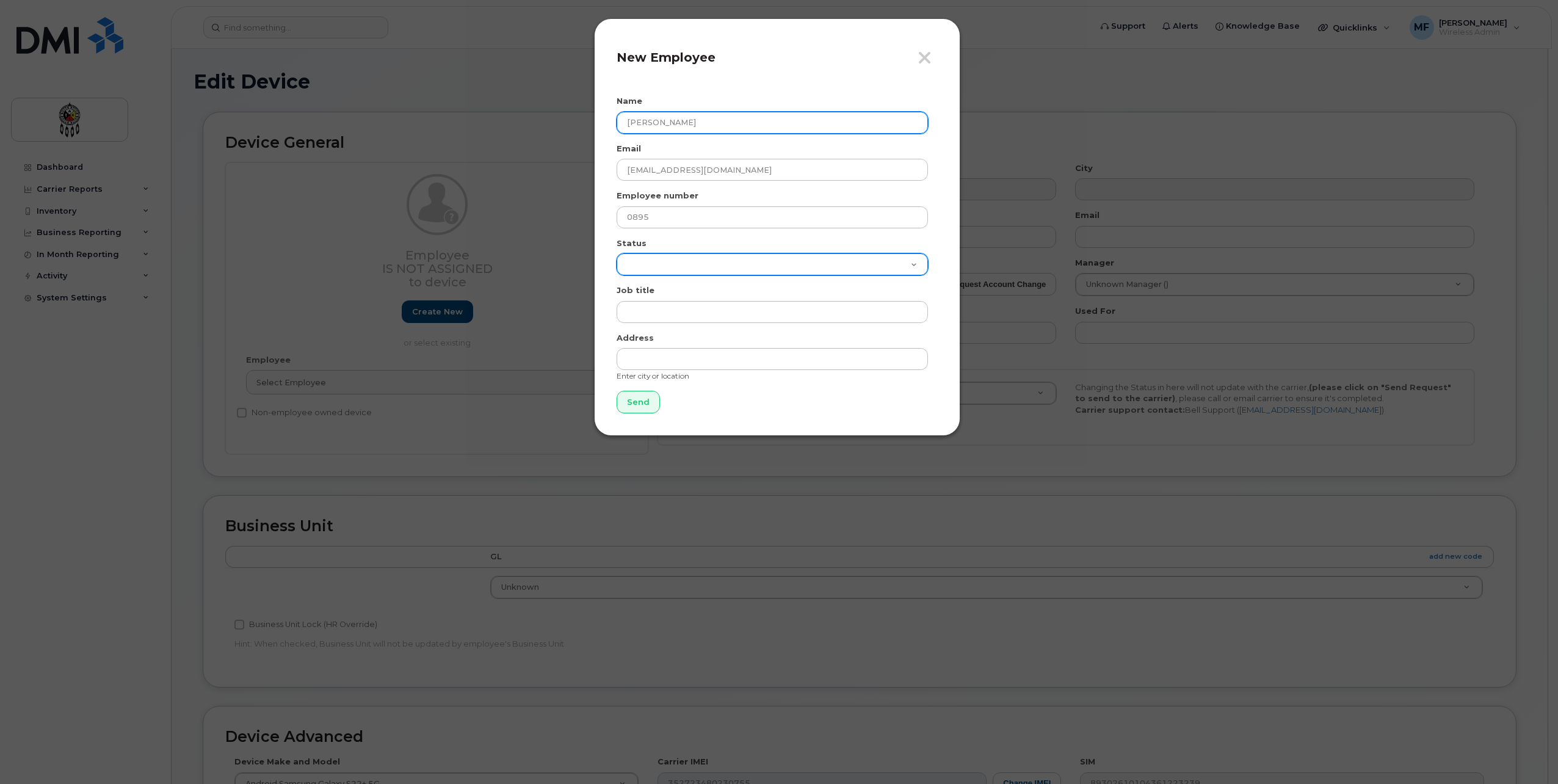
select select "active"
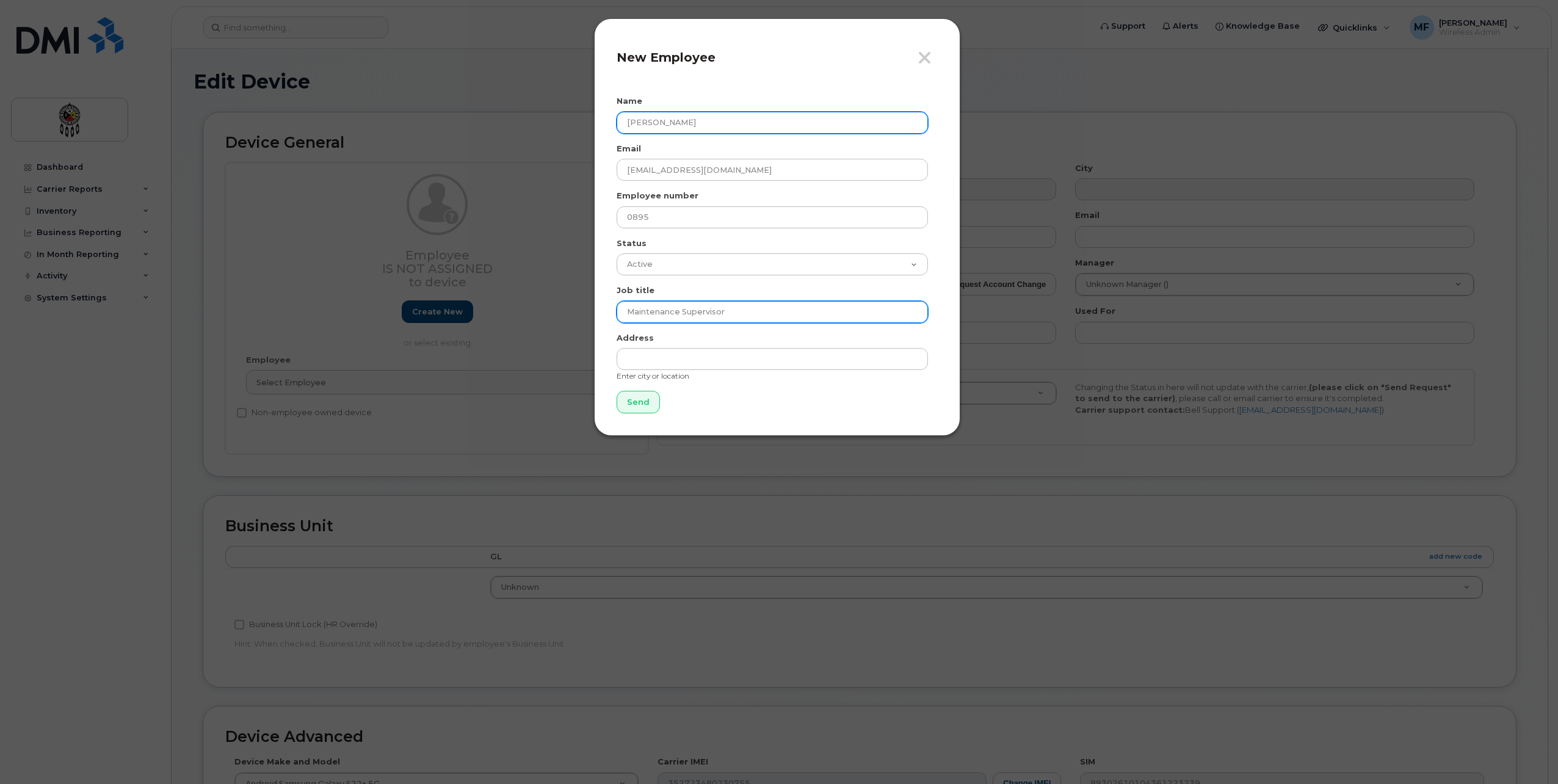
type input "Maintenance Supervisor"
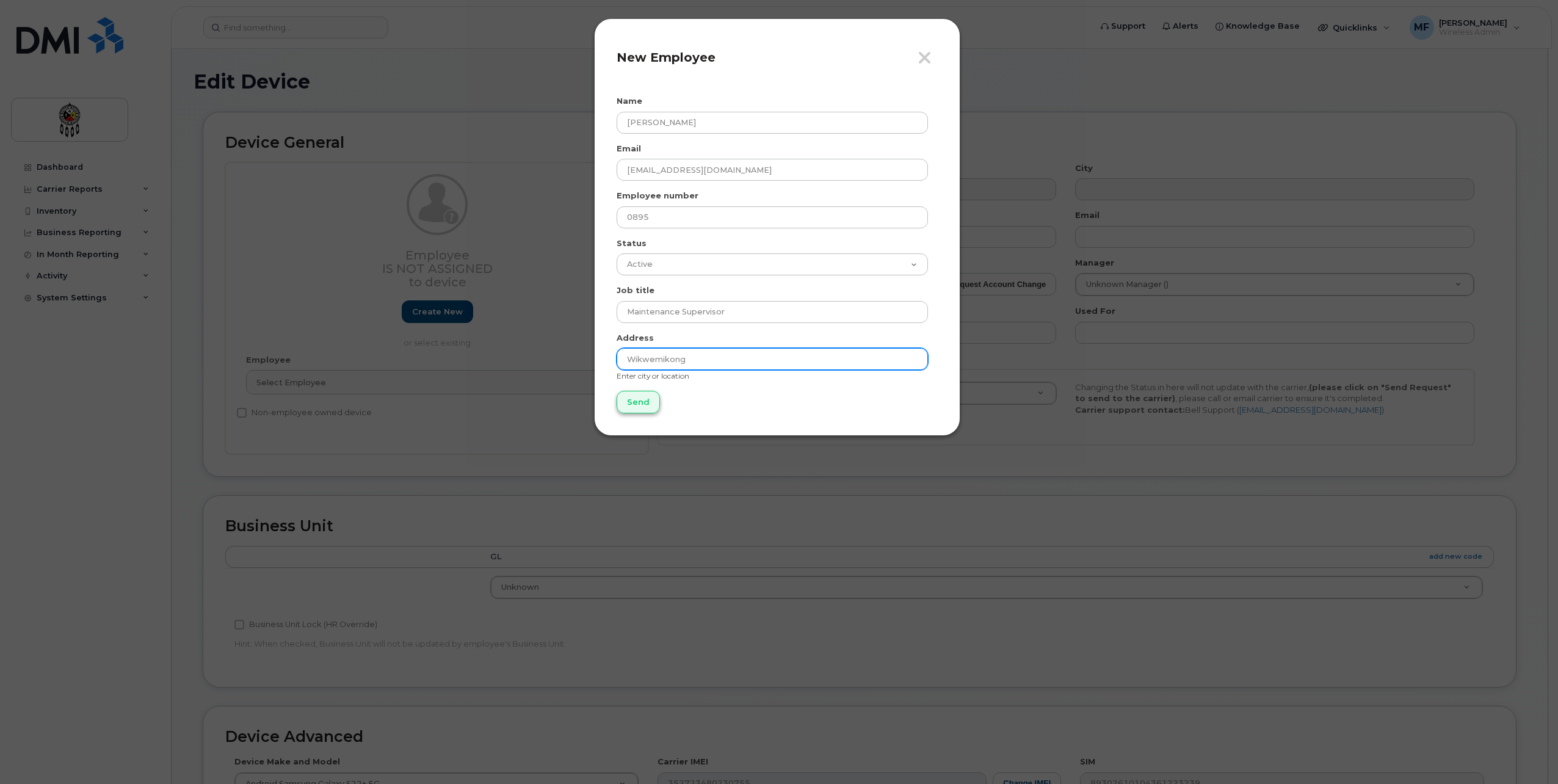
type input "Wikwemikong"
click at [632, 400] on input "Send" at bounding box center [637, 402] width 43 height 23
type input "Send"
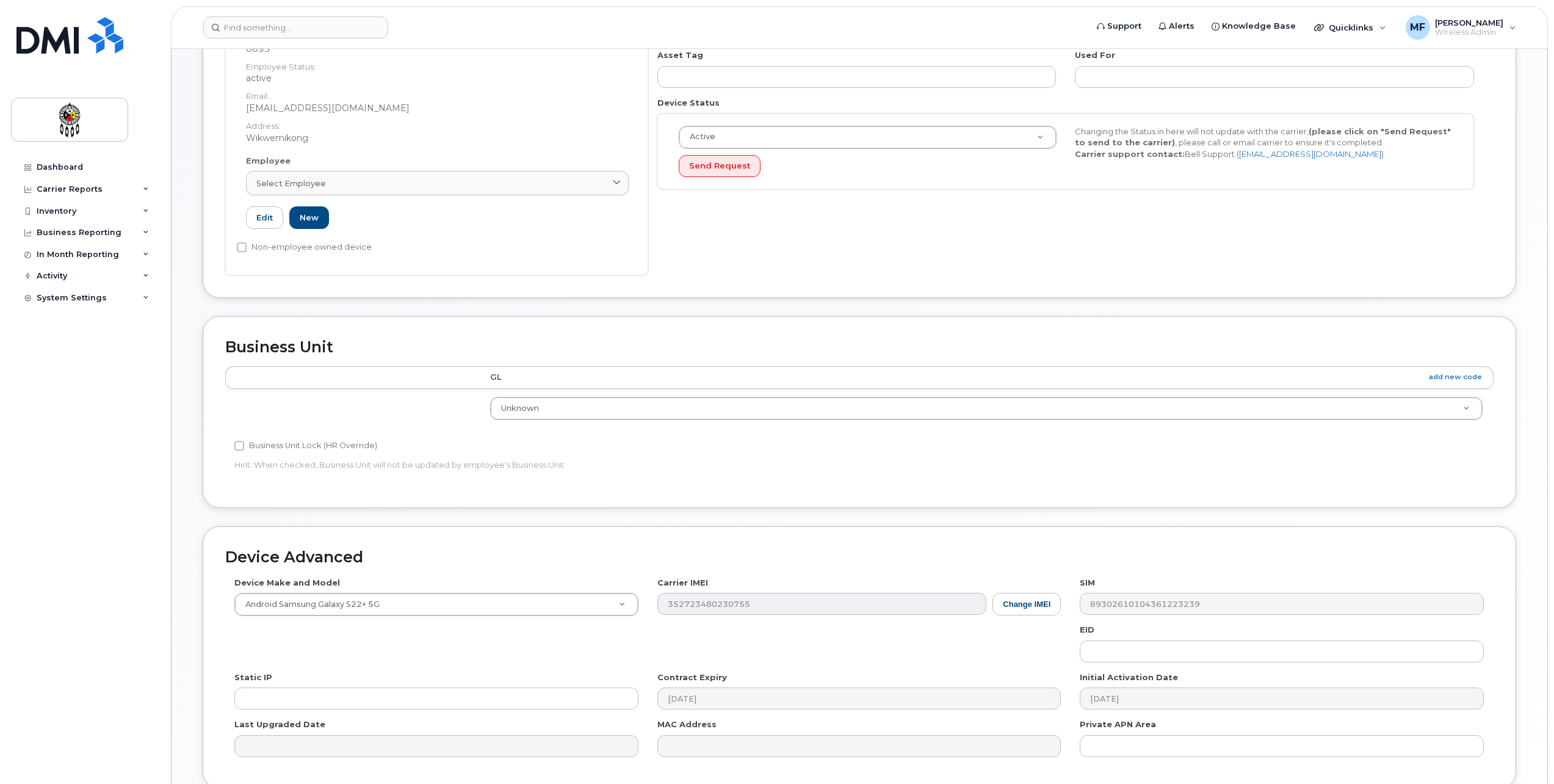
scroll to position [363, 0]
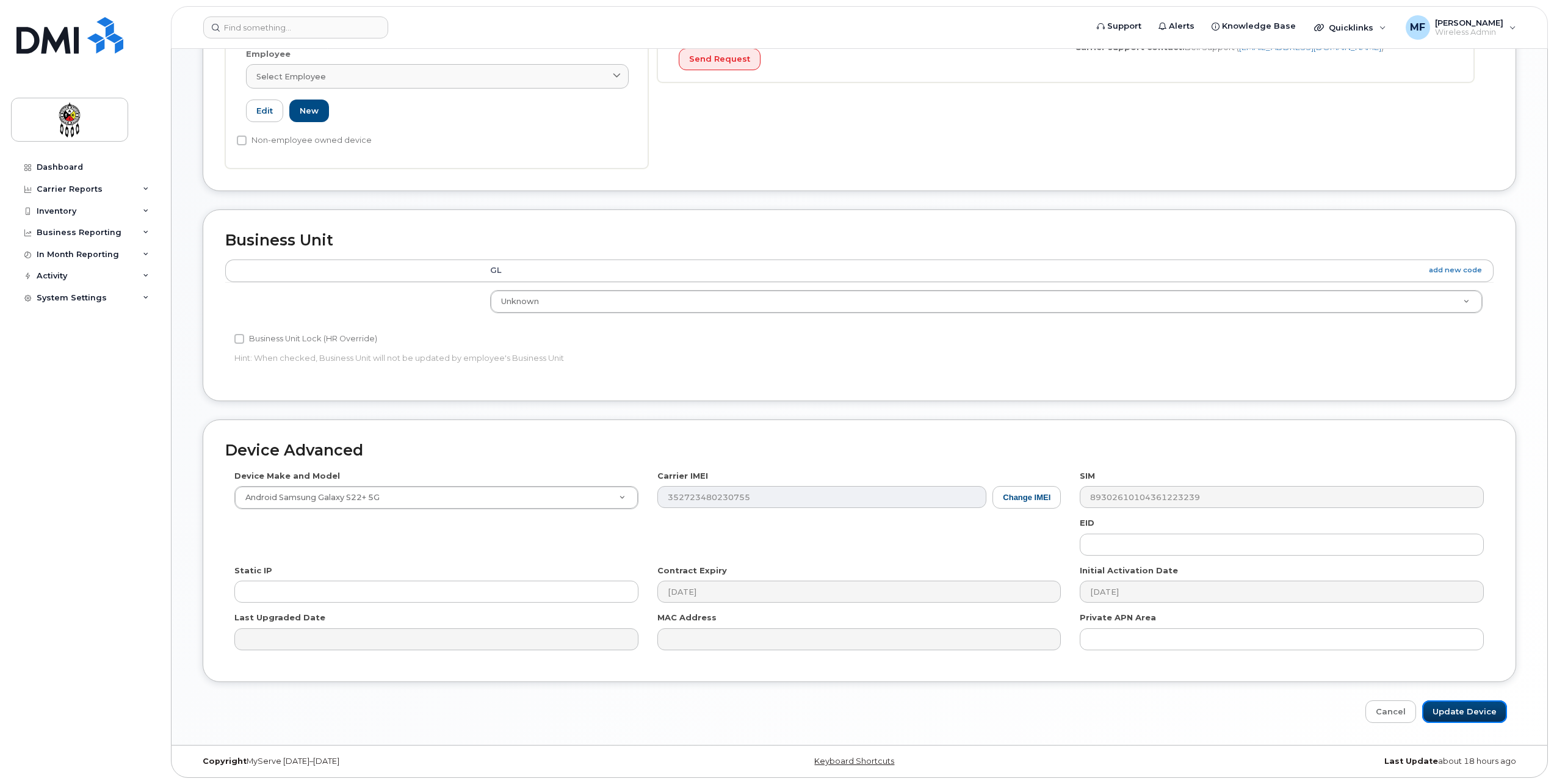
drag, startPoint x: 1464, startPoint y: 711, endPoint x: 1450, endPoint y: 723, distance: 18.4
click at [1464, 711] on input "Update Device" at bounding box center [1464, 712] width 85 height 23
type input "Saving..."
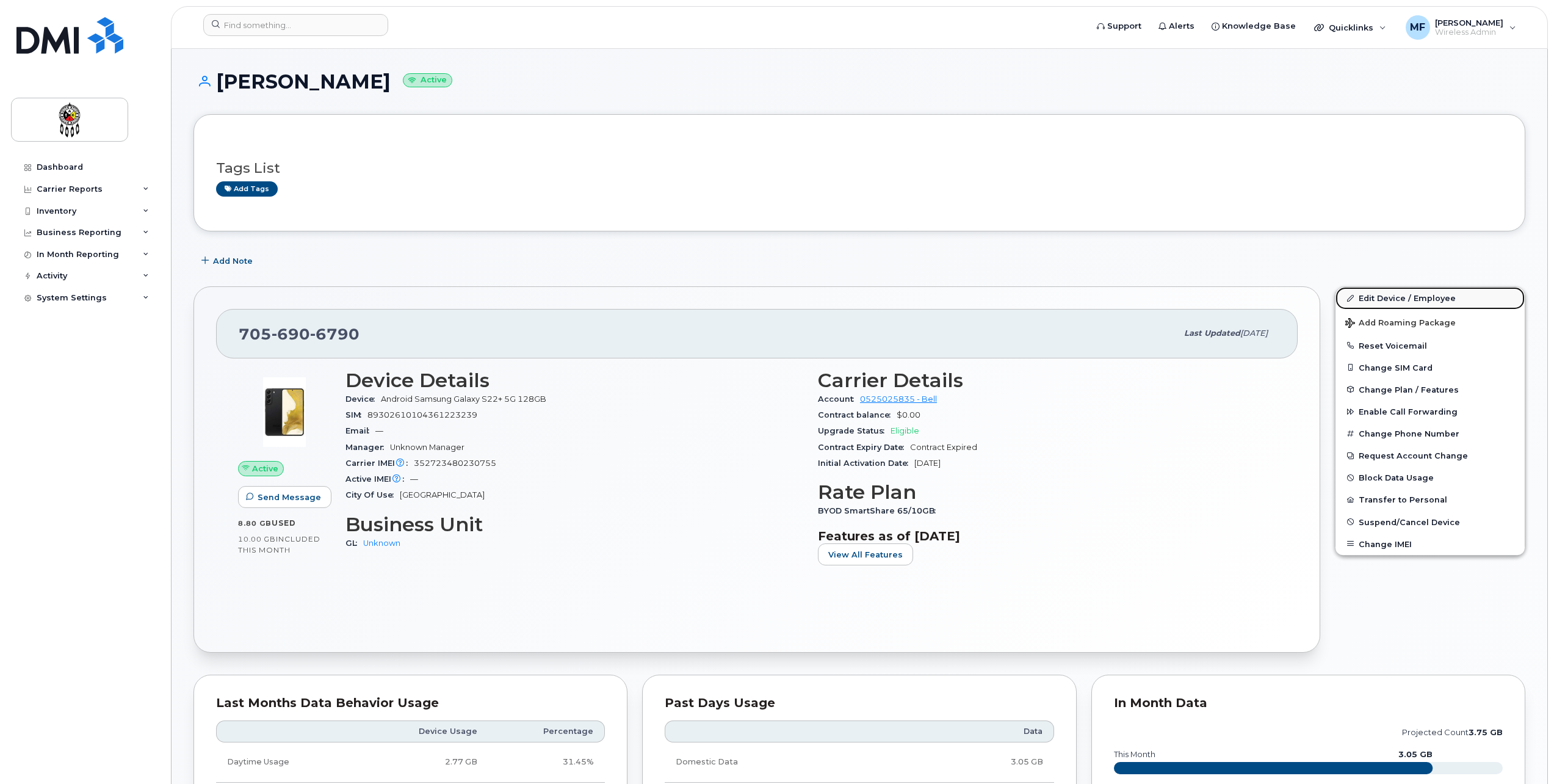
click at [1393, 291] on link "Edit Device / Employee" at bounding box center [1430, 297] width 190 height 22
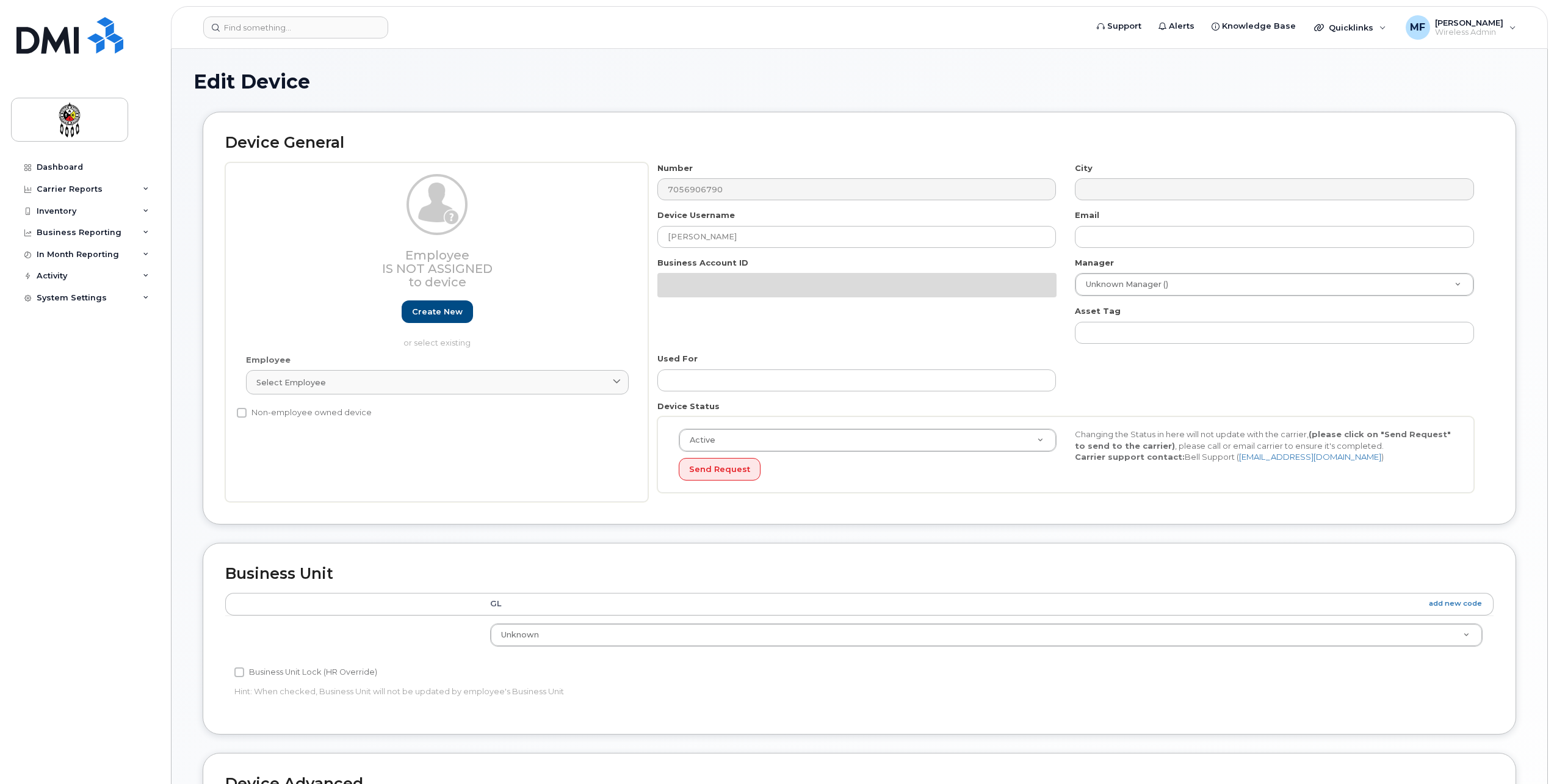
select select "651562"
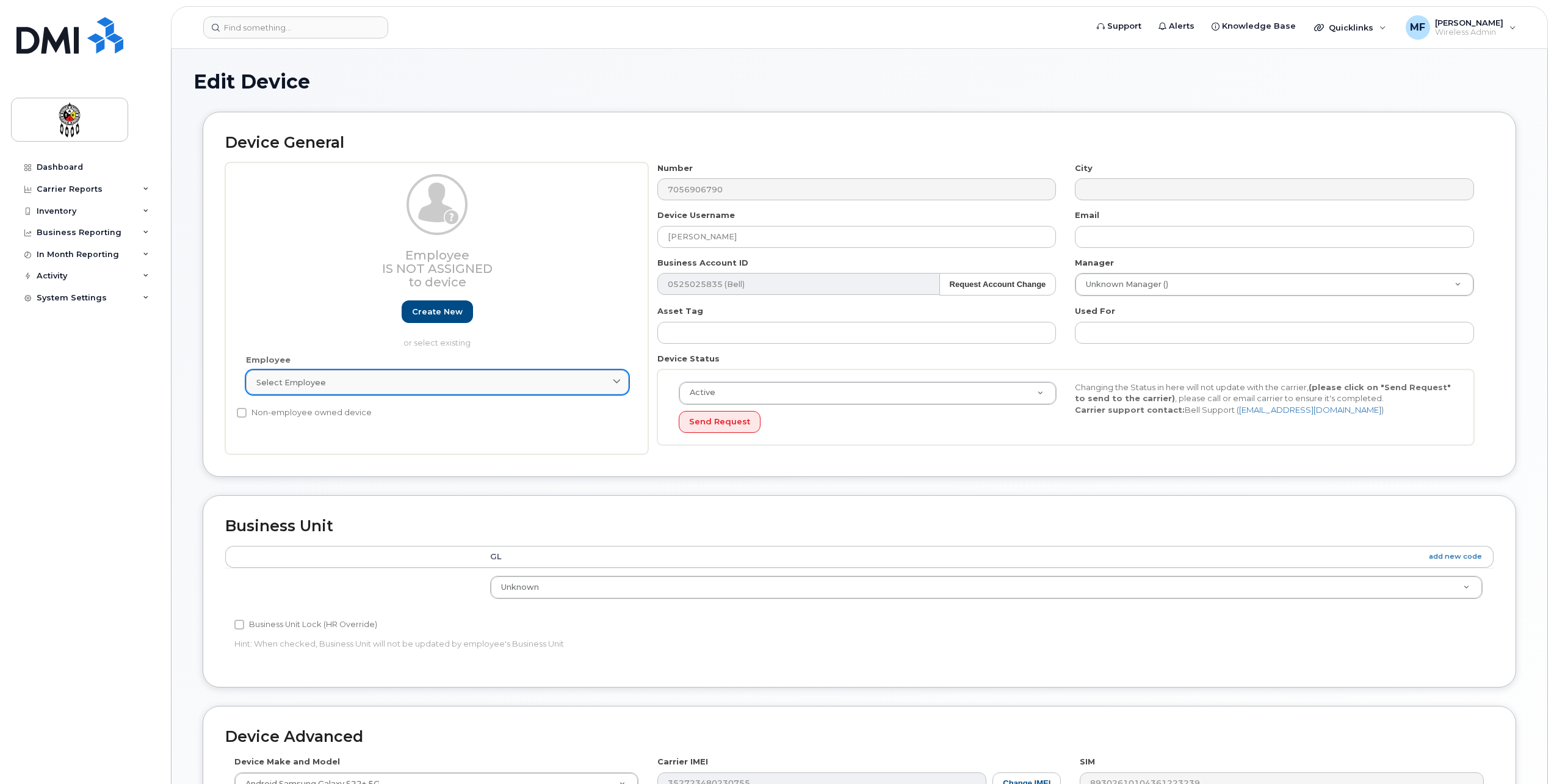
click at [354, 379] on div "Select employee" at bounding box center [437, 382] width 362 height 11
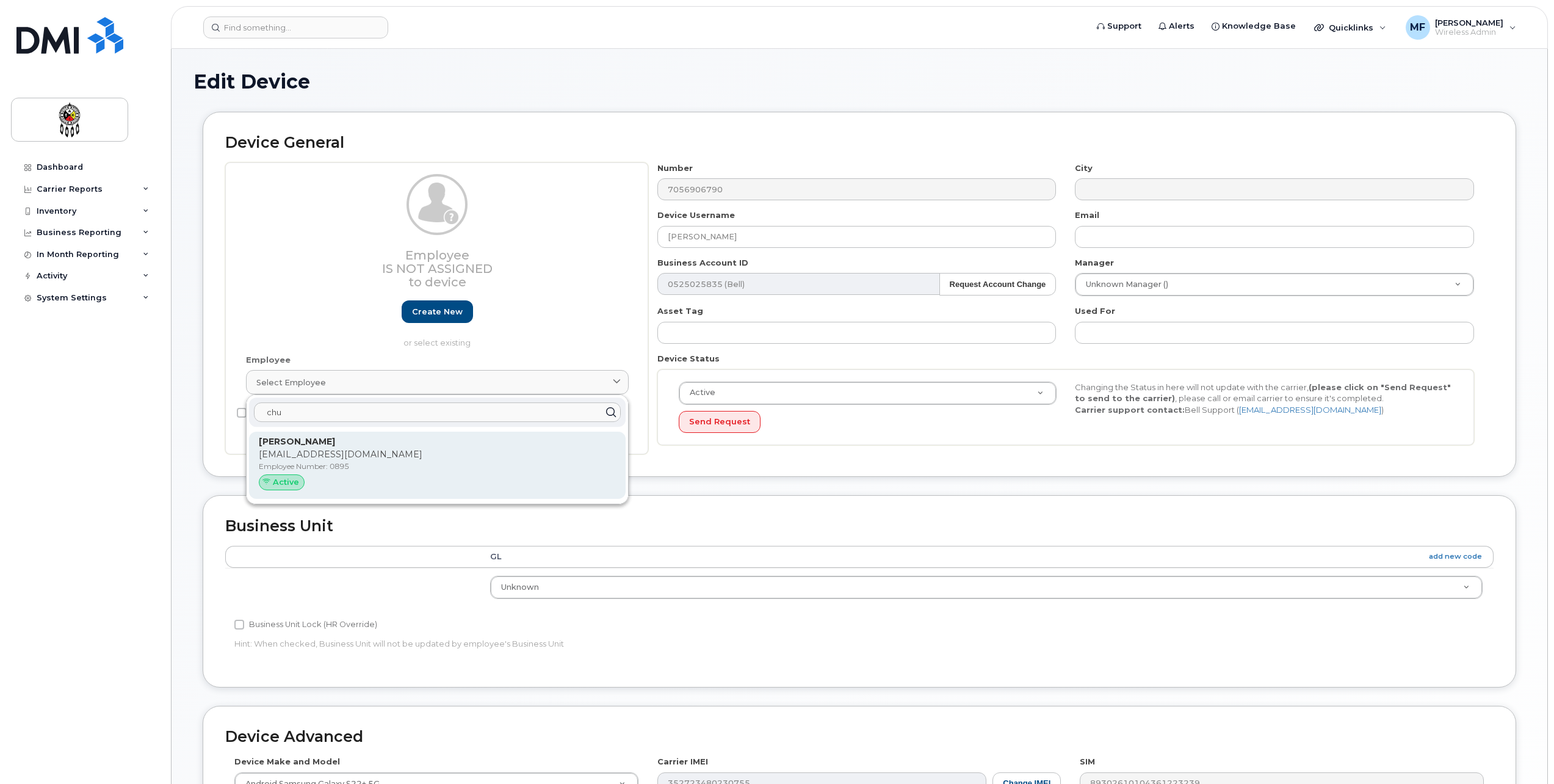
type input "chu"
click at [358, 446] on p "[PERSON_NAME]" at bounding box center [437, 441] width 357 height 12
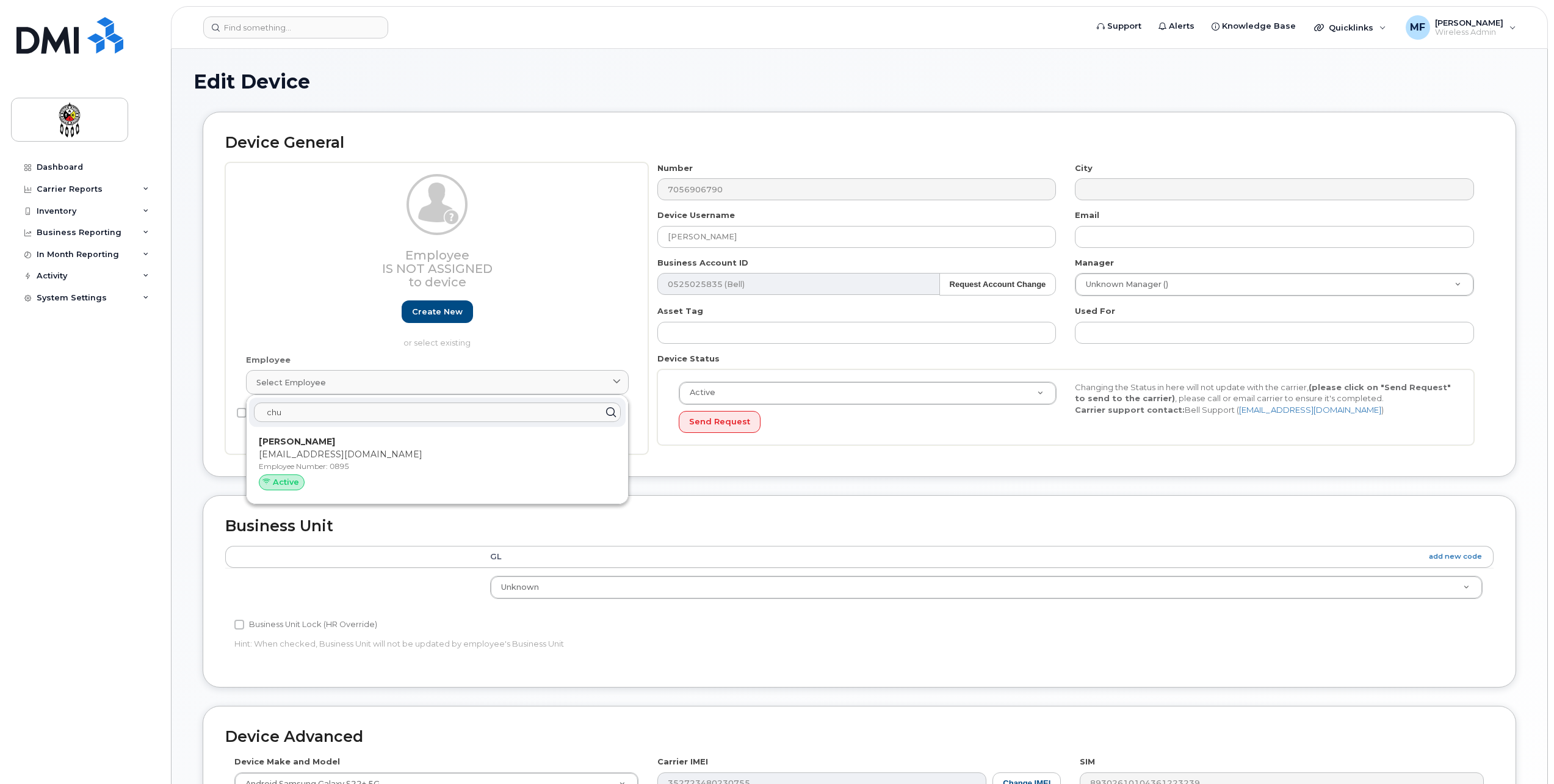
type input "0895"
type input "[EMAIL_ADDRESS][DOMAIN_NAME]"
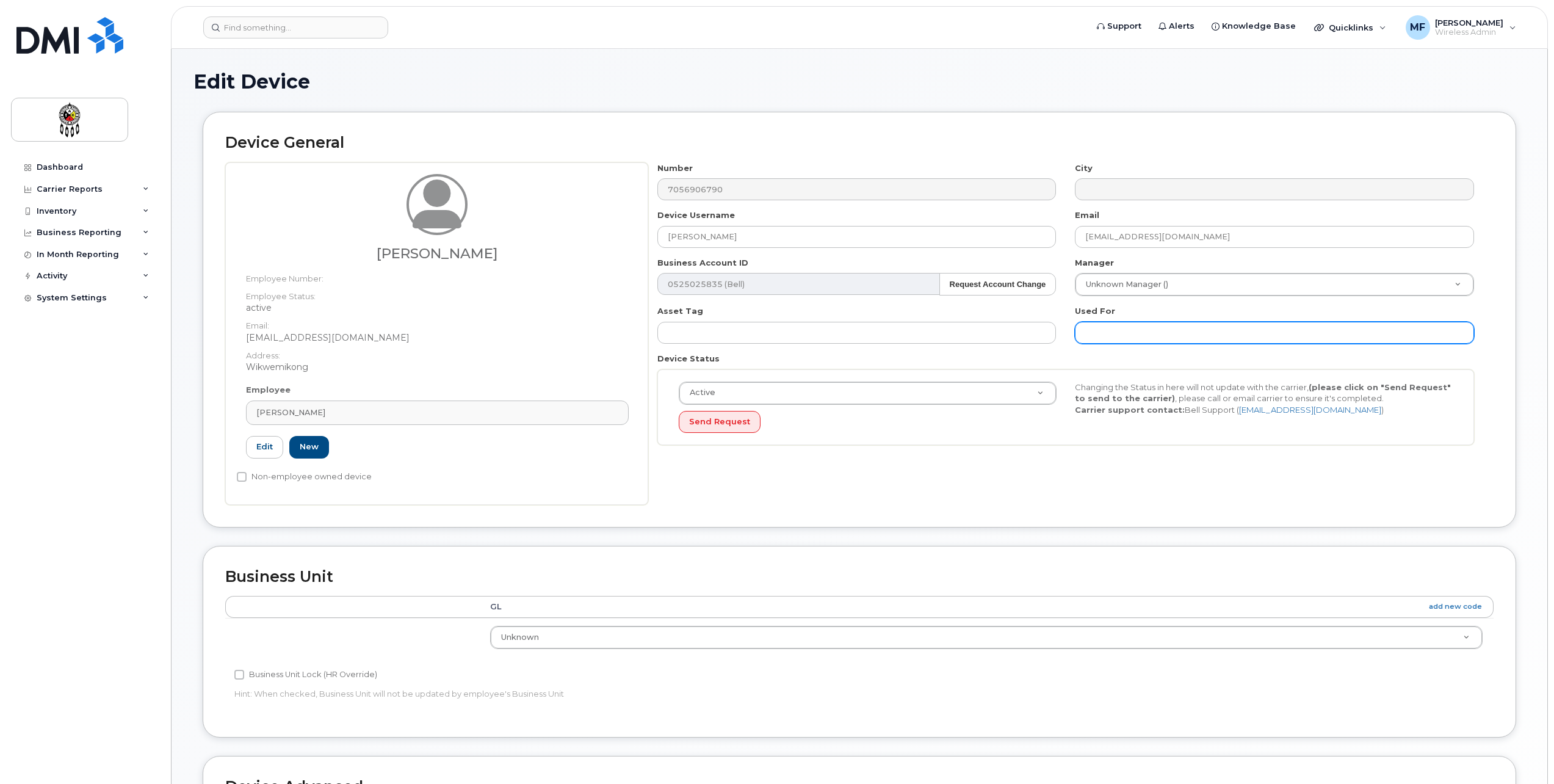
click at [1117, 324] on input "text" at bounding box center [1274, 332] width 399 height 22
type input "Work"
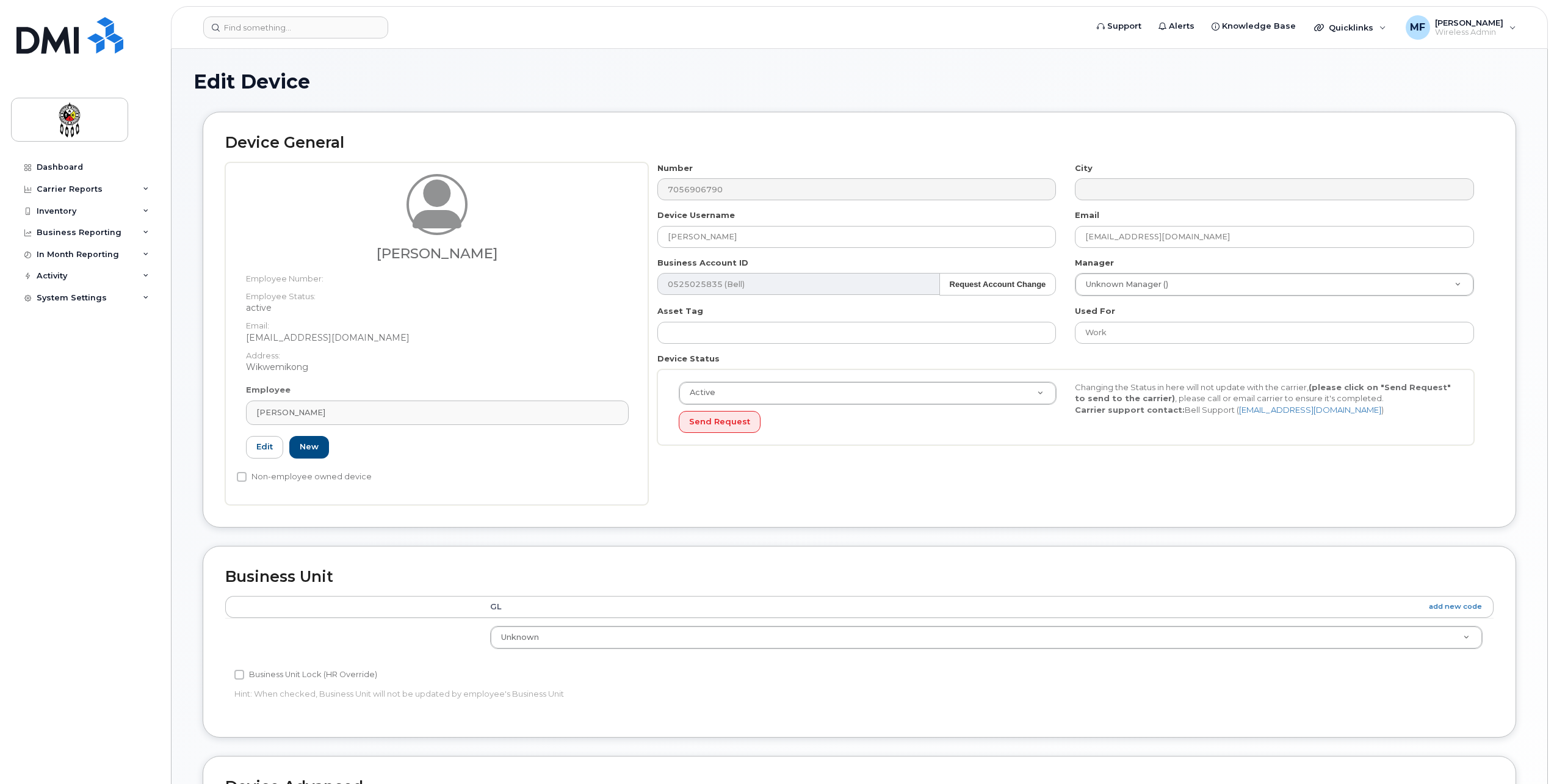
click at [1069, 459] on div "Number 7056906790 City Device Username Chuck Peltier Email chuckpeltier@wiikwem…" at bounding box center [1070, 332] width 845 height 342
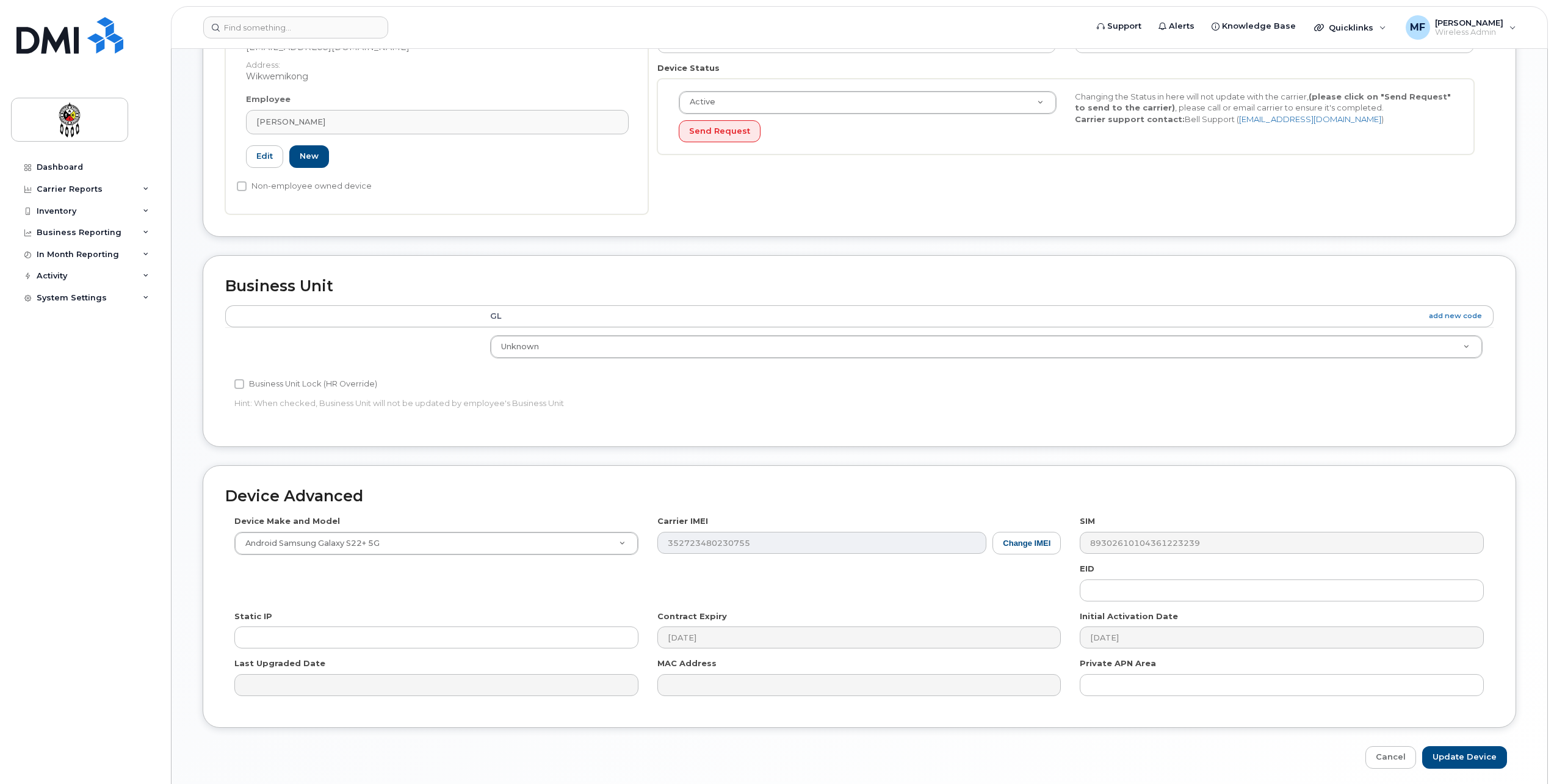
scroll to position [336, 0]
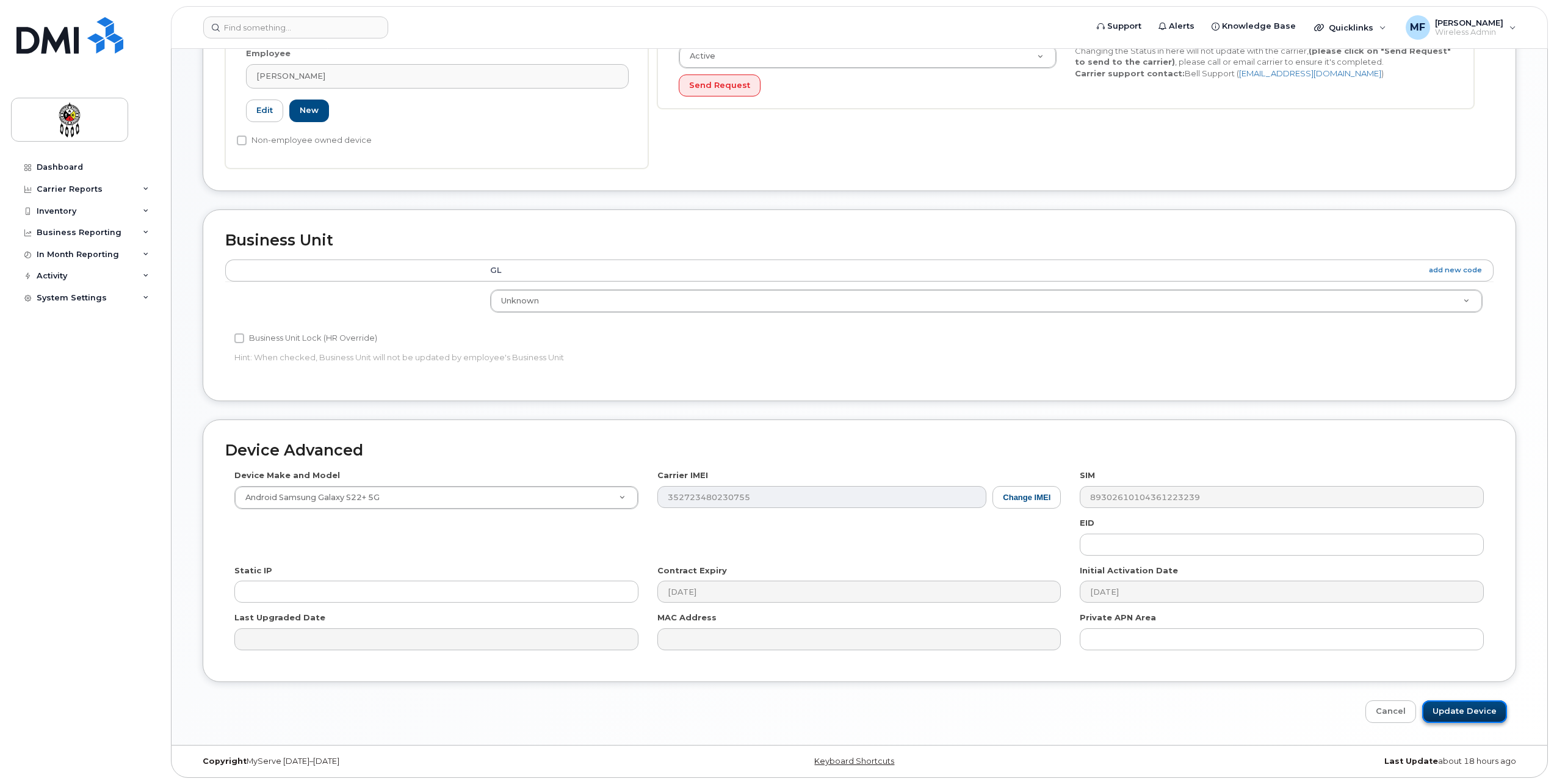
click at [1458, 713] on input "Update Device" at bounding box center [1464, 712] width 85 height 23
type input "Saving..."
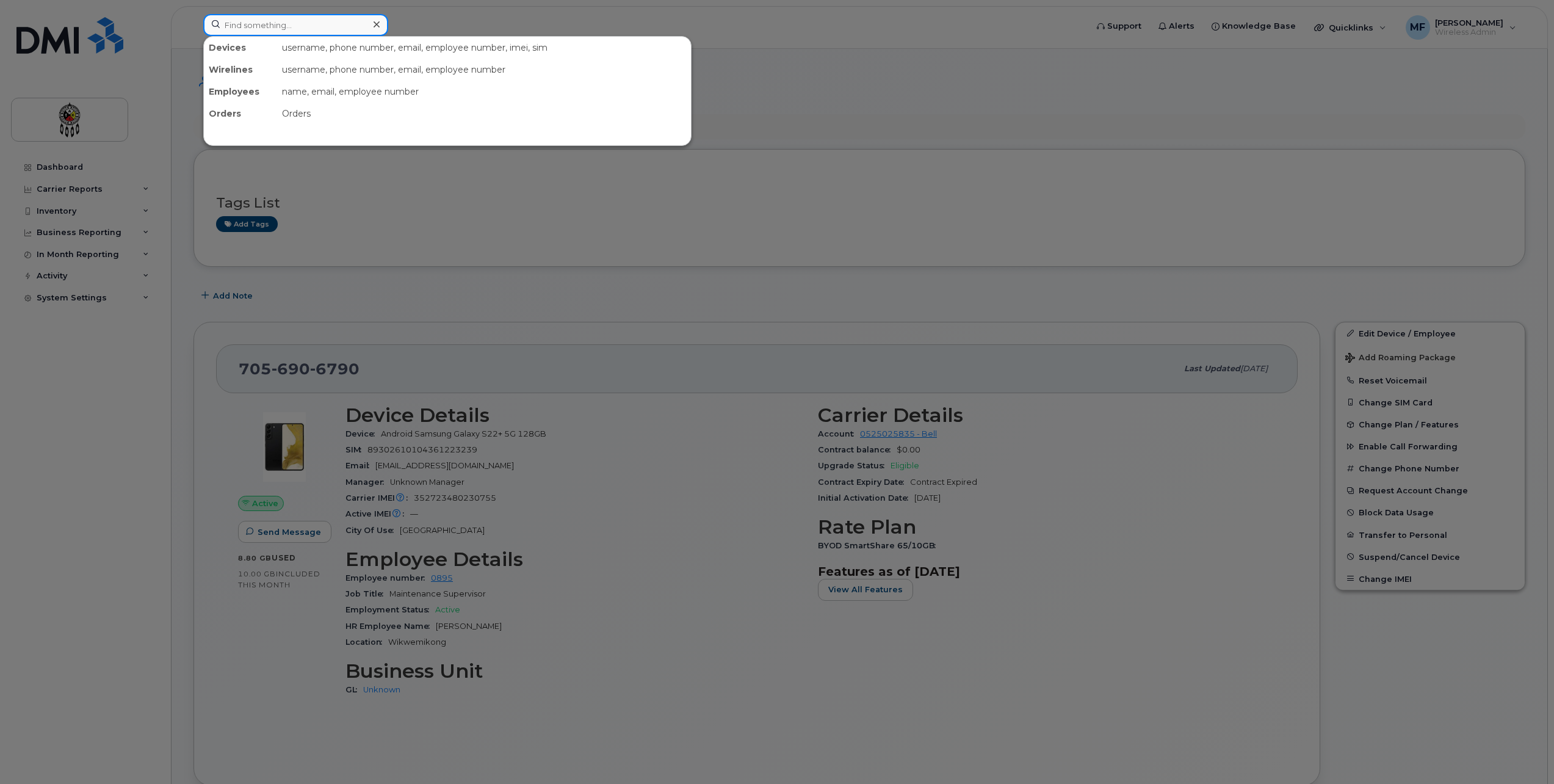
click at [278, 21] on input at bounding box center [295, 25] width 185 height 22
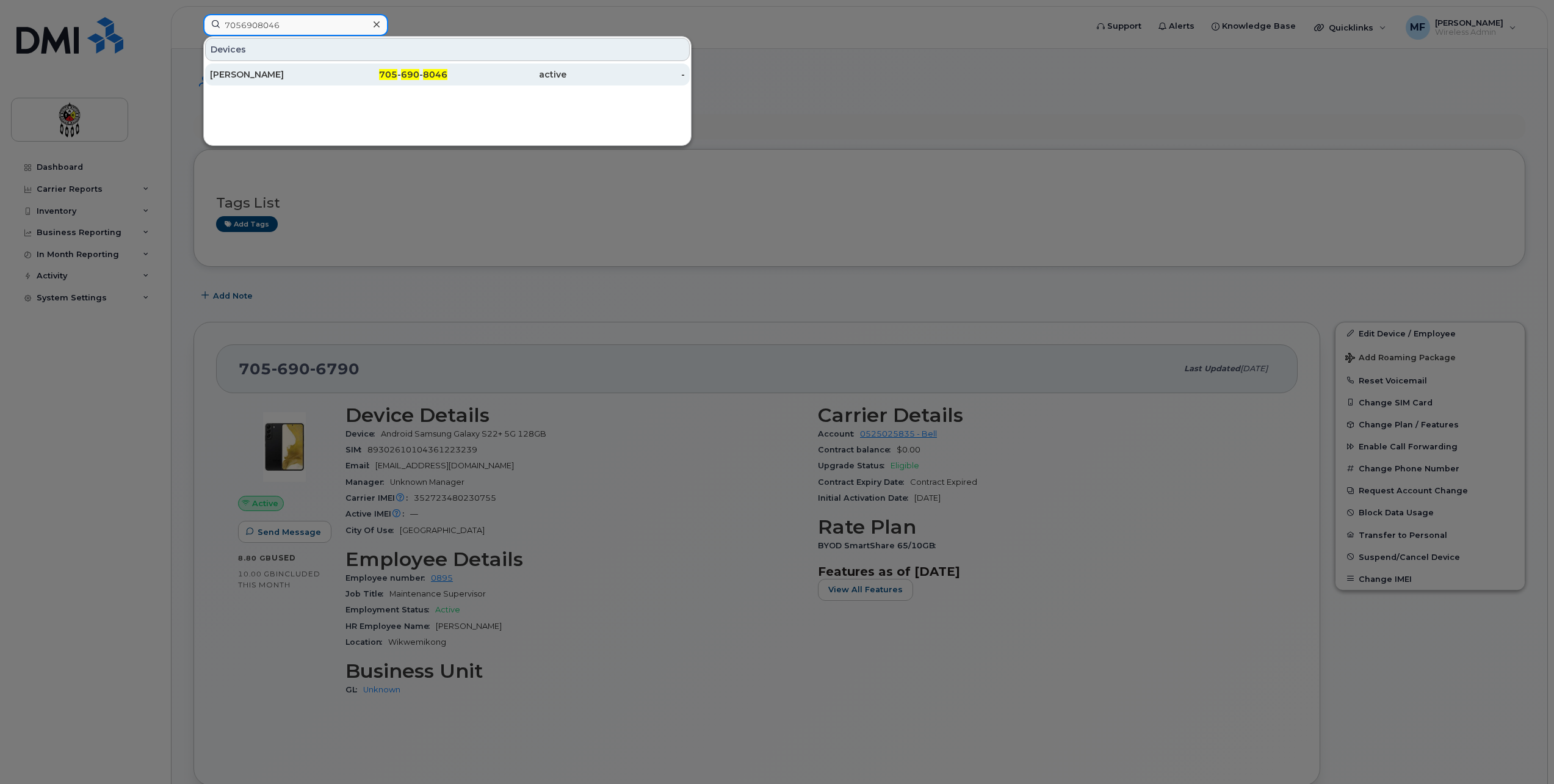
type input "7056908046"
click at [392, 70] on span "705" at bounding box center [388, 74] width 18 height 11
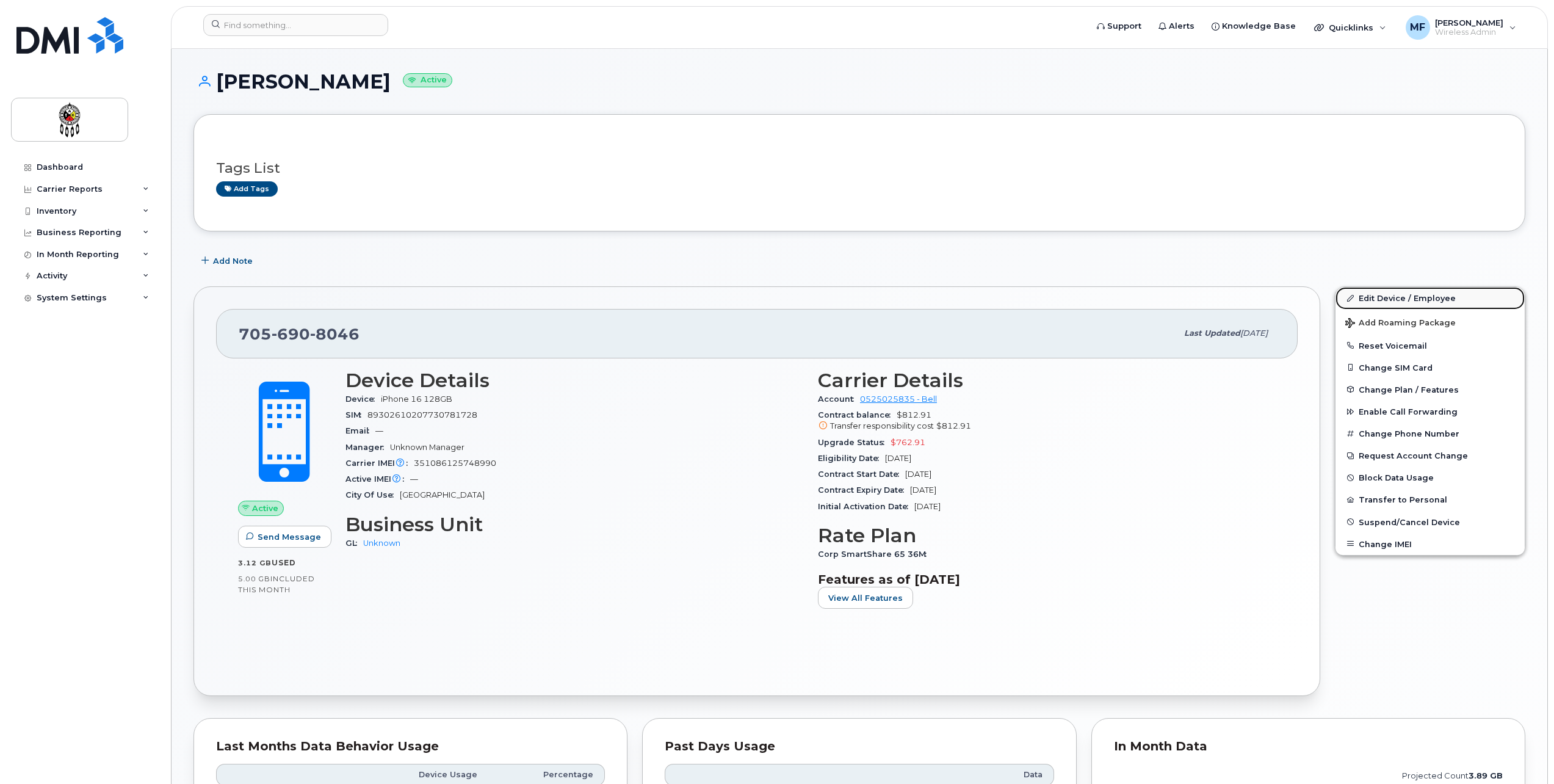
click at [1406, 300] on link "Edit Device / Employee" at bounding box center [1430, 297] width 190 height 22
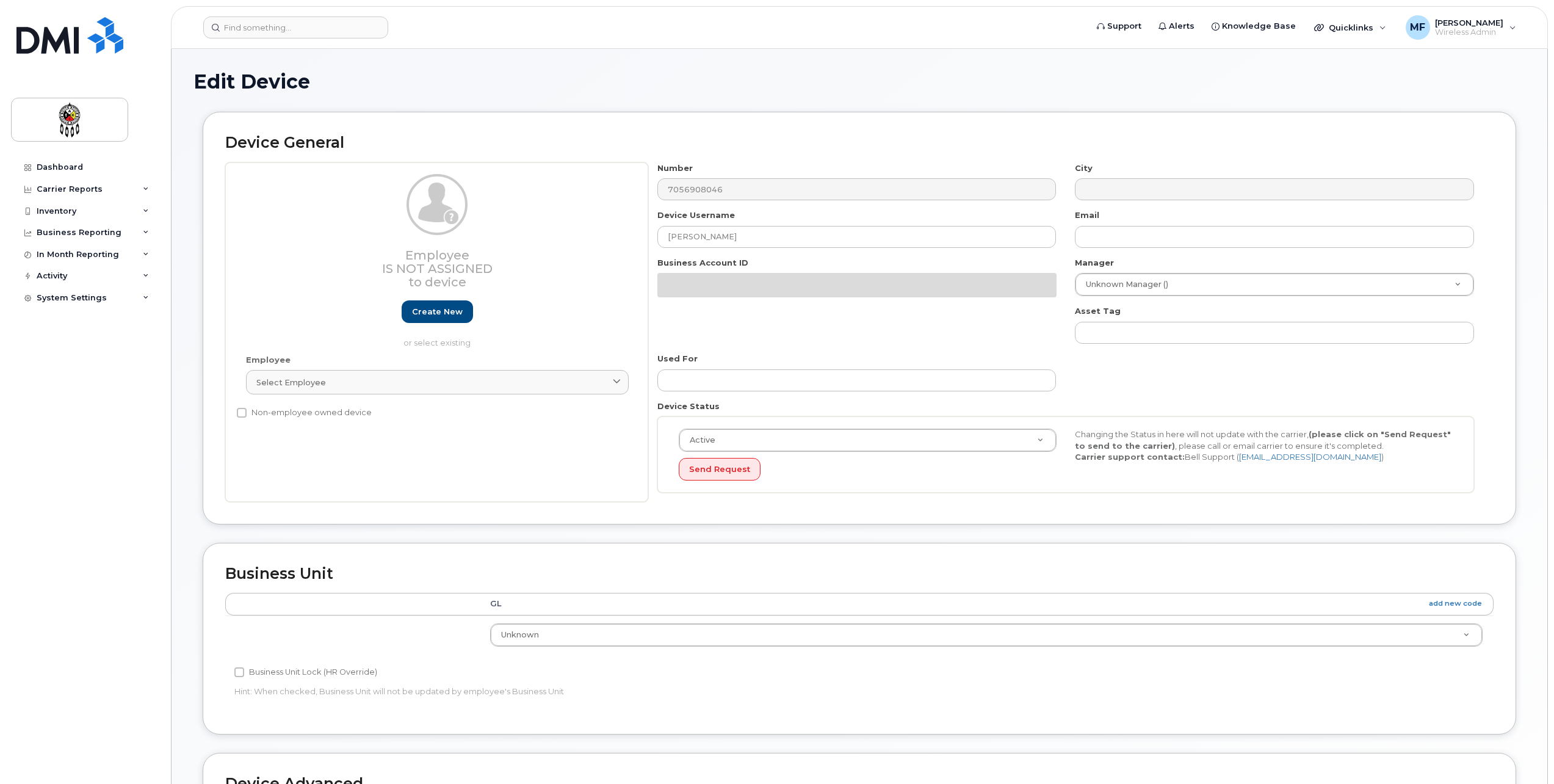
select select "651562"
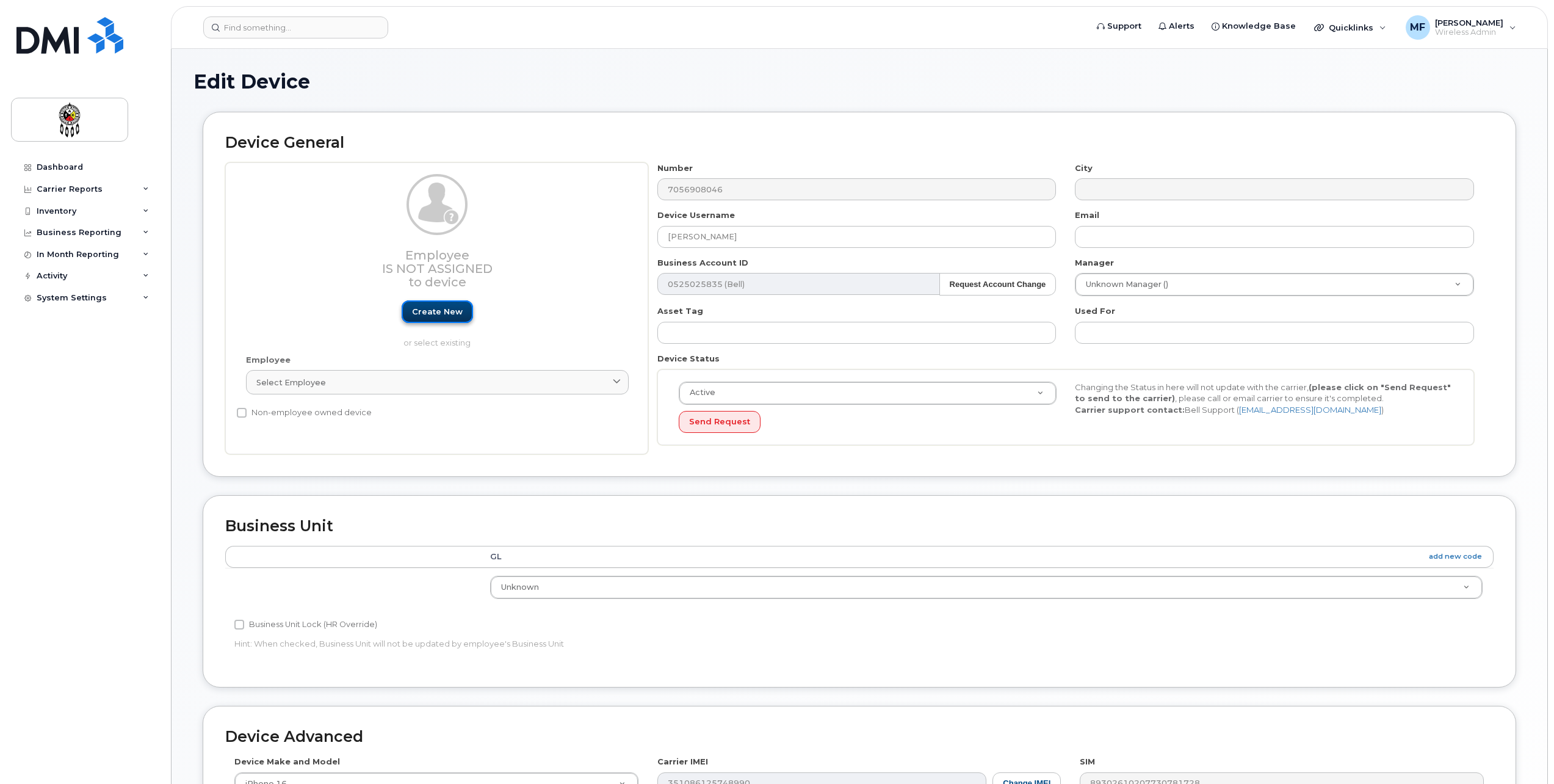
click at [451, 308] on link "Create new" at bounding box center [437, 312] width 71 height 23
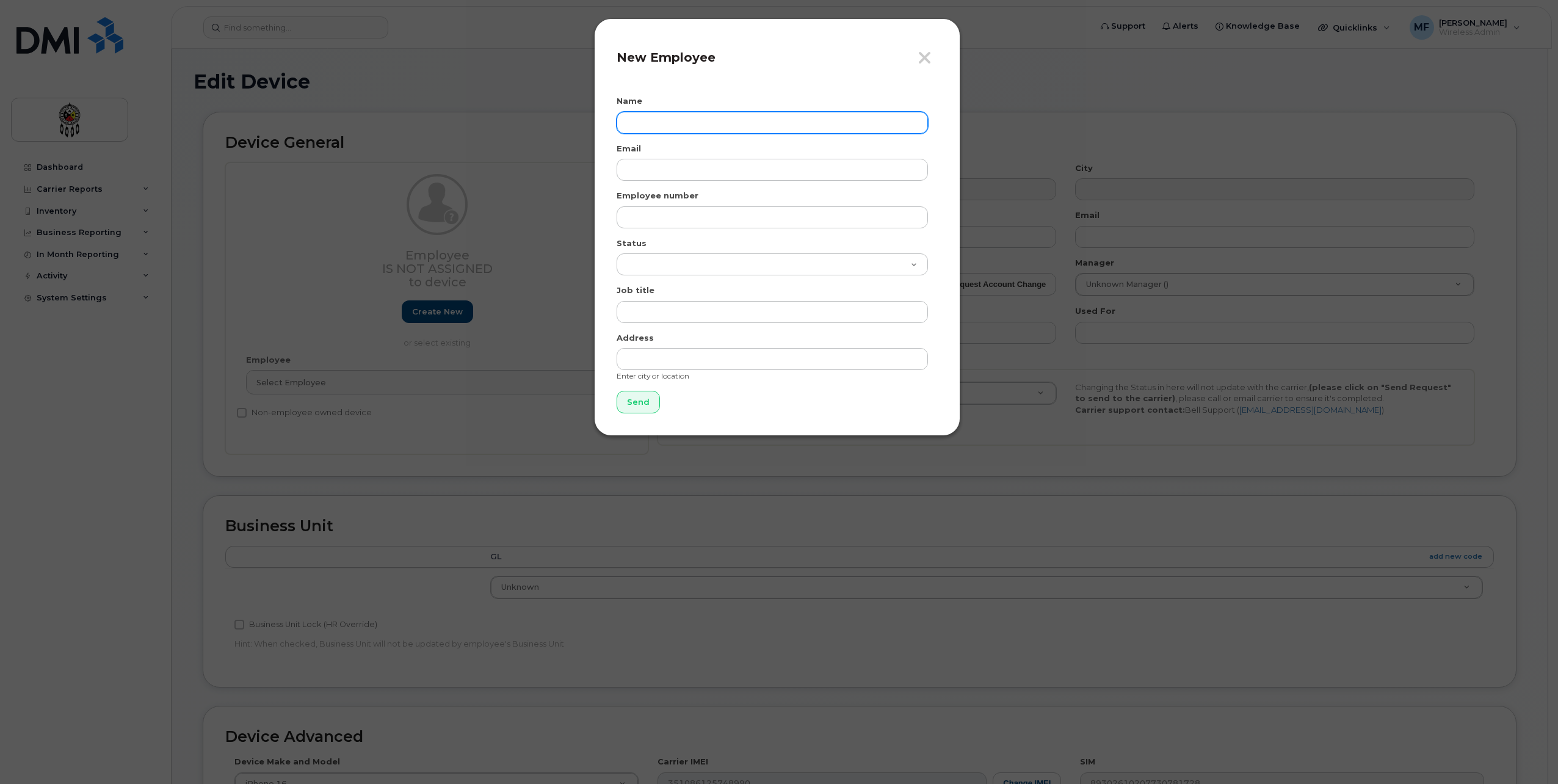
click at [686, 131] on input "text" at bounding box center [772, 122] width 312 height 22
type input "Dawna Chartrand"
type input "dawnachartrand@wiikwemkoong.ca"
type input "0"
type input "1790"
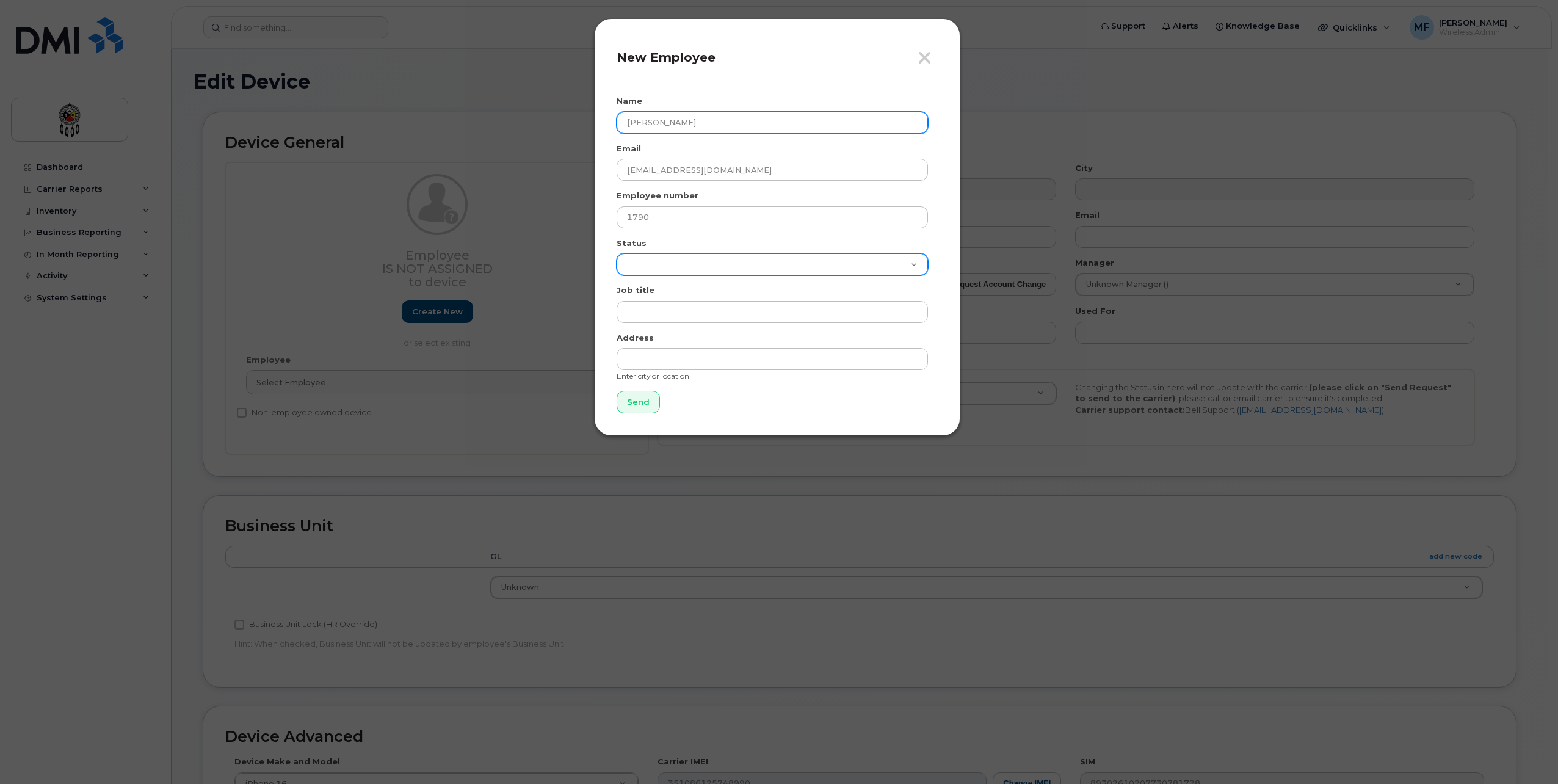
select select "active"
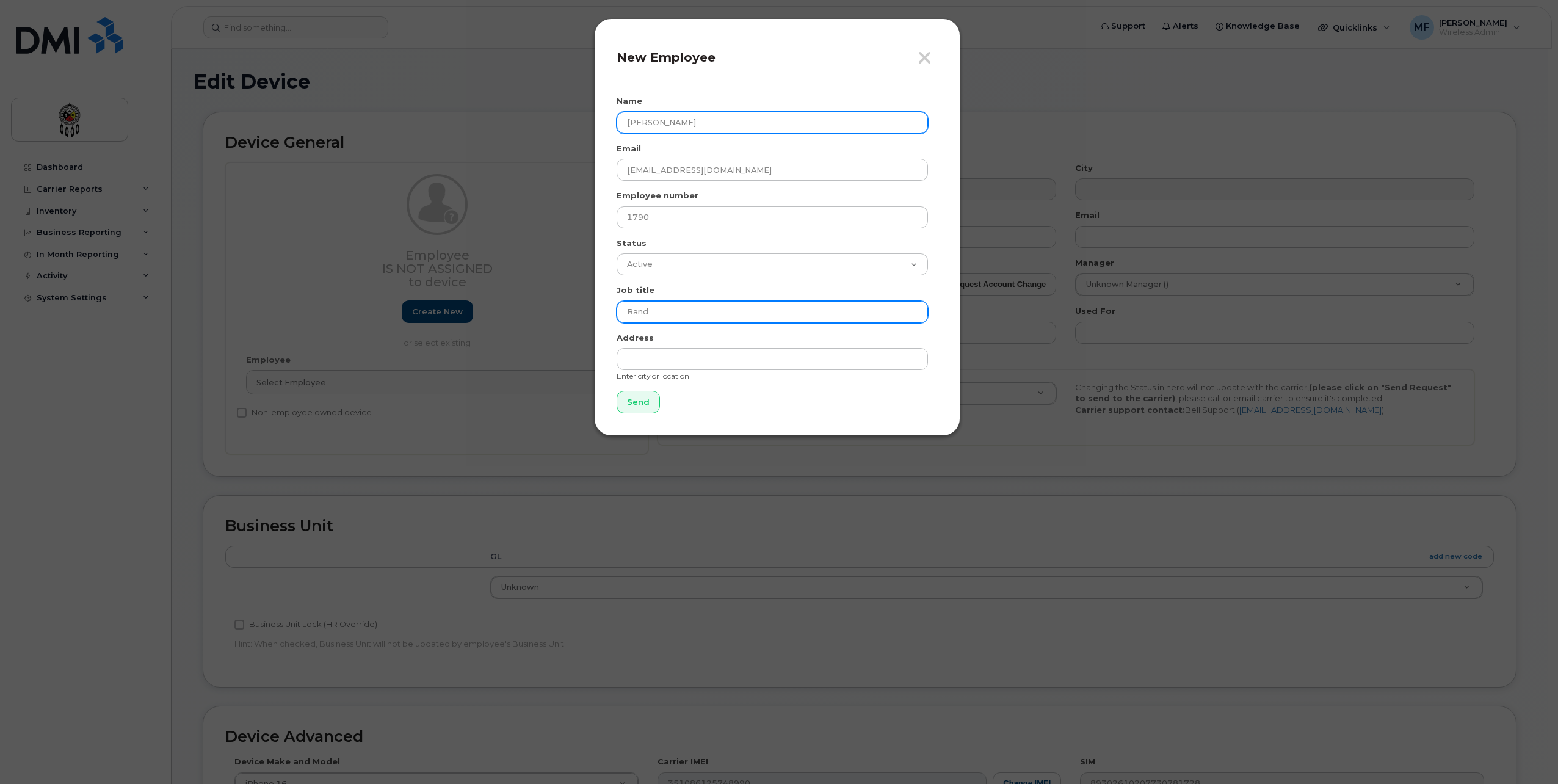
type input "Band Representative"
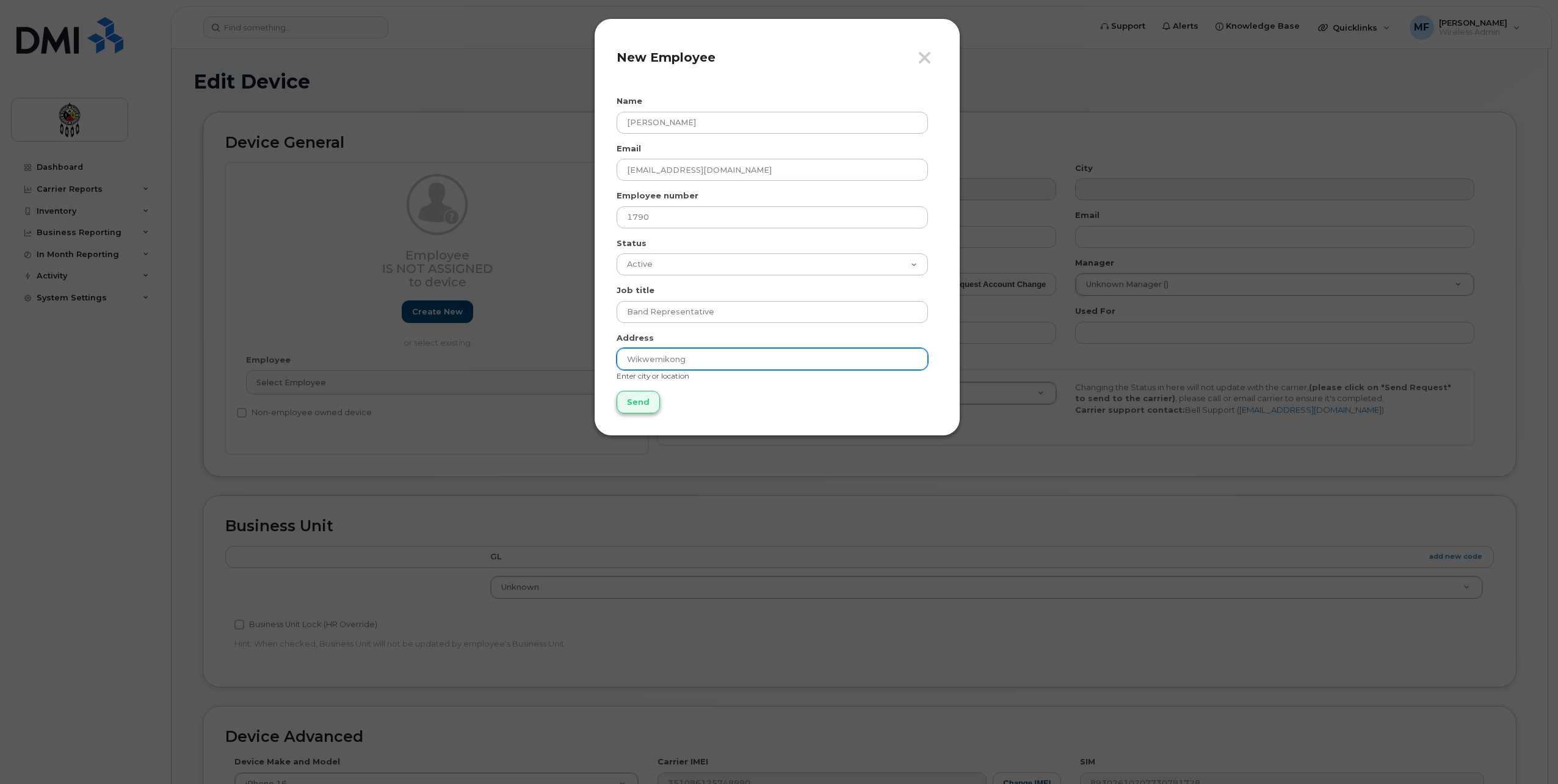
type input "Wikwemikong"
click at [651, 401] on input "Send" at bounding box center [637, 402] width 43 height 23
type input "Send"
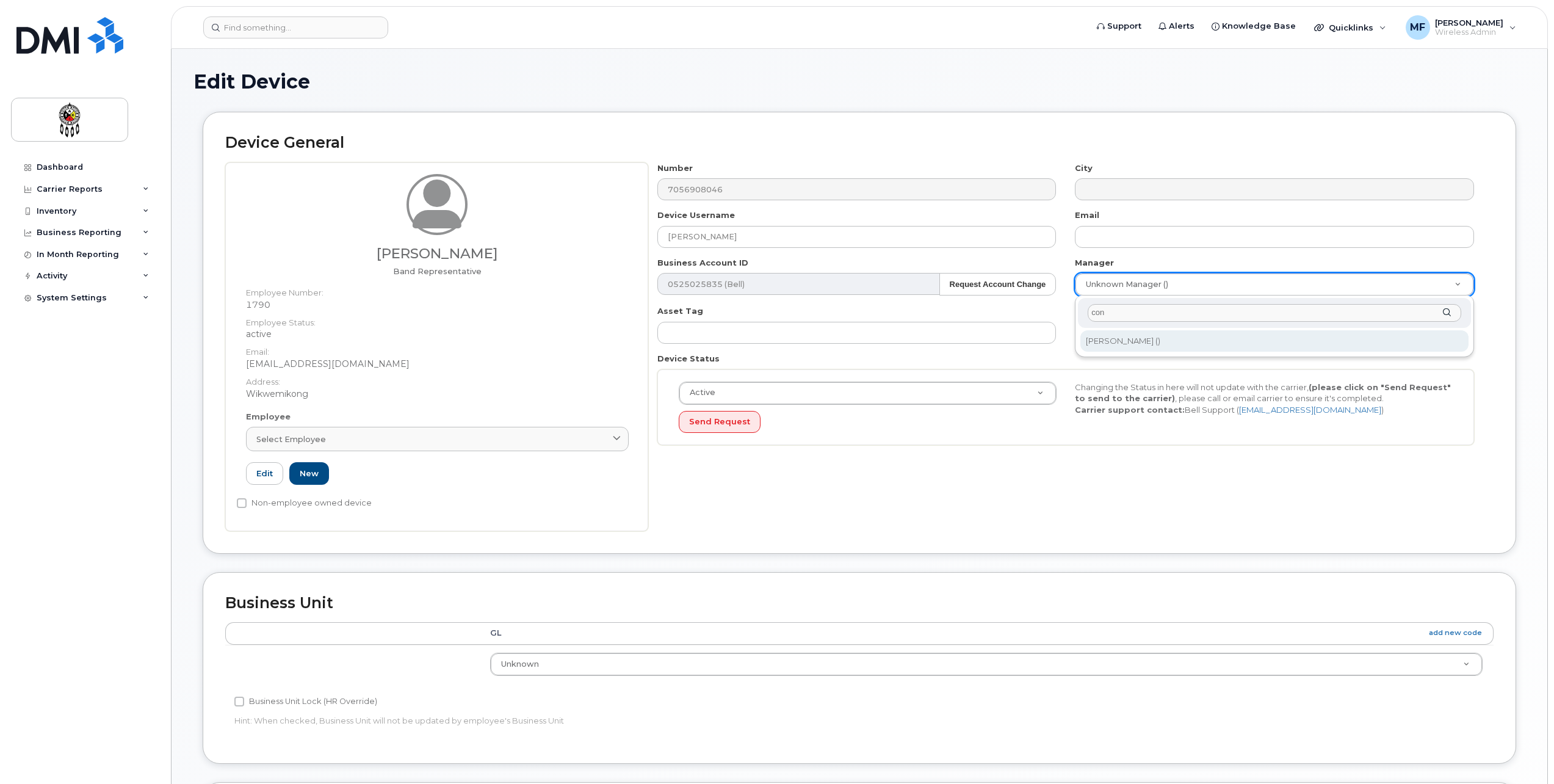
type input "con"
type input "928809"
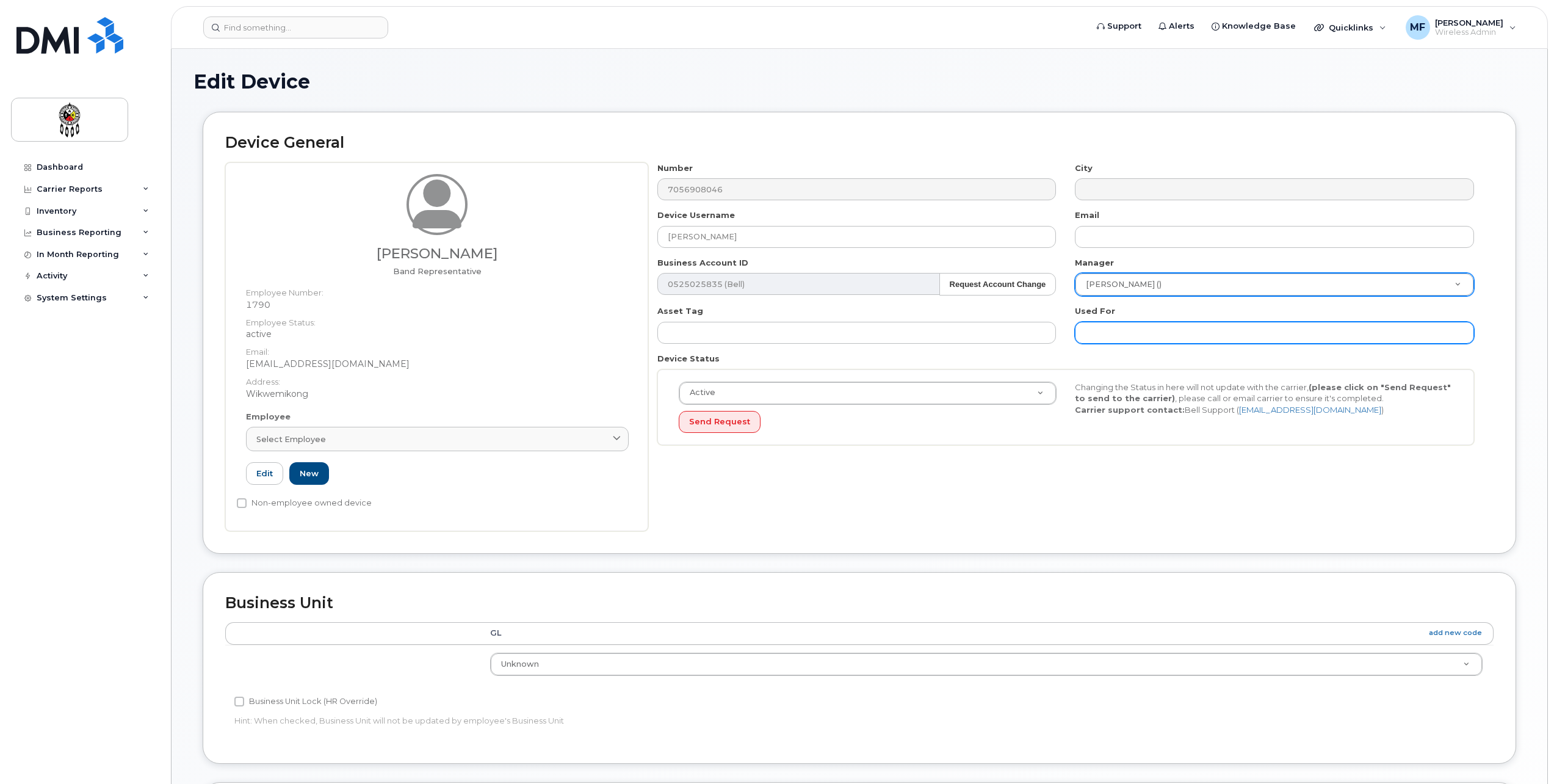
click at [1131, 332] on input "text" at bounding box center [1274, 332] width 399 height 22
type input "Work"
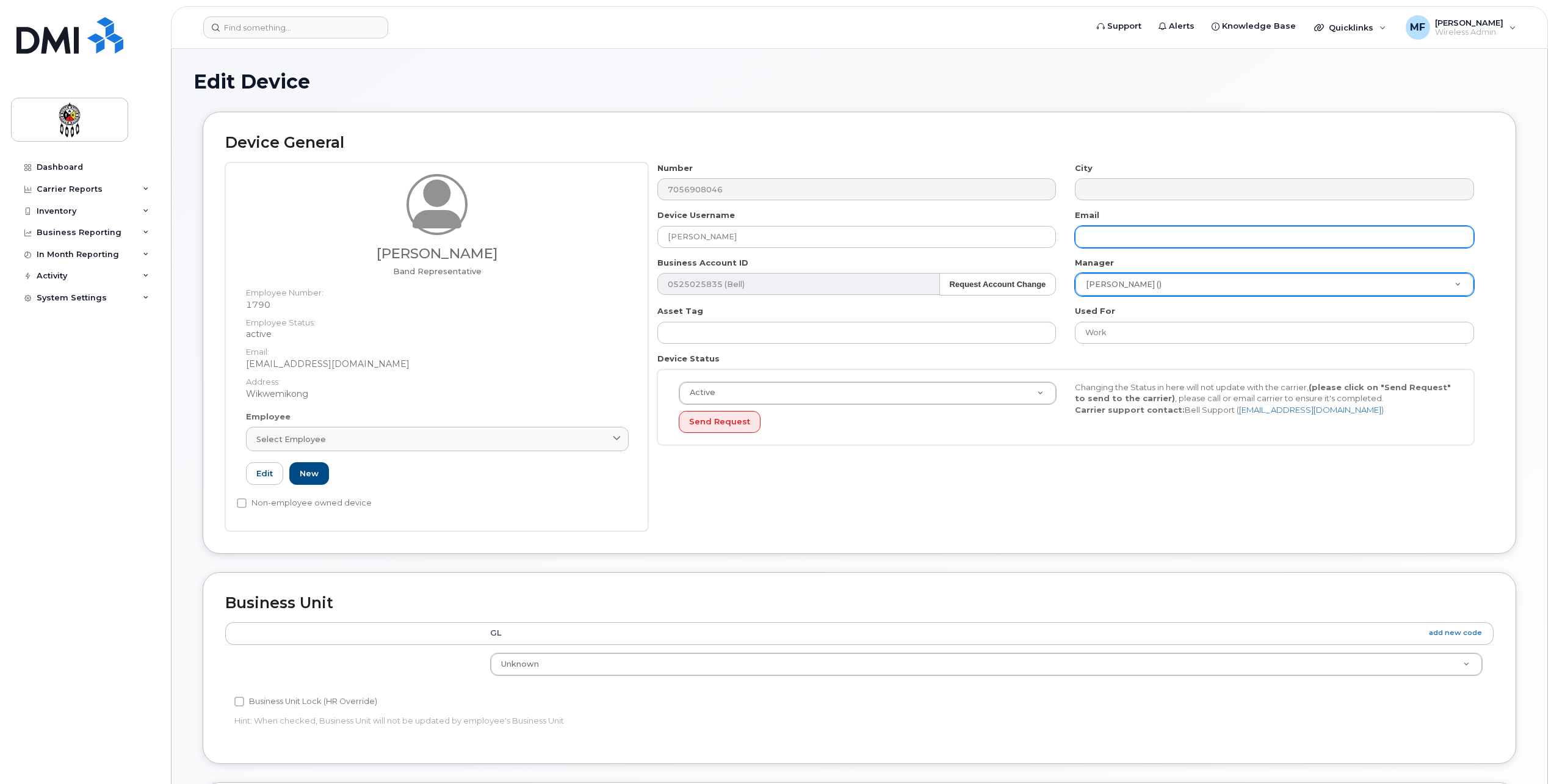
click at [1120, 247] on input "text" at bounding box center [1274, 236] width 399 height 22
type input "dawnachartrand@wiikwemkoong.ca"
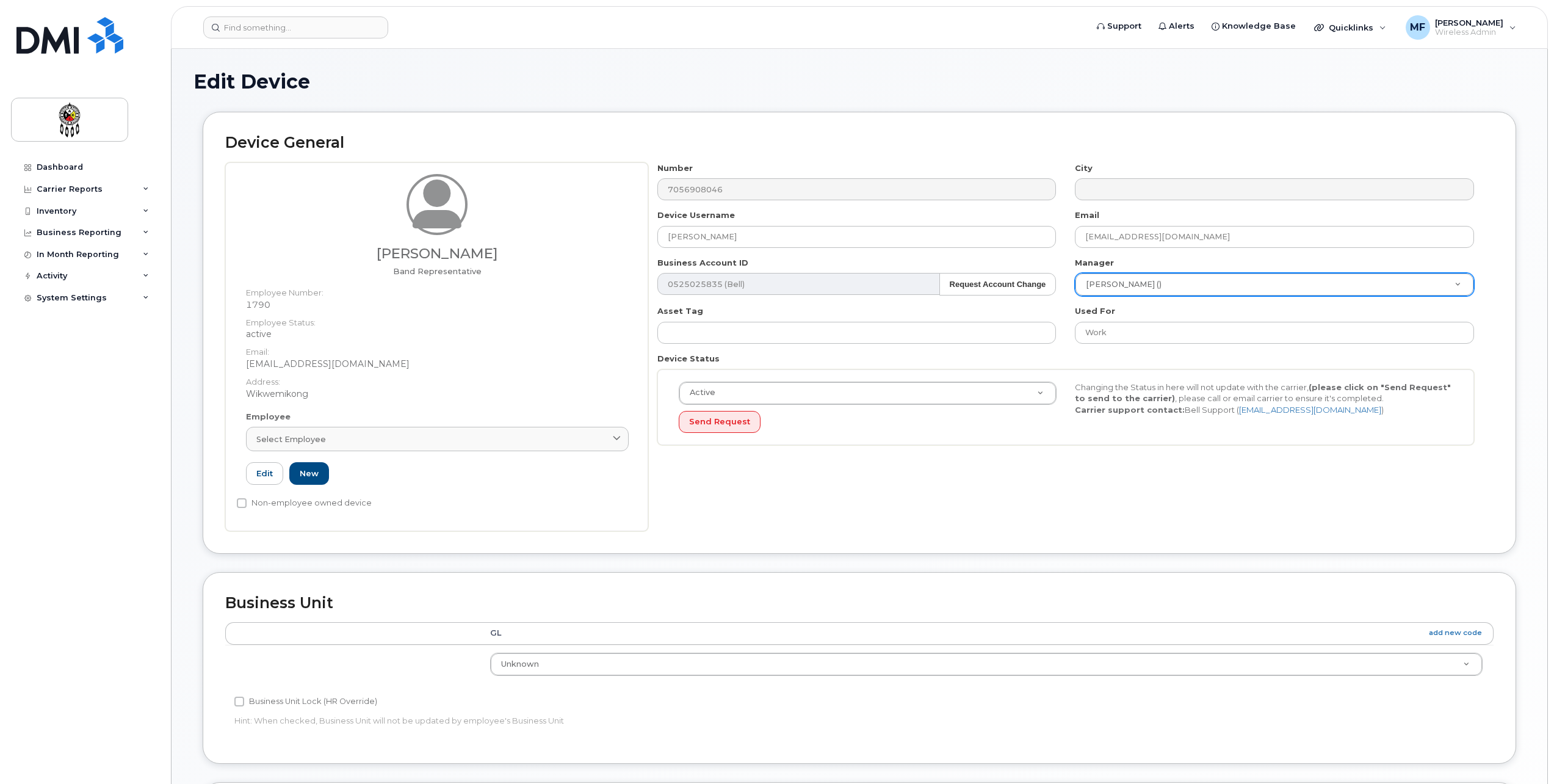
click at [1185, 456] on div "Number 7056908046 City Device Username Dawna Chartrand Email dawnachartrand@wii…" at bounding box center [1070, 346] width 845 height 369
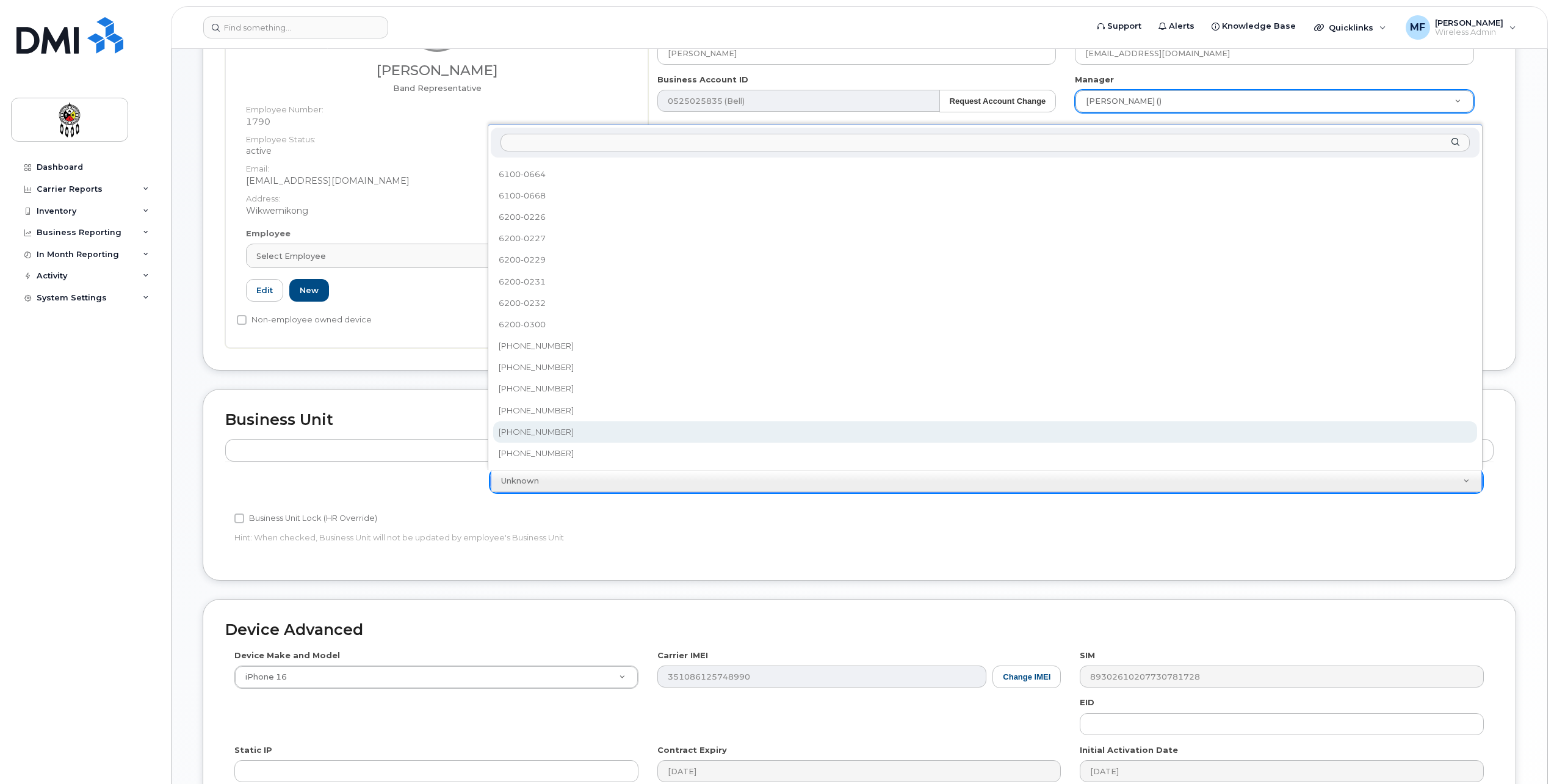
scroll to position [99, 0]
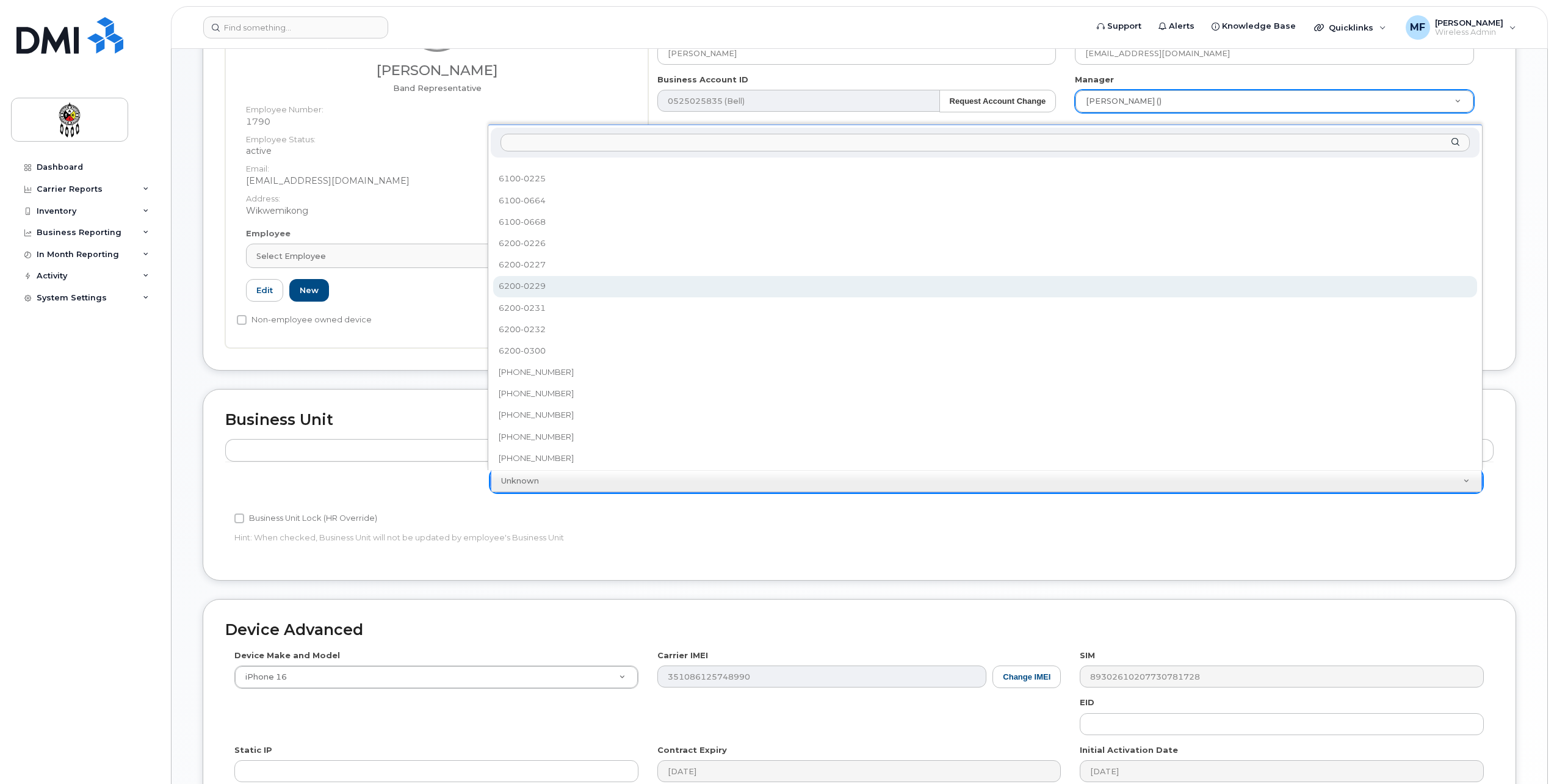
select select "651609"
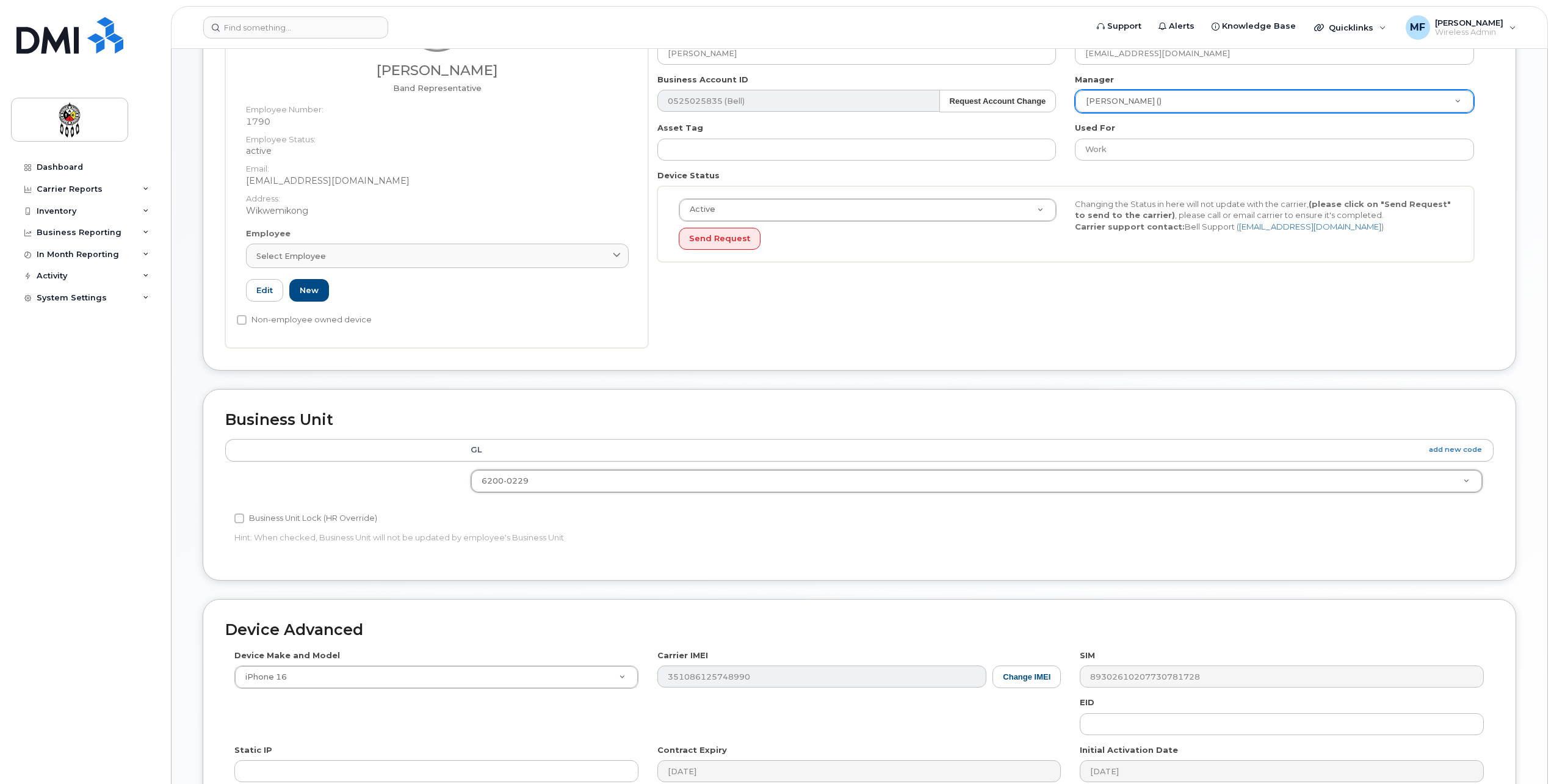
click at [1101, 539] on div "Accounting Categories Rules GL add new code 6200-0229 6001-0658 6100-0210 6100-…" at bounding box center [858, 498] width 1268 height 119
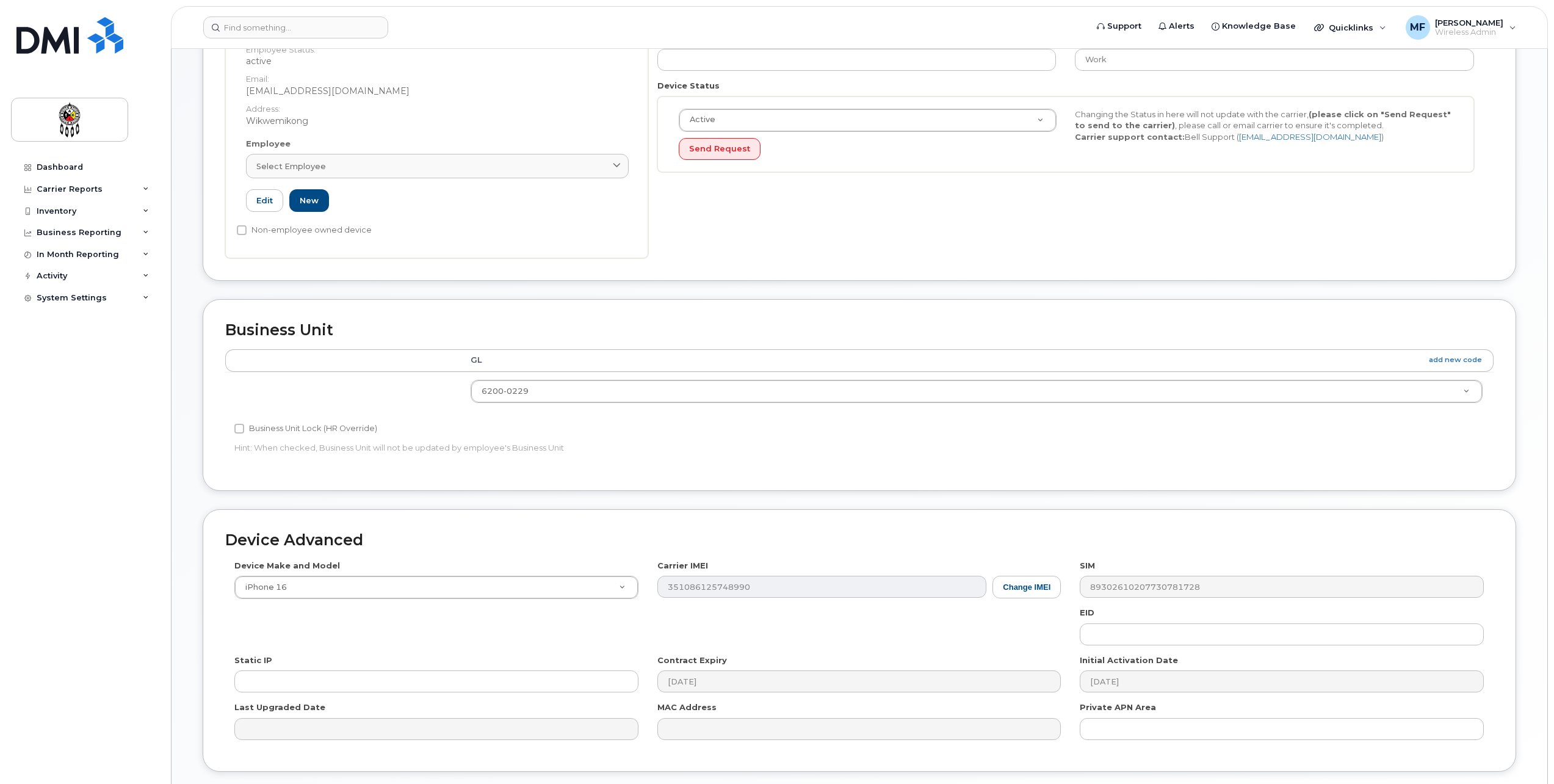
scroll to position [363, 0]
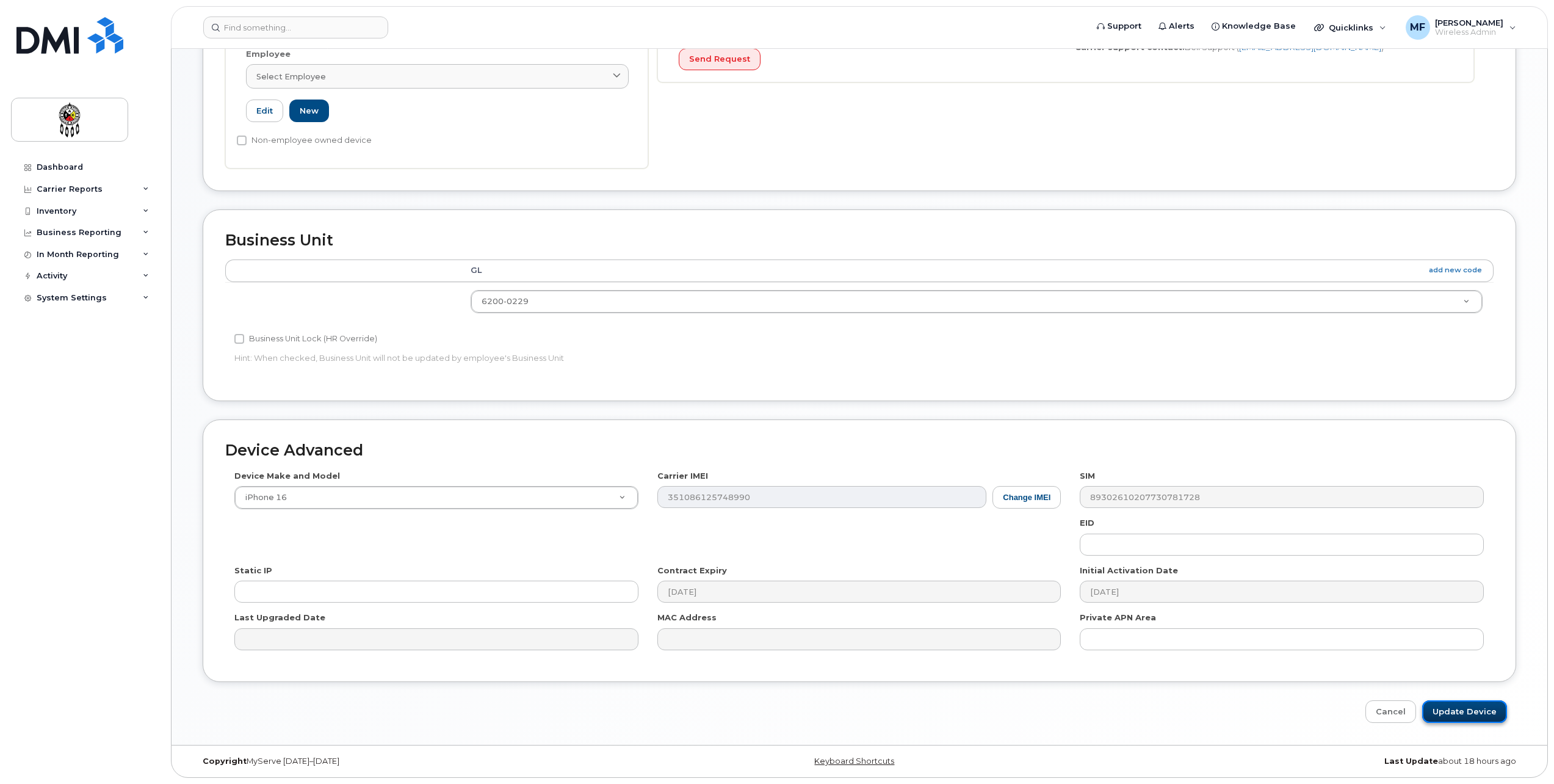
click at [1483, 718] on input "Update Device" at bounding box center [1464, 712] width 85 height 23
type input "Saving..."
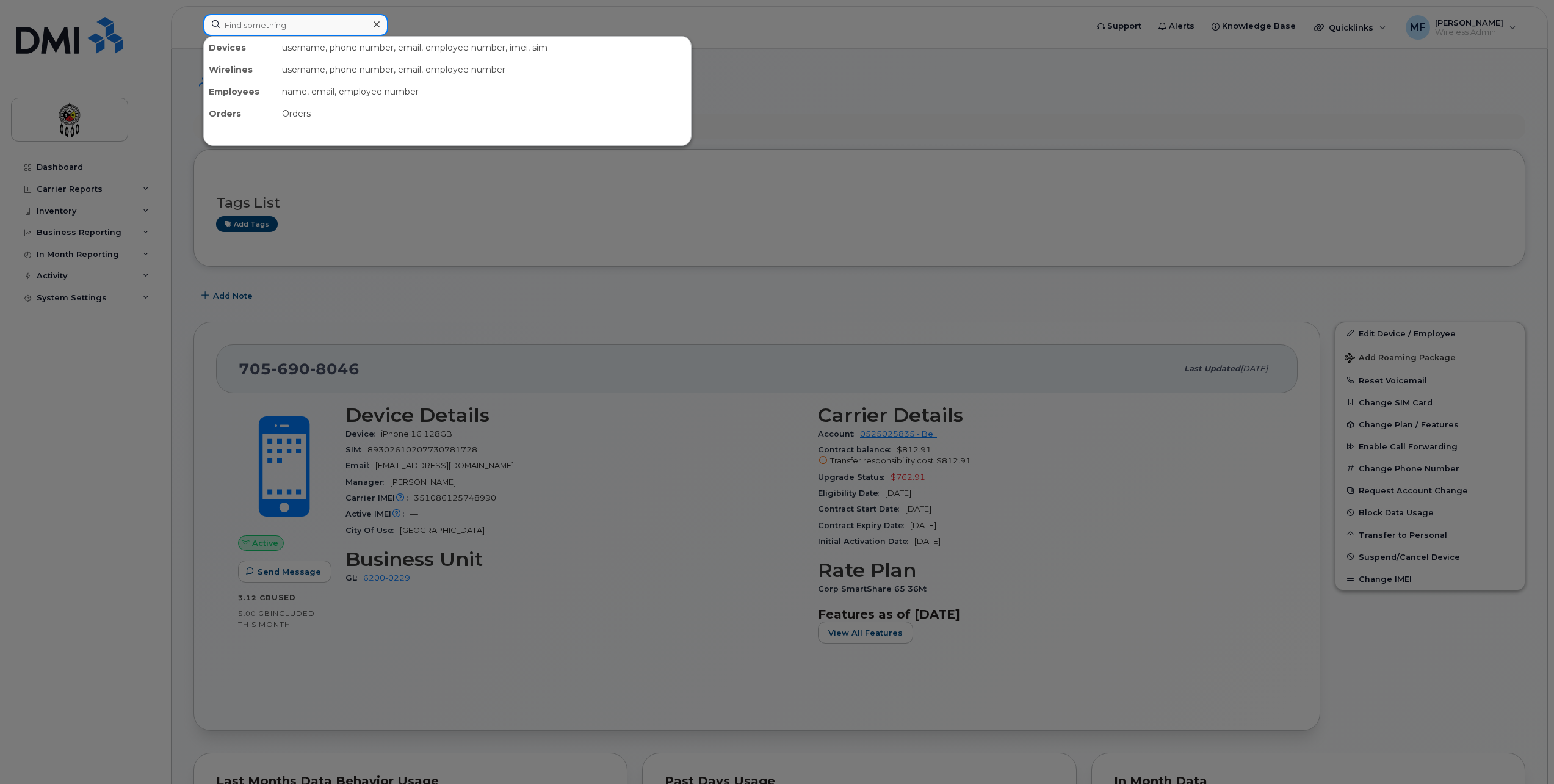
click at [273, 30] on input at bounding box center [295, 25] width 185 height 22
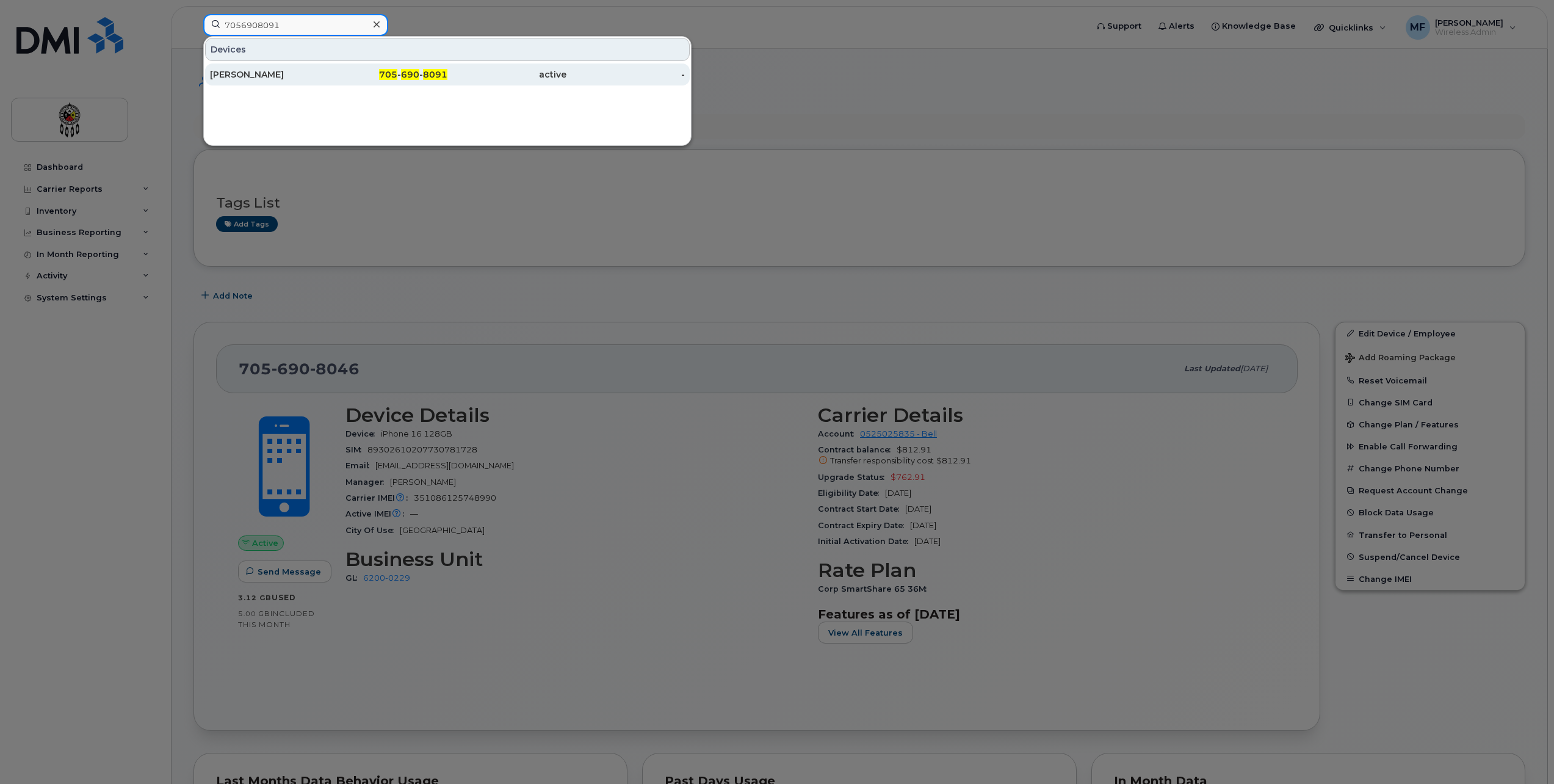
type input "7056908091"
click at [434, 82] on div "705 - 690 - 8091" at bounding box center [388, 74] width 119 height 22
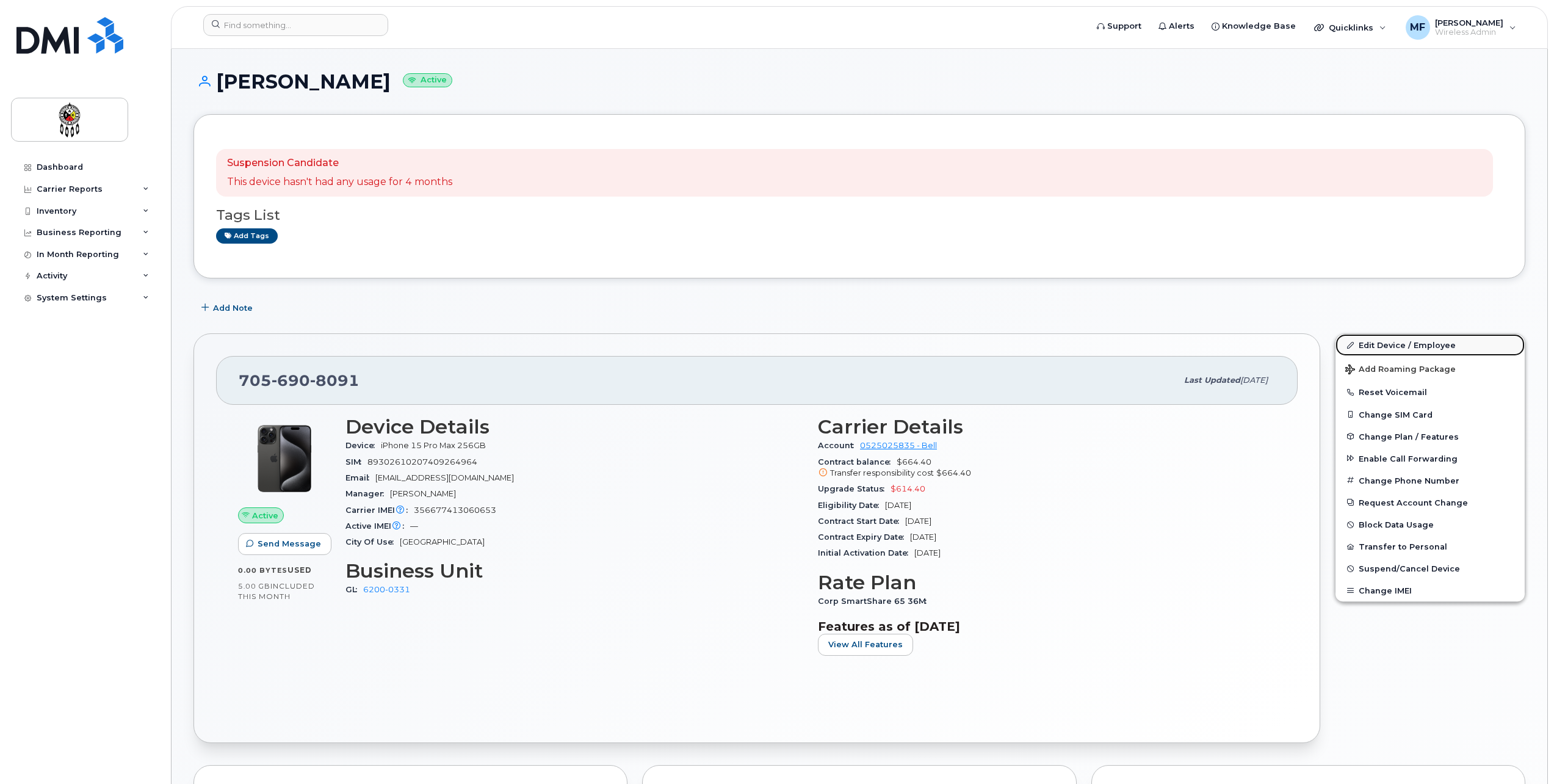
click at [1403, 347] on link "Edit Device / Employee" at bounding box center [1430, 344] width 190 height 22
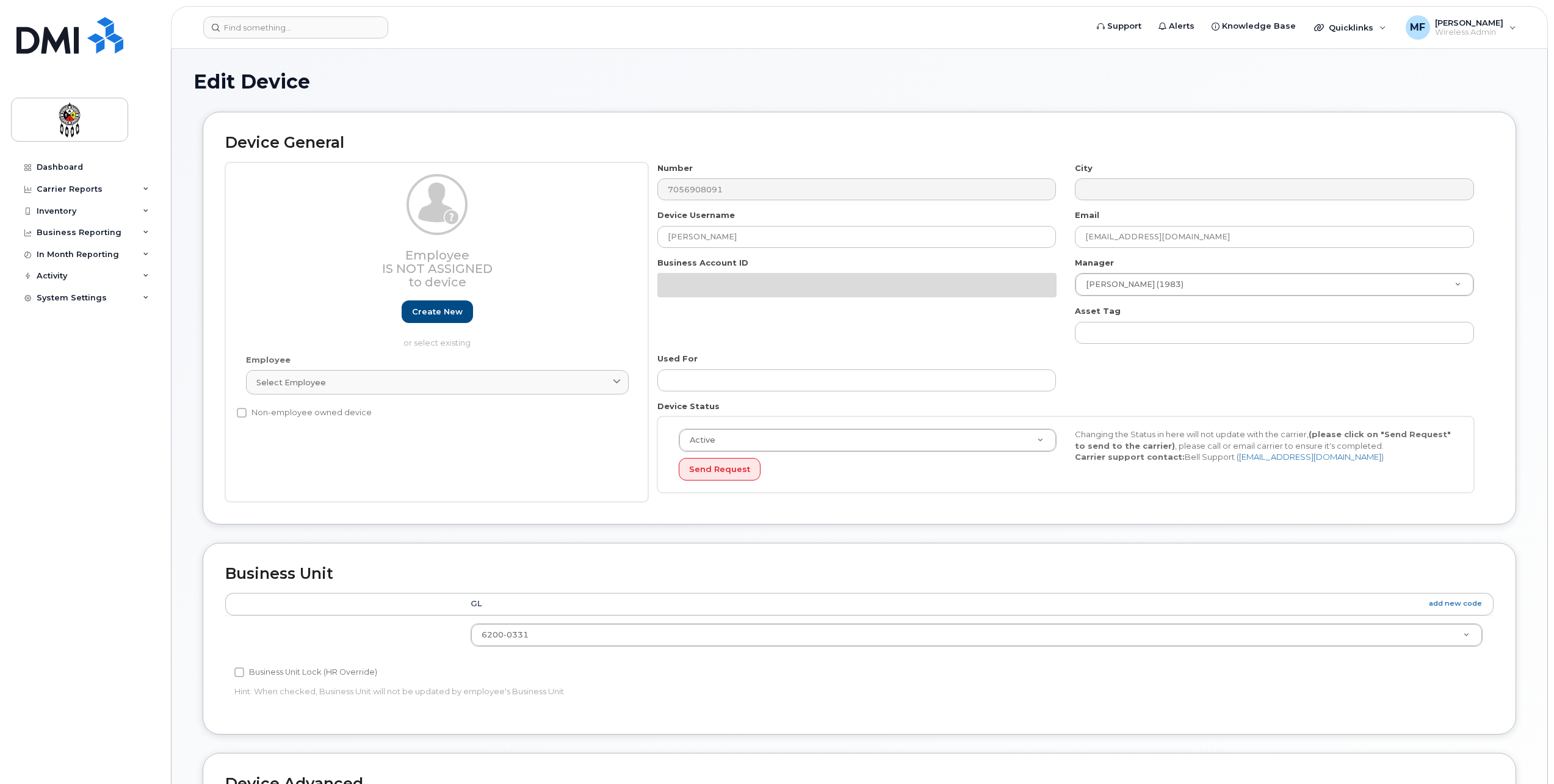
select select "33460201"
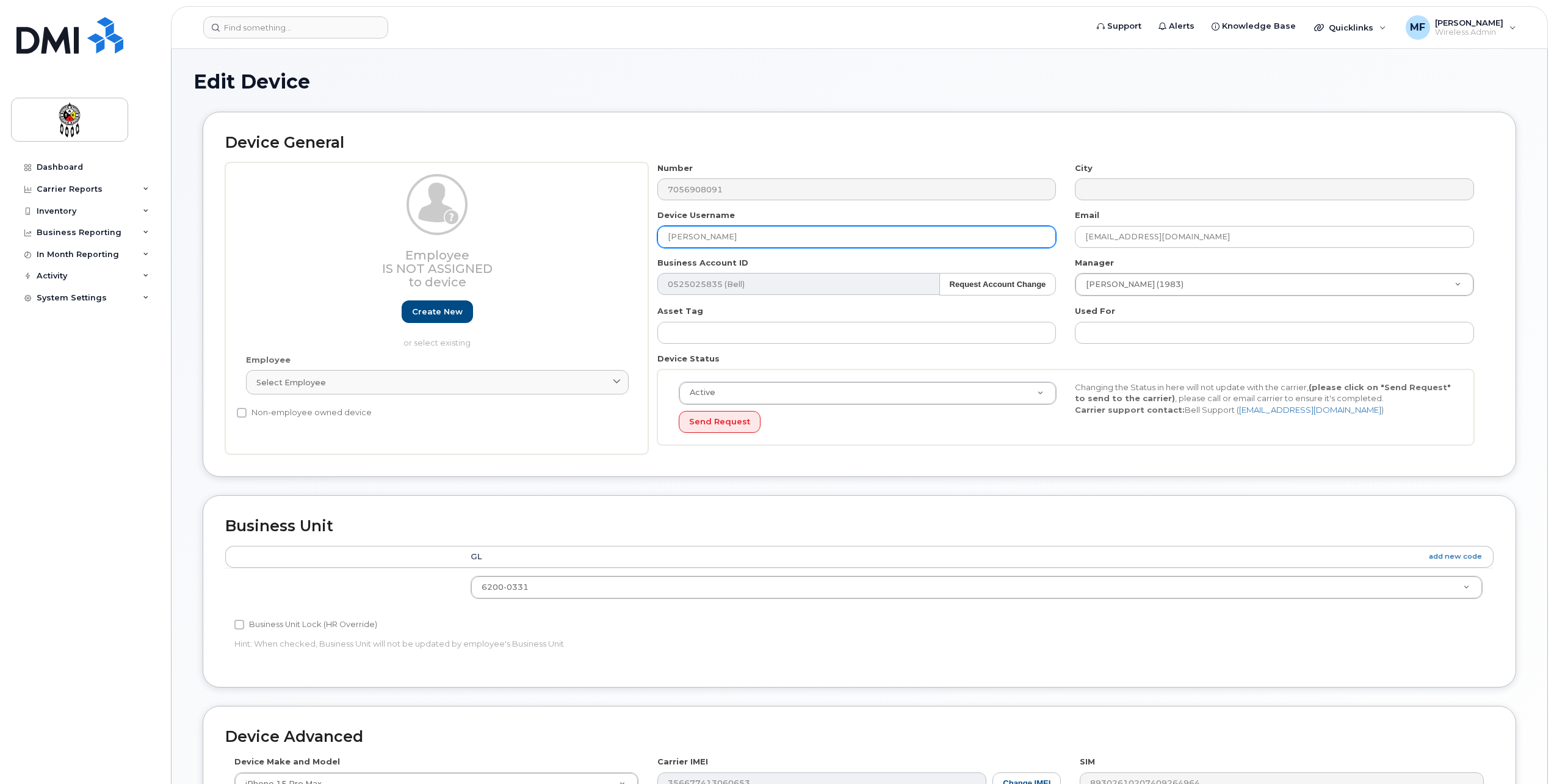
drag, startPoint x: 754, startPoint y: 236, endPoint x: 449, endPoint y: 235, distance: 305.0
click at [452, 237] on div "Employee Is not assigned to device Create new or select existing Employee Selec…" at bounding box center [858, 308] width 1268 height 292
type input "SBE Broken"
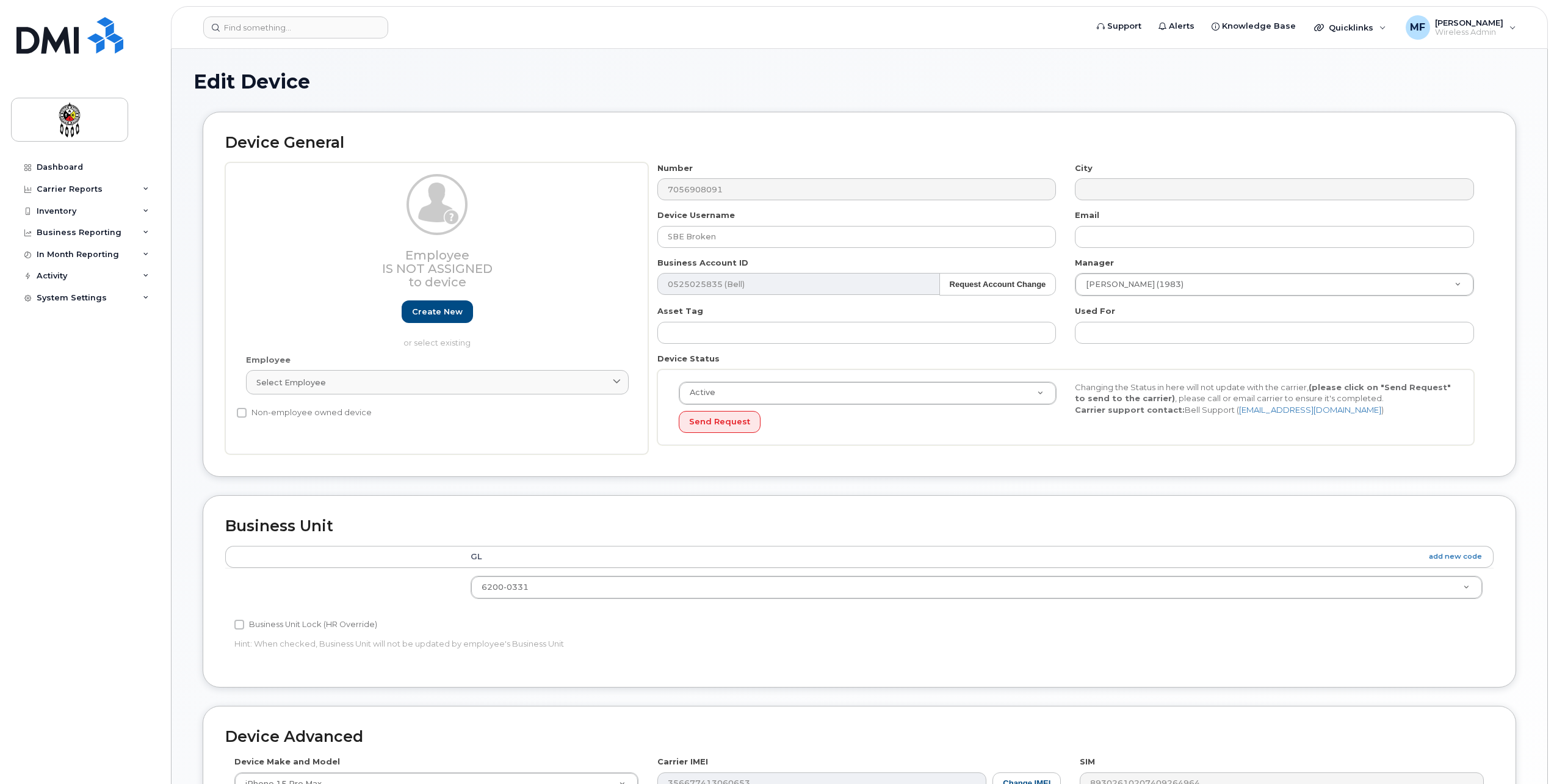
click at [852, 484] on div "Device General Employee Is not assigned to device Create new or select existing…" at bounding box center [859, 303] width 1332 height 383
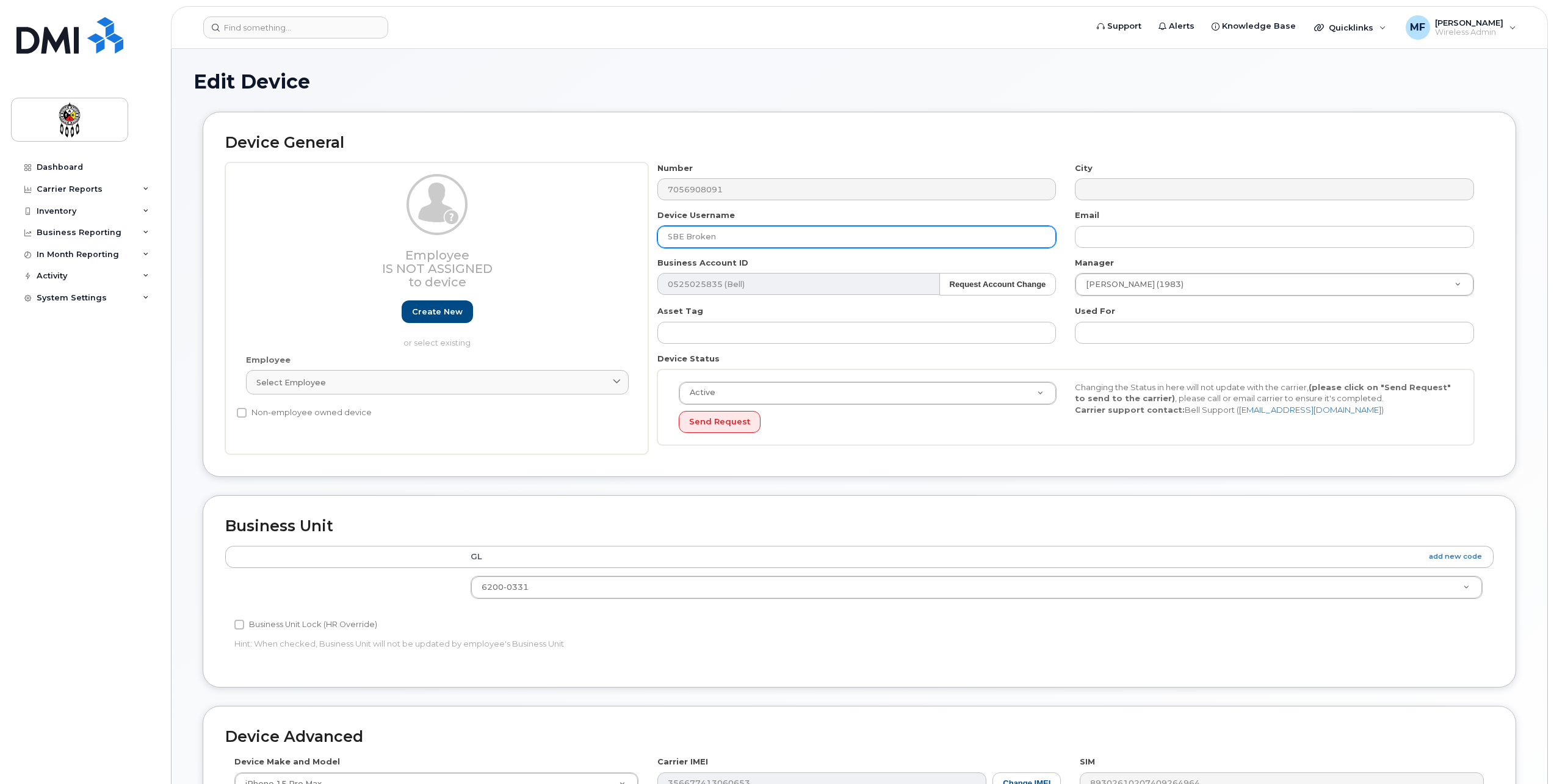
click at [753, 239] on input "SBE Broken" at bounding box center [857, 236] width 399 height 22
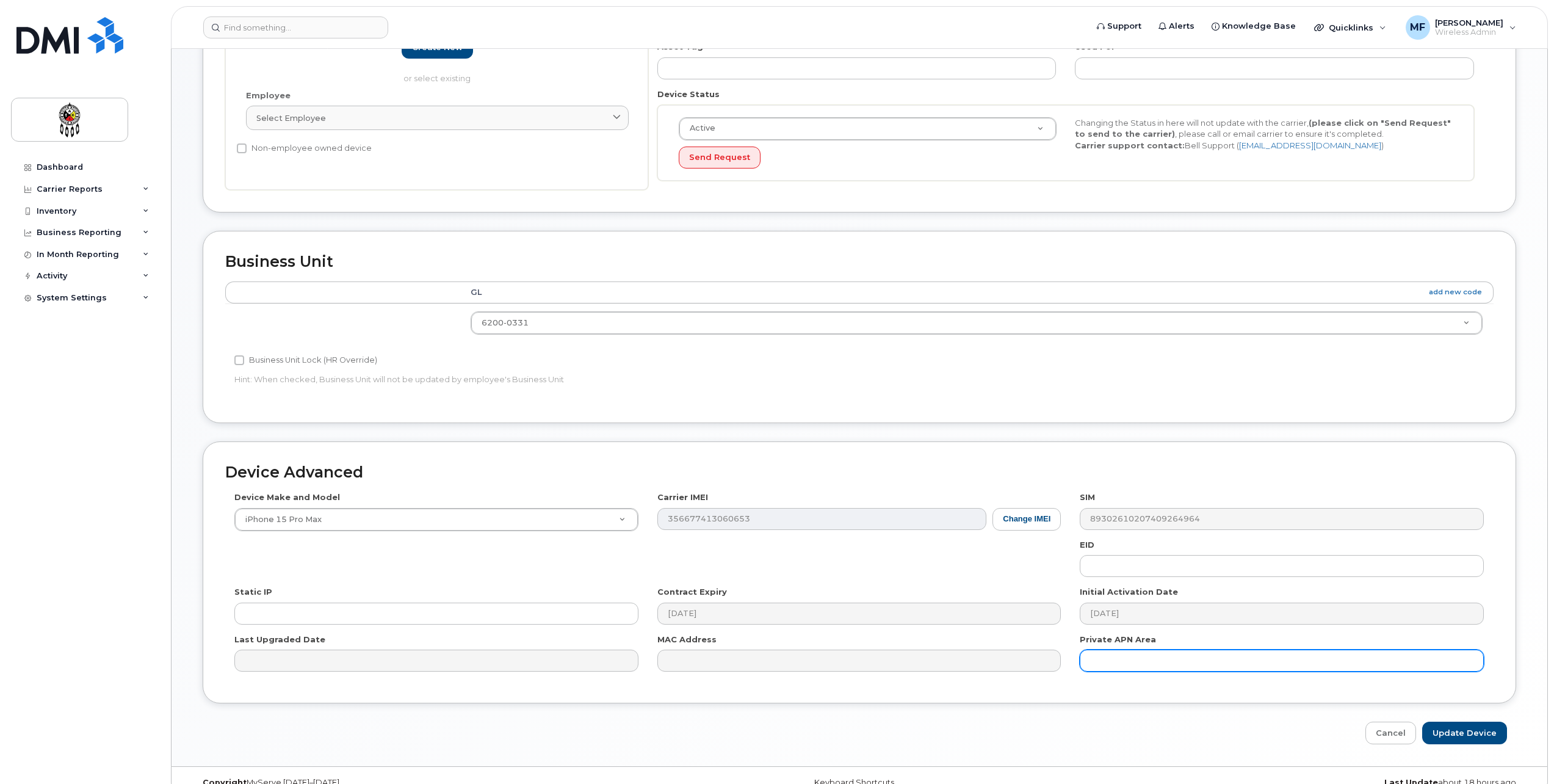
scroll to position [286, 0]
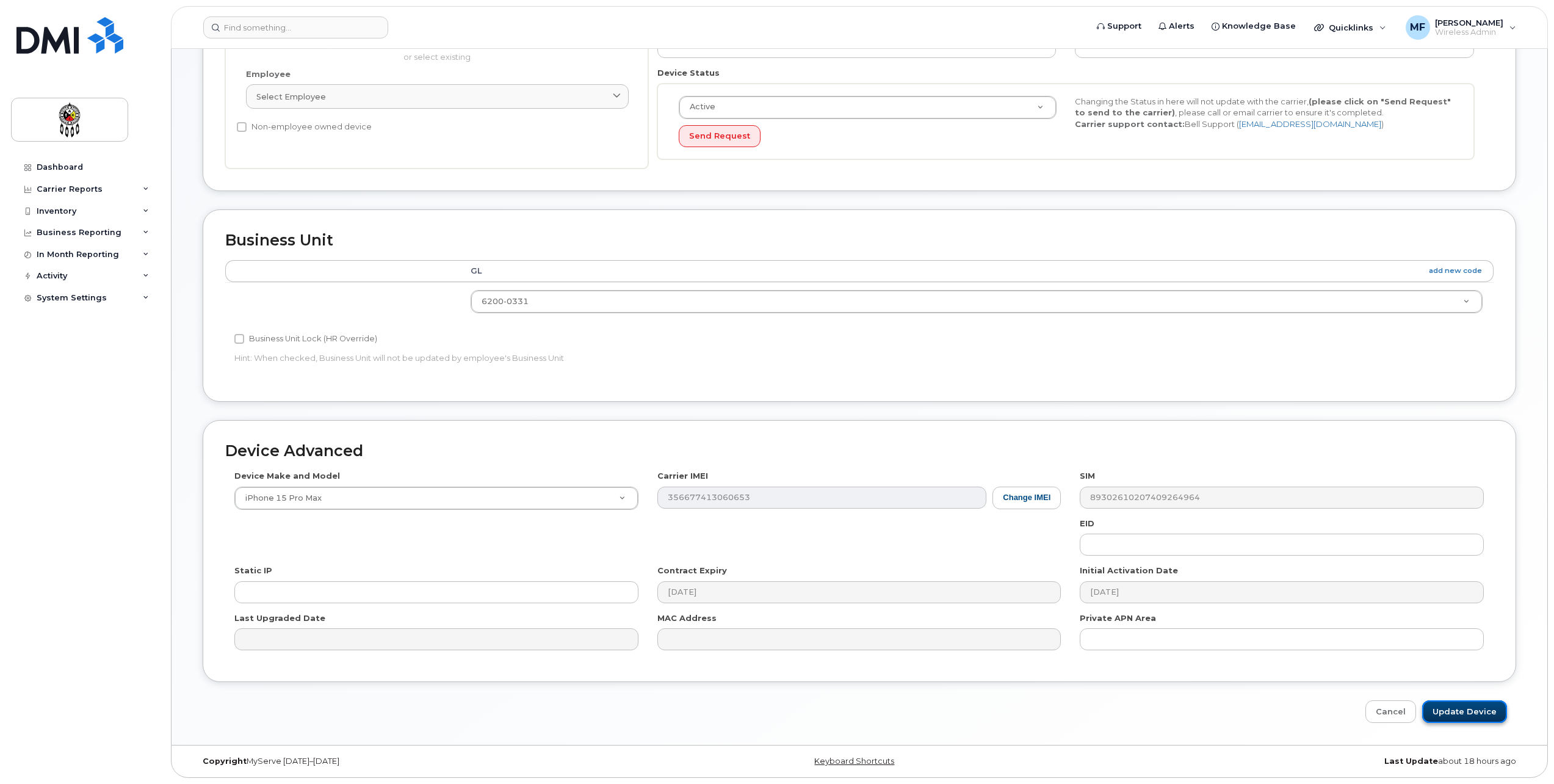
click at [1456, 711] on input "Update Device" at bounding box center [1464, 712] width 85 height 23
type input "Saving..."
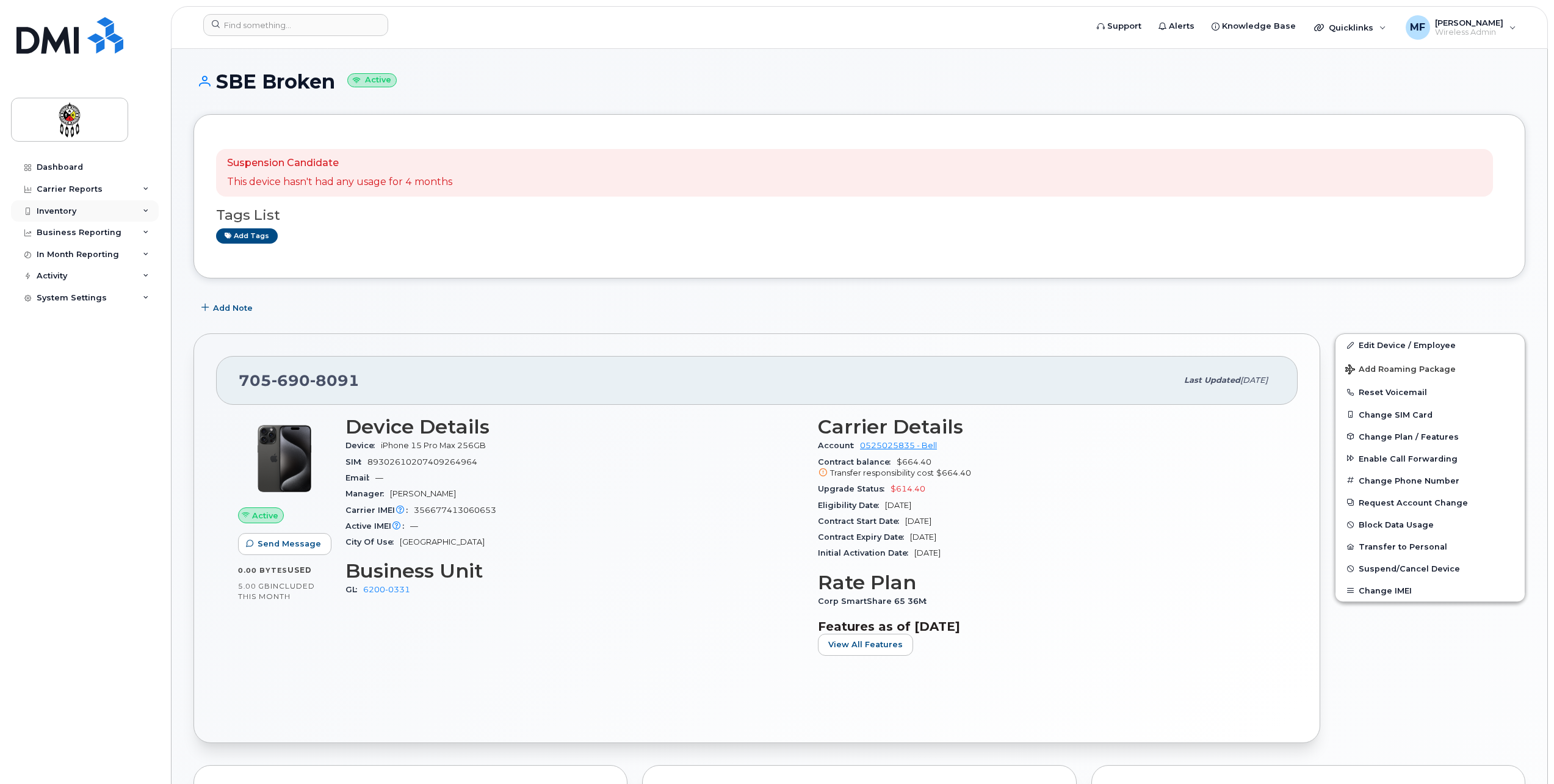
click at [146, 211] on icon at bounding box center [146, 211] width 6 height 6
click at [77, 231] on div "Mobility Devices" at bounding box center [76, 233] width 69 height 11
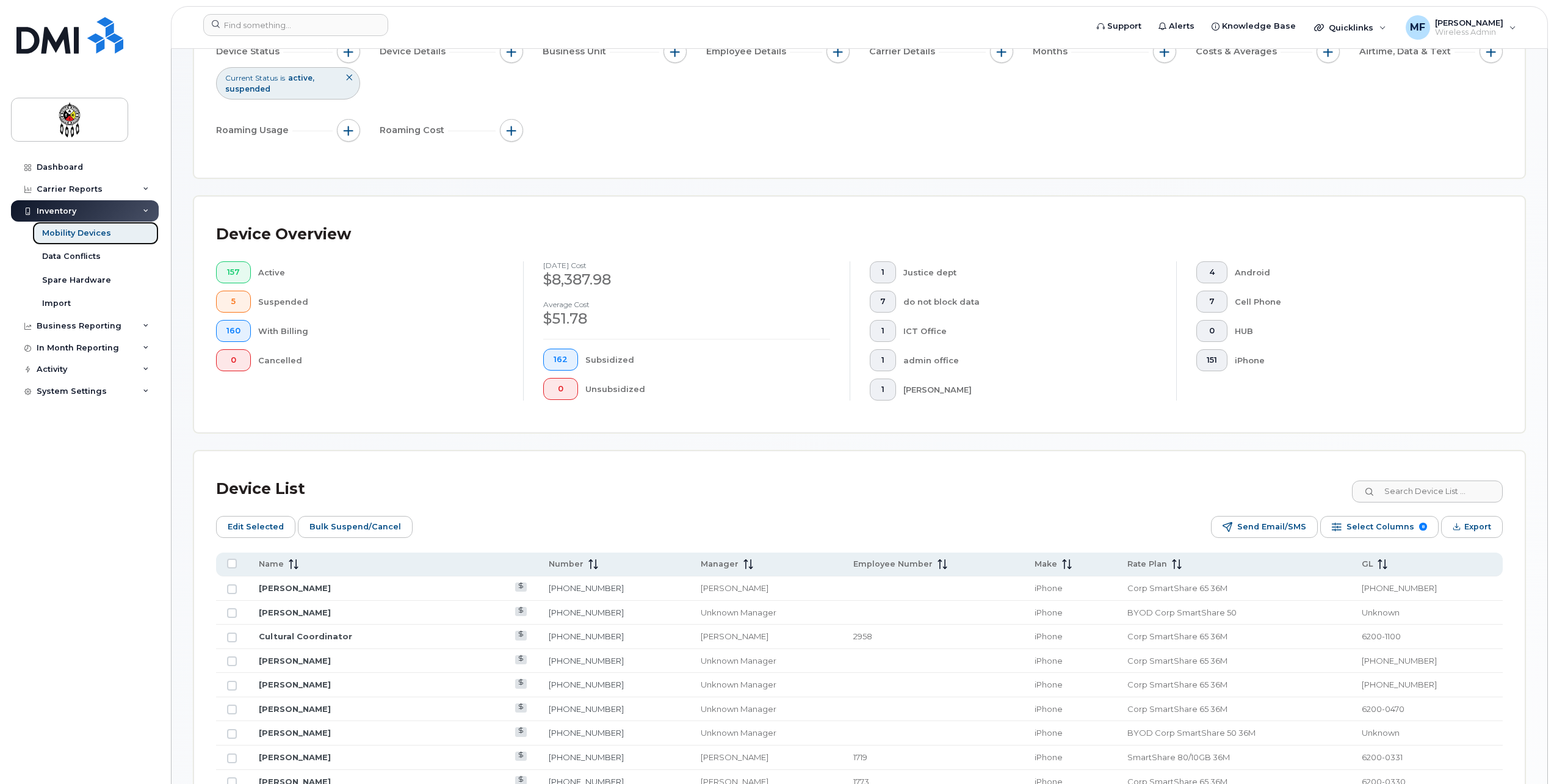
scroll to position [183, 0]
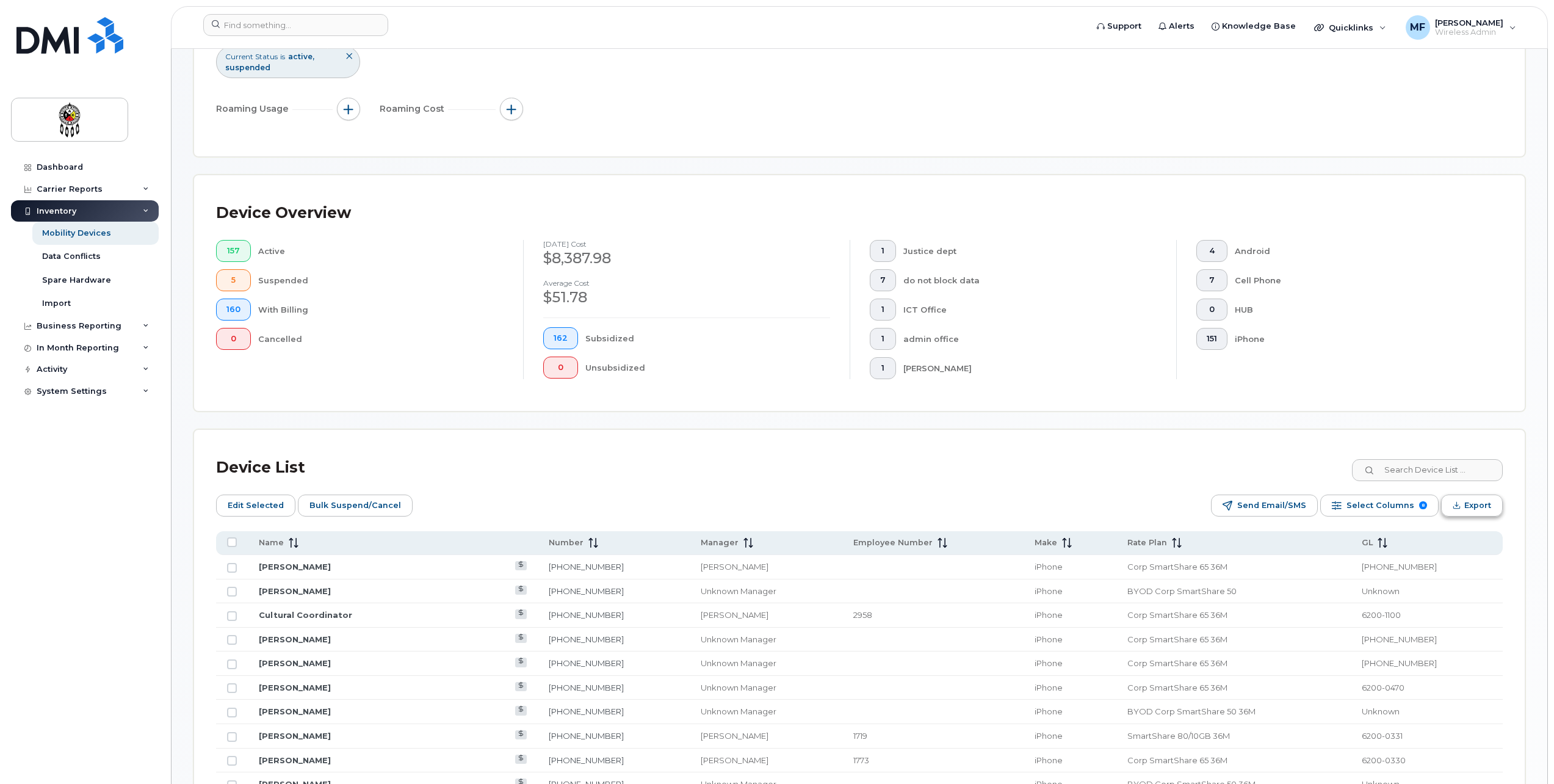
click at [1489, 500] on span "Export" at bounding box center [1478, 505] width 27 height 18
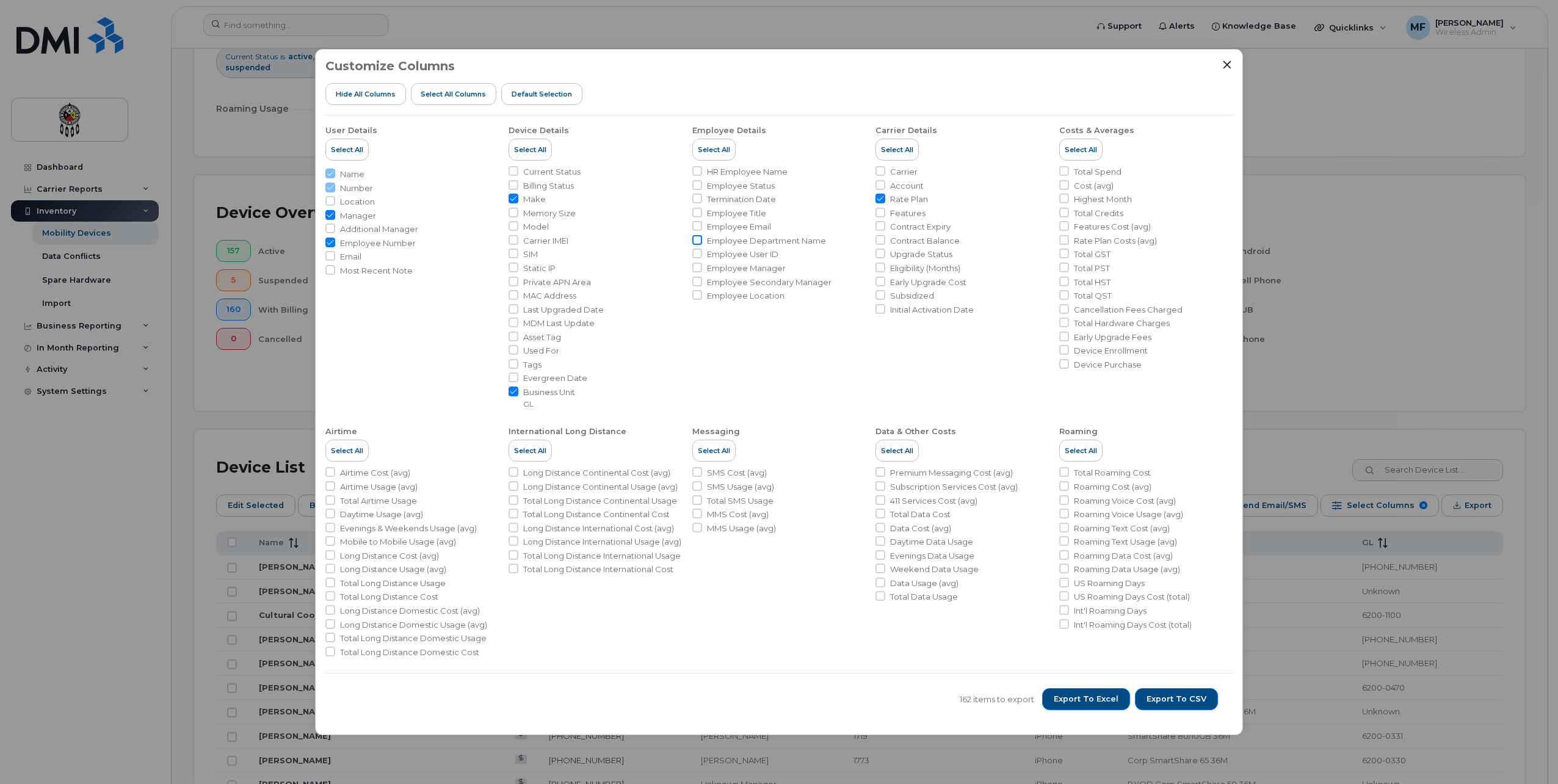
click at [695, 240] on input "Employee Department Name" at bounding box center [698, 240] width 10 height 10
checkbox input "true"
click at [880, 239] on input "Contract Balance" at bounding box center [880, 240] width 10 height 10
checkbox input "true"
click at [880, 196] on input "Rate Plan" at bounding box center [880, 198] width 10 height 10
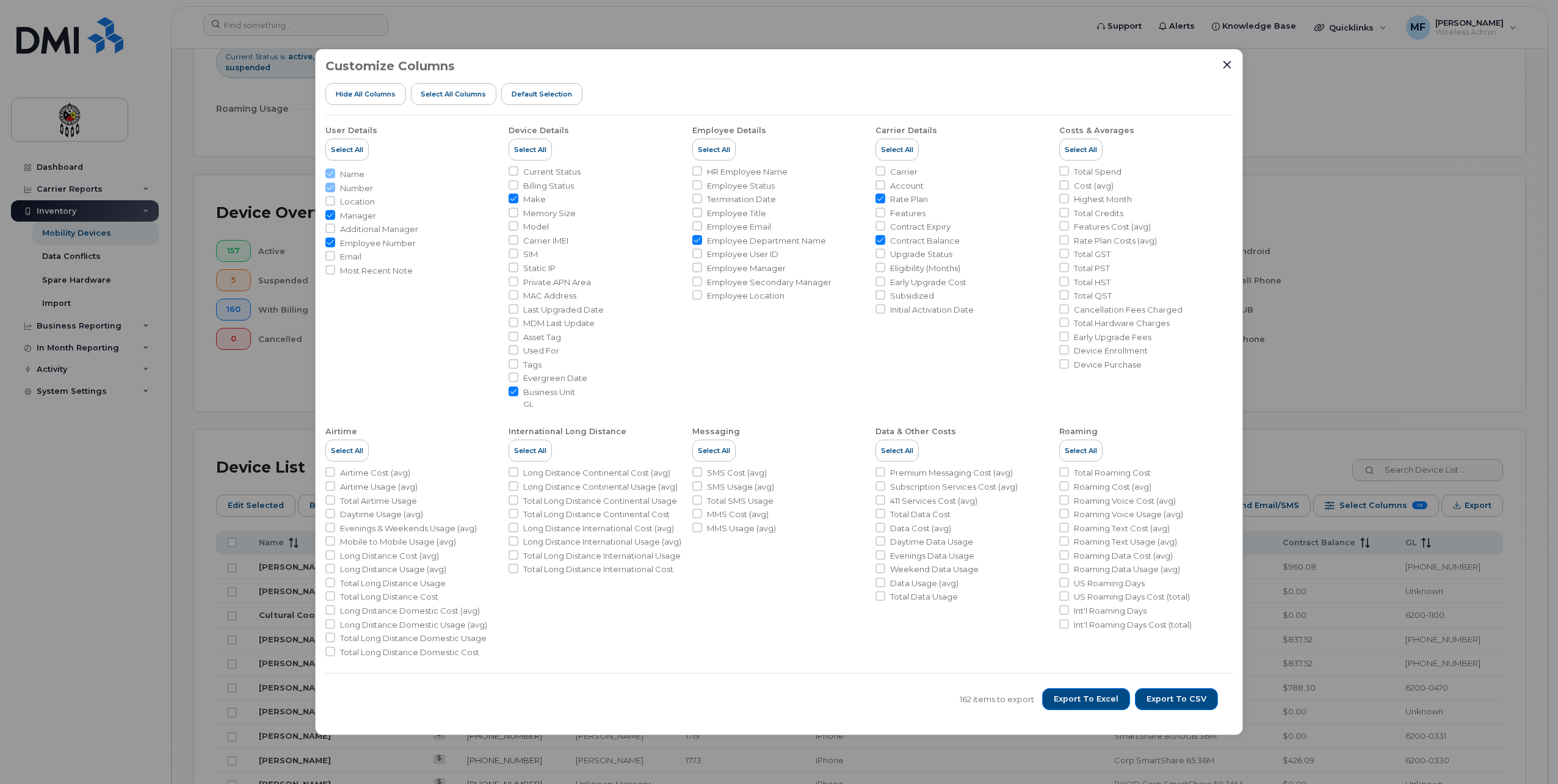
checkbox input "false"
click at [879, 226] on input "Contract Expiry" at bounding box center [880, 226] width 10 height 10
checkbox input "true"
click at [884, 308] on input "Initial Activation Date" at bounding box center [880, 309] width 10 height 10
checkbox input "true"
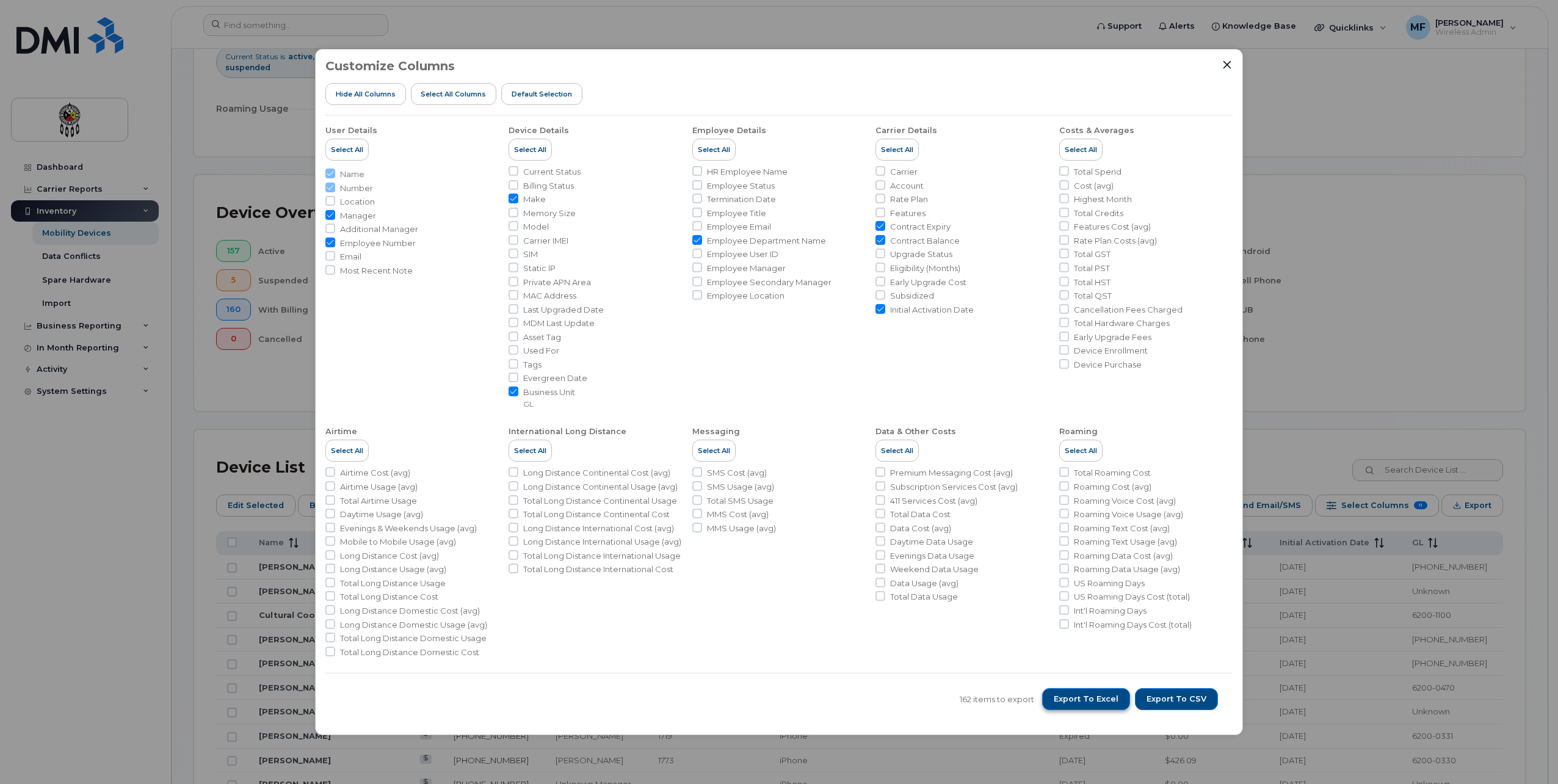
click at [1095, 694] on span "Export to Excel" at bounding box center [1086, 699] width 65 height 11
click at [1229, 65] on icon "Close" at bounding box center [1227, 65] width 10 height 10
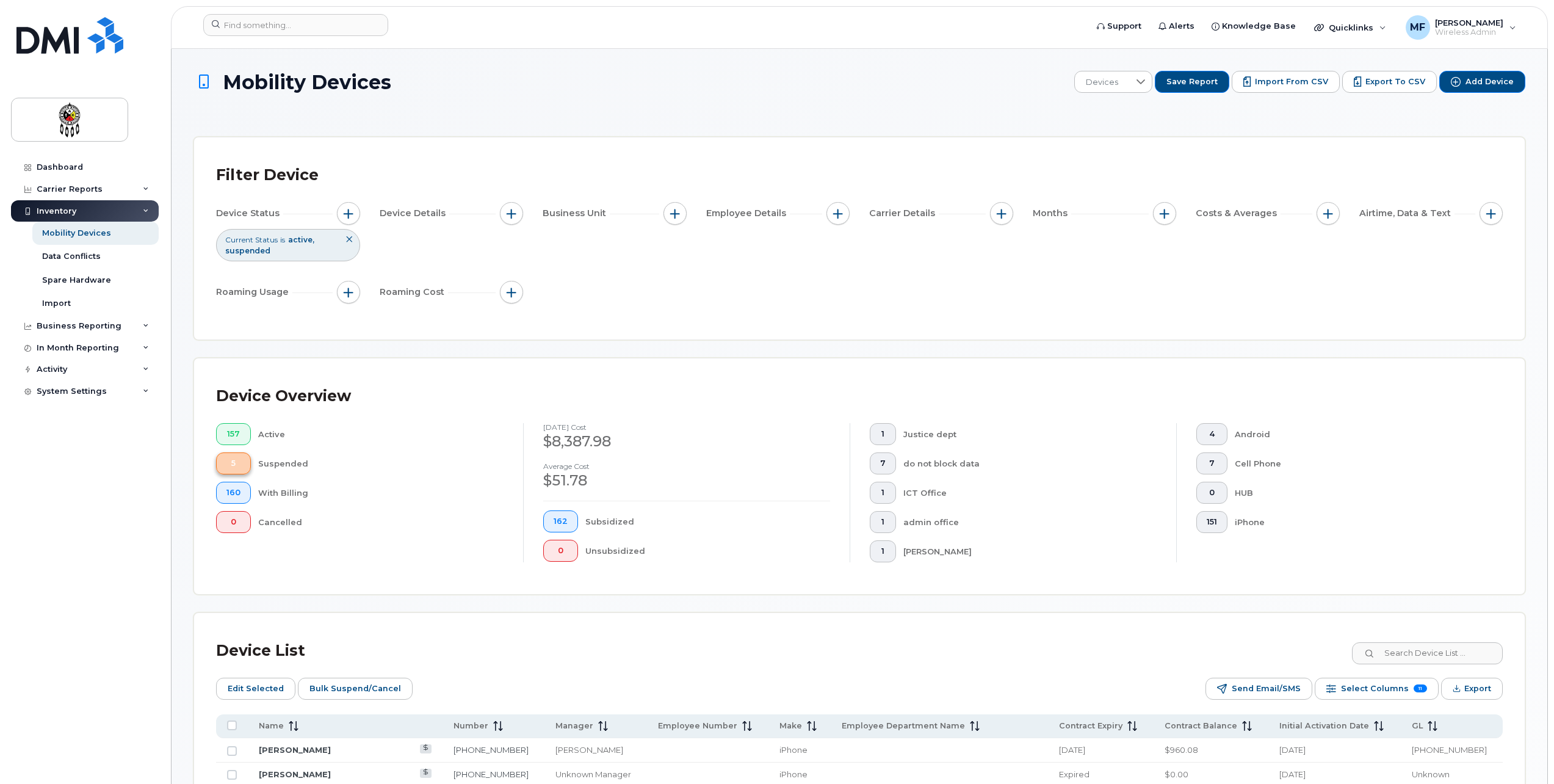
click at [239, 466] on span "5" at bounding box center [233, 463] width 14 height 10
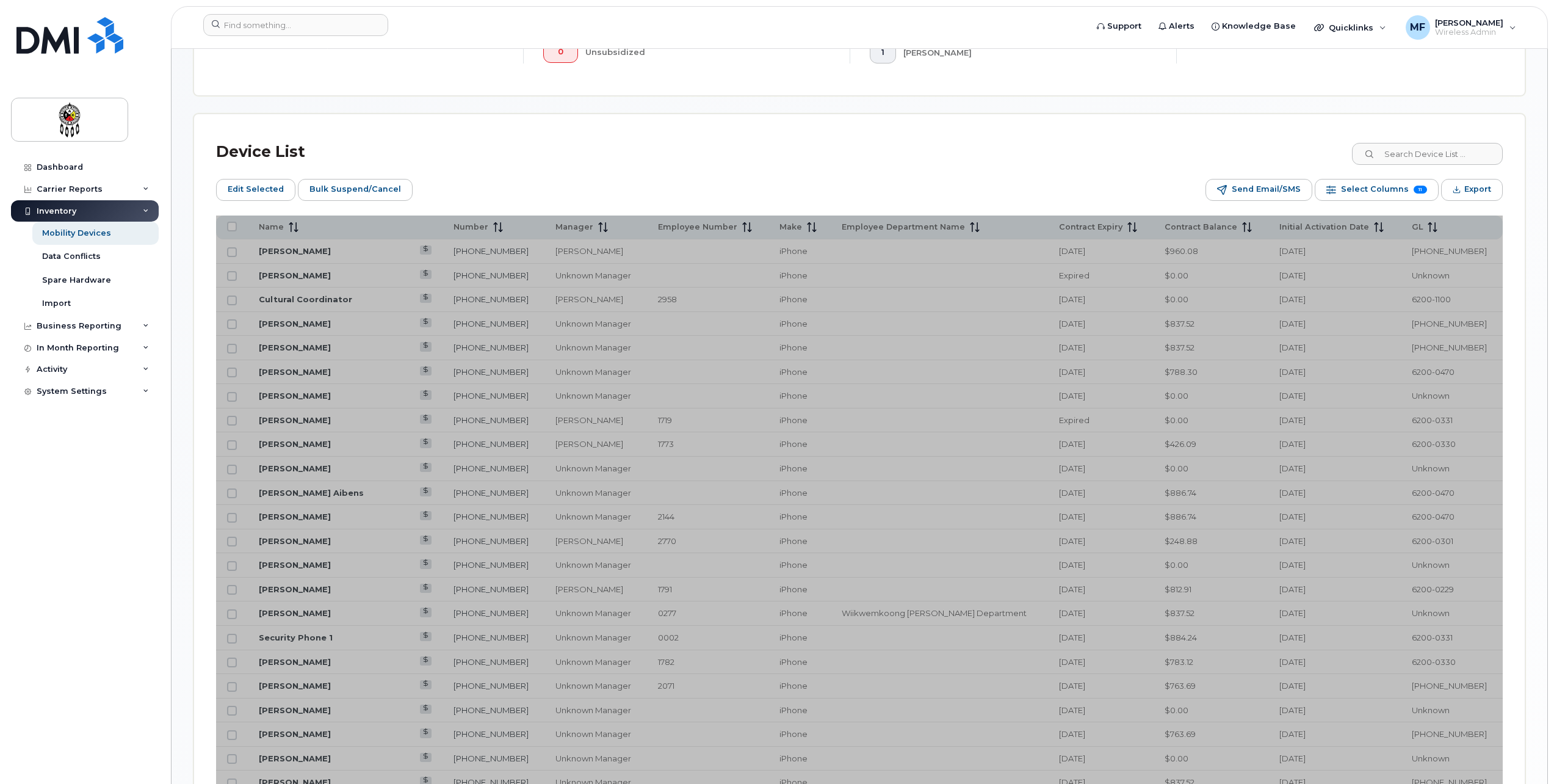
scroll to position [176, 0]
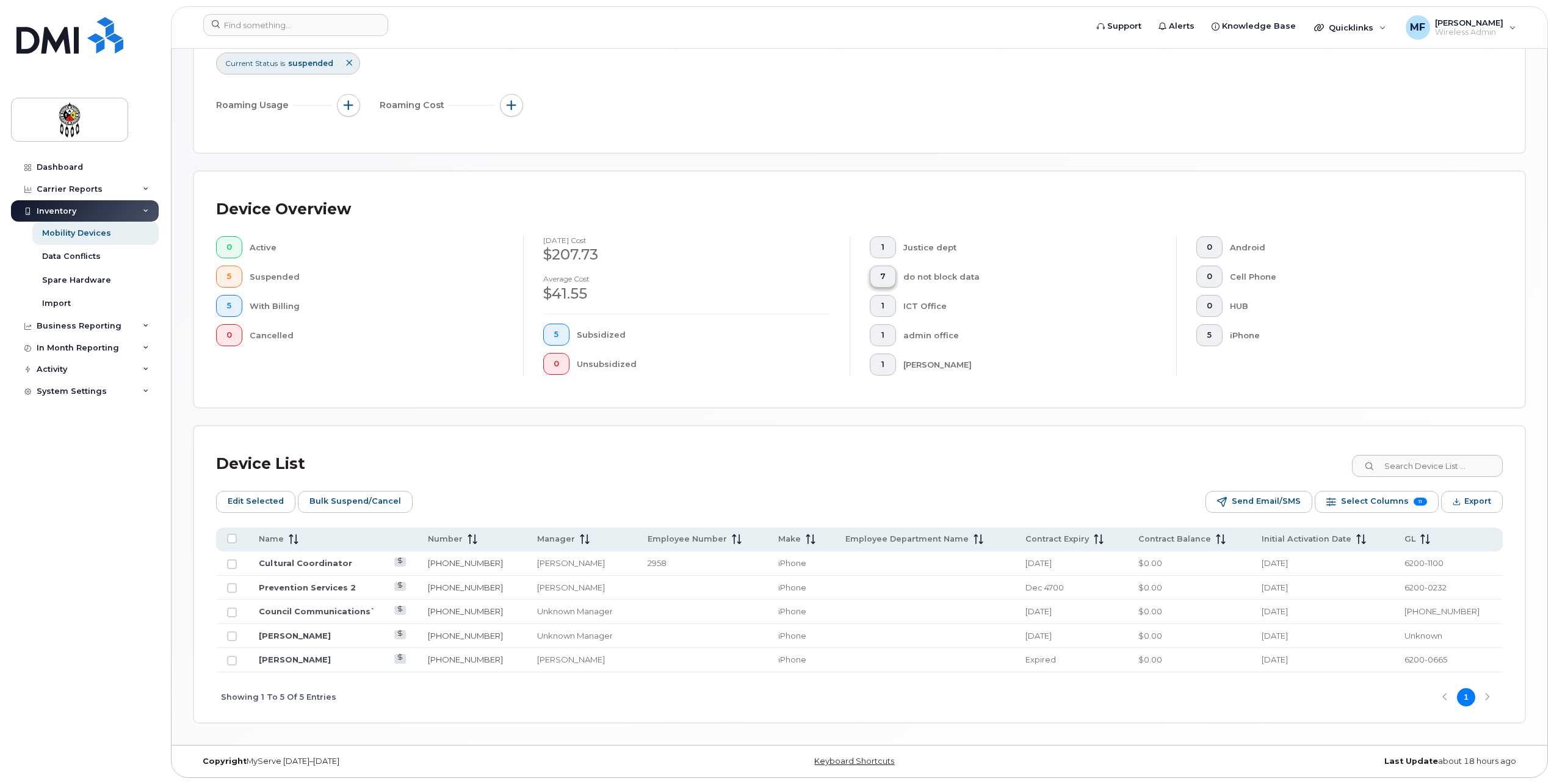
click at [878, 278] on button "7" at bounding box center [883, 276] width 27 height 22
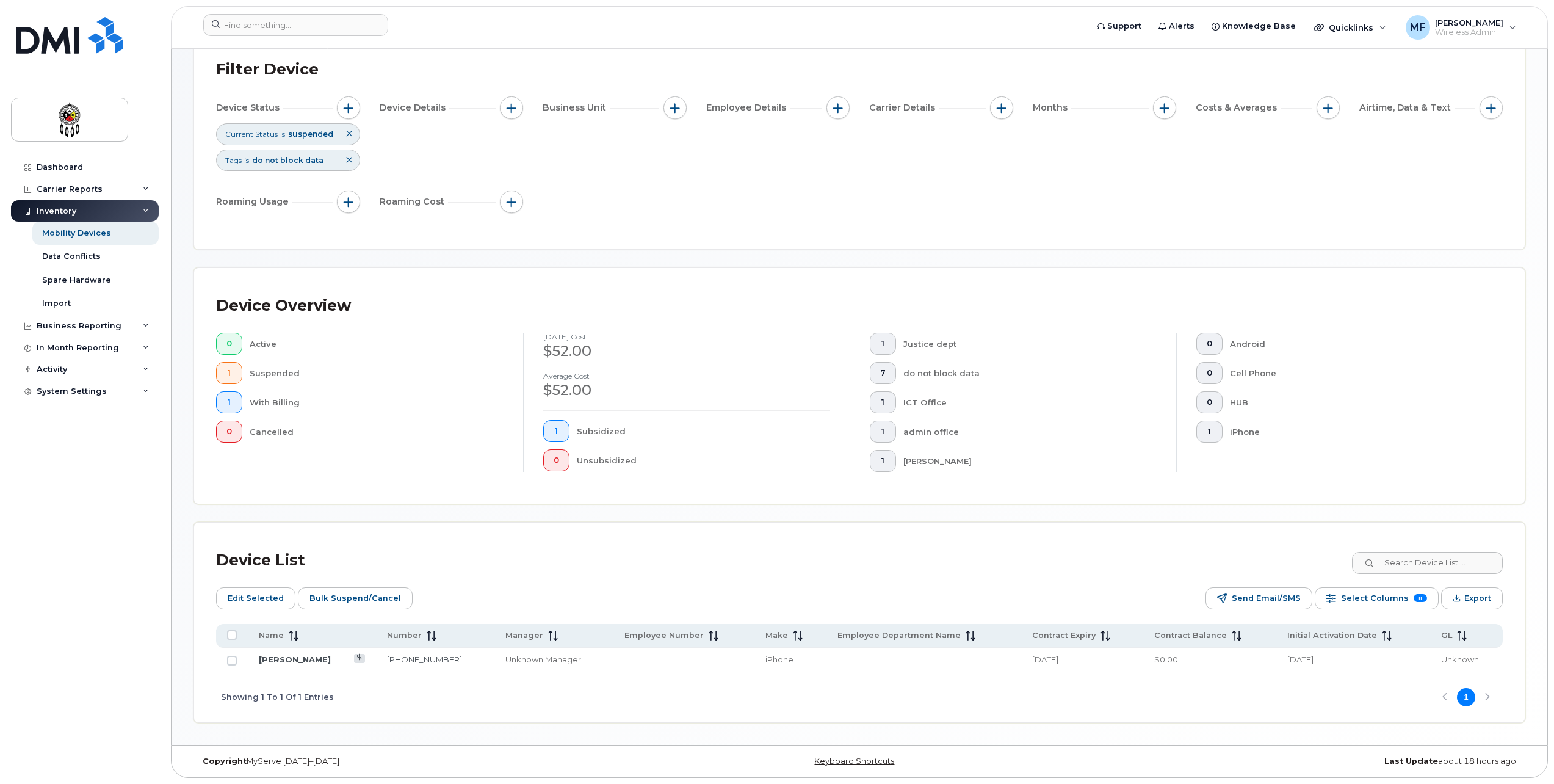
scroll to position [106, 0]
click at [883, 370] on span "7" at bounding box center [883, 372] width 6 height 10
click at [882, 372] on span "7" at bounding box center [883, 372] width 6 height 10
click at [437, 658] on link "705-698-0486" at bounding box center [424, 659] width 75 height 10
